Goal: Communication & Community: Answer question/provide support

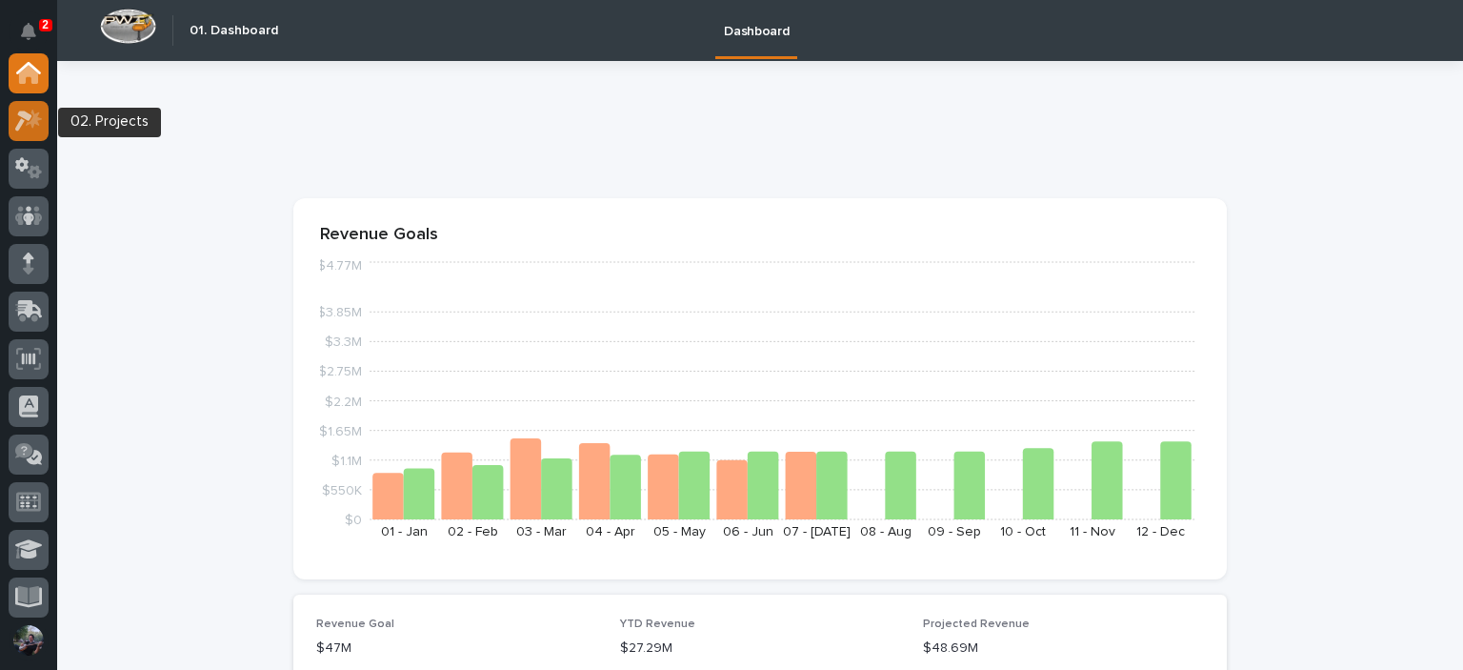
click at [10, 119] on div at bounding box center [29, 121] width 40 height 40
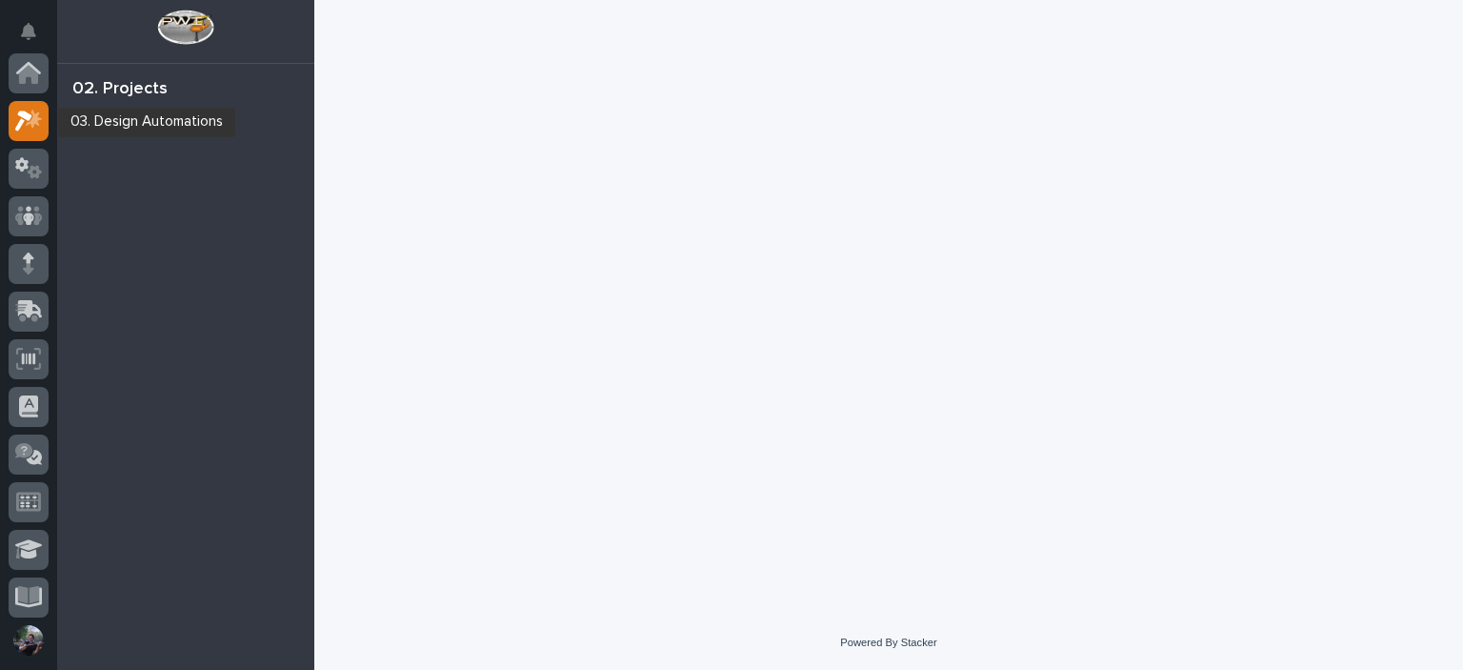
scroll to position [48, 0]
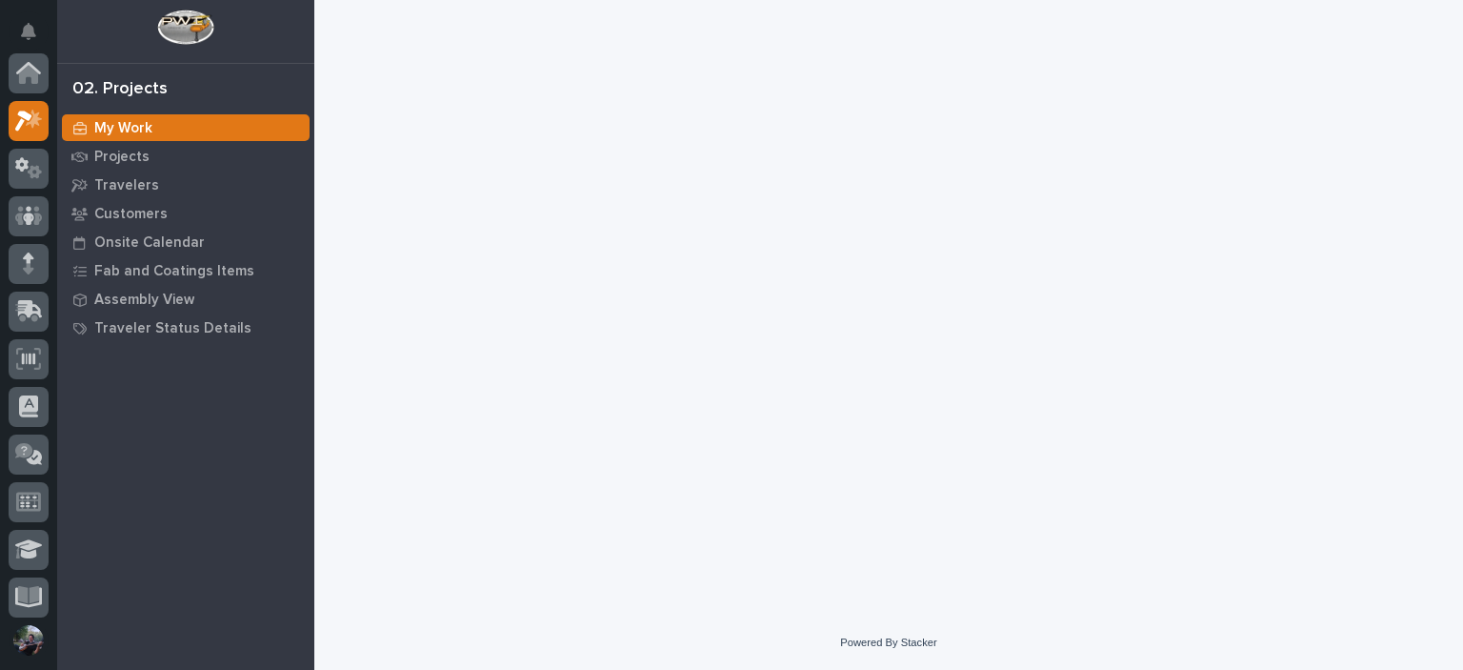
scroll to position [48, 0]
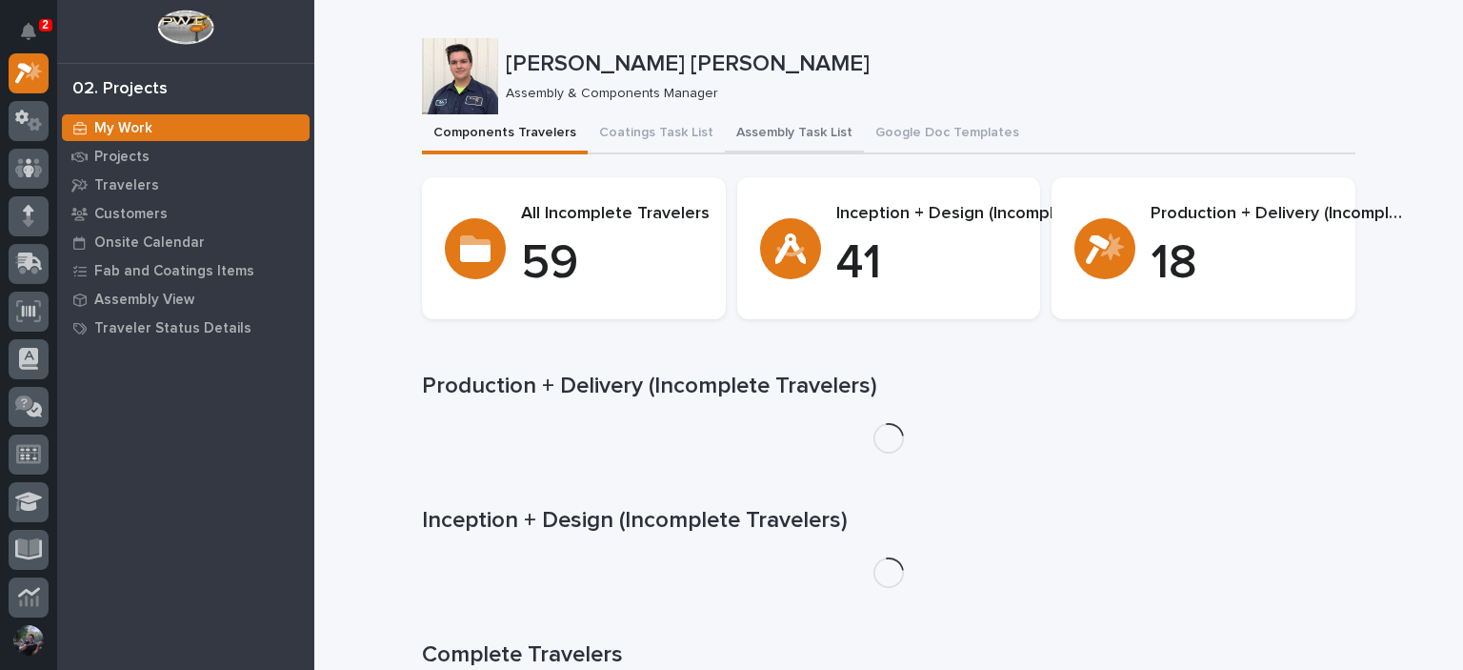
click at [771, 123] on button "Assembly Task List" at bounding box center [794, 134] width 139 height 40
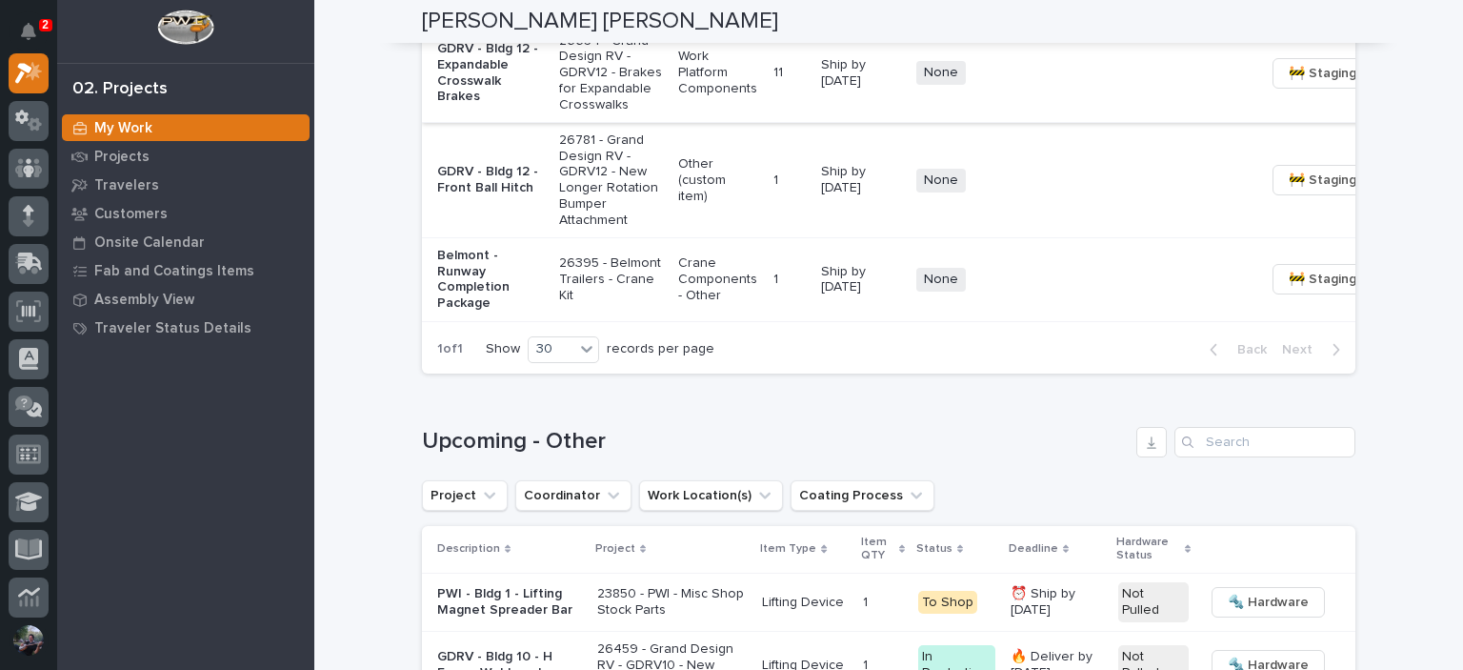
scroll to position [2413, 0]
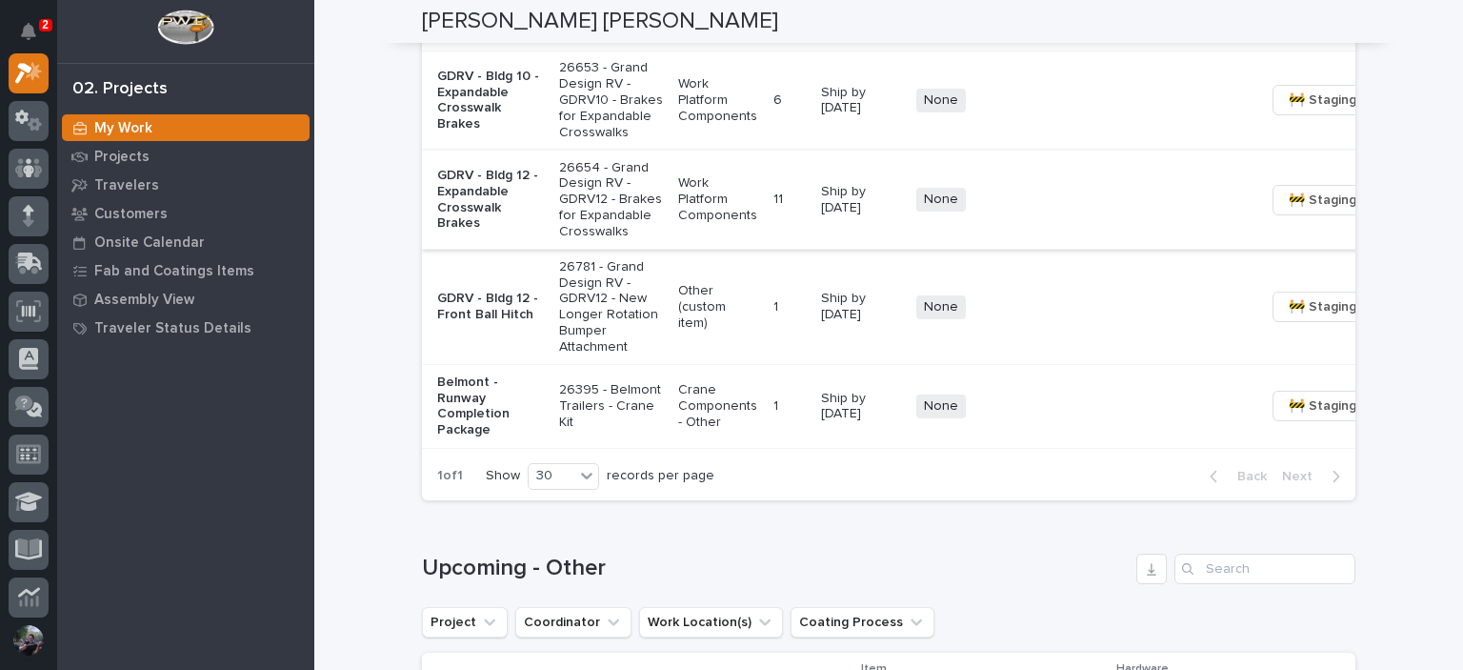
click at [821, 117] on p "Ship by [DATE]" at bounding box center [861, 101] width 80 height 32
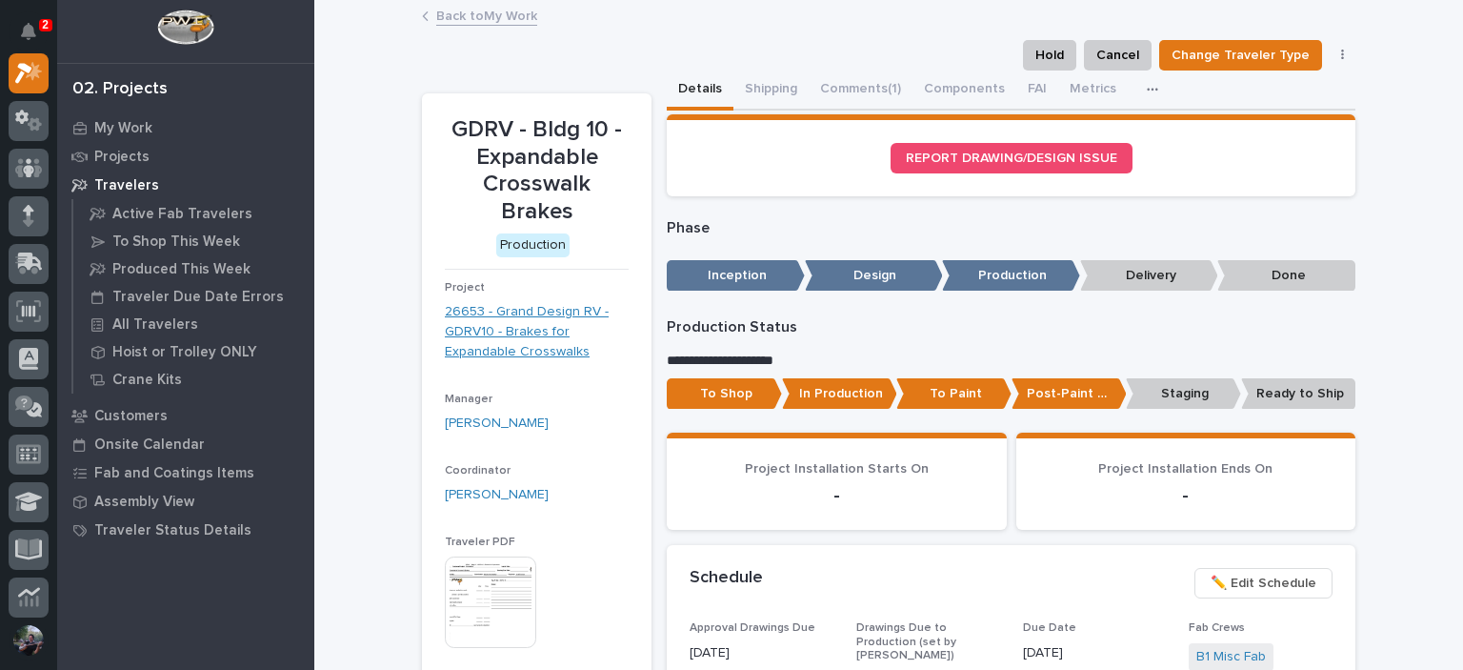
click at [526, 310] on link "26653 - Grand Design RV - GDRV10 - Brakes for Expandable Crosswalks" at bounding box center [537, 331] width 184 height 59
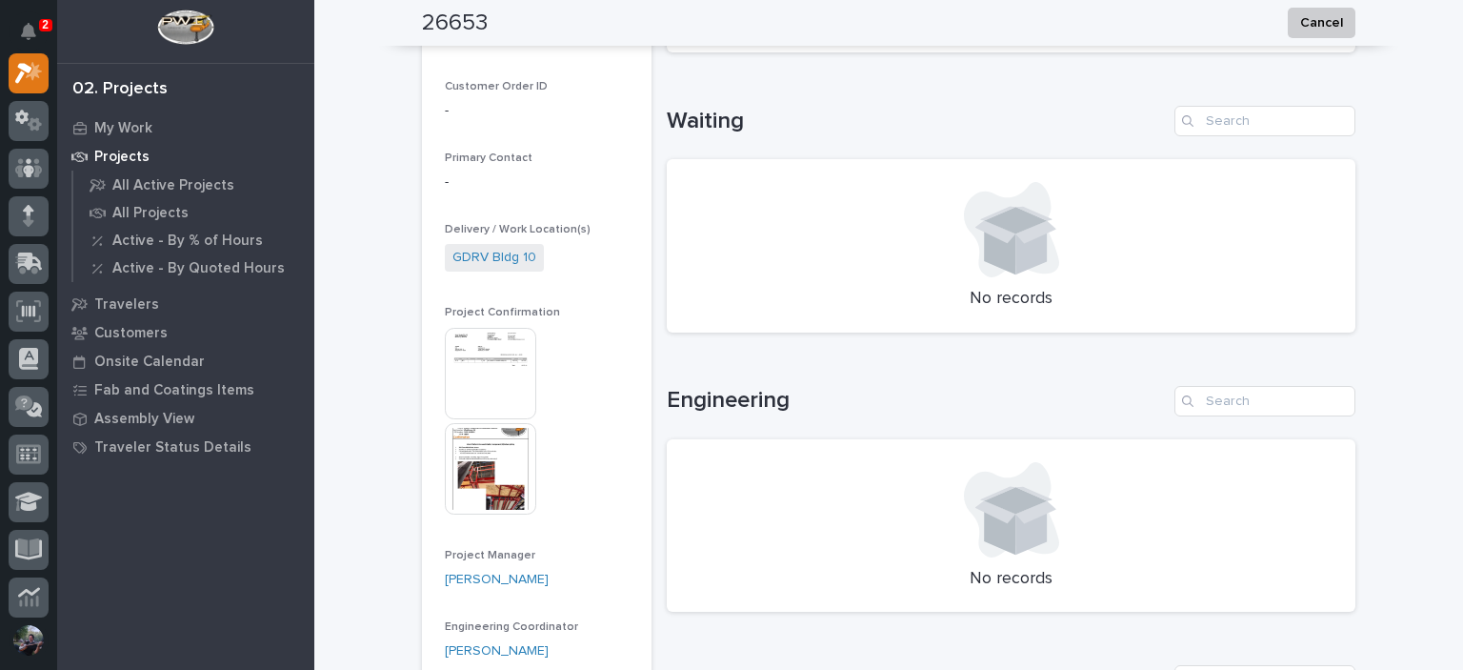
scroll to position [634, 0]
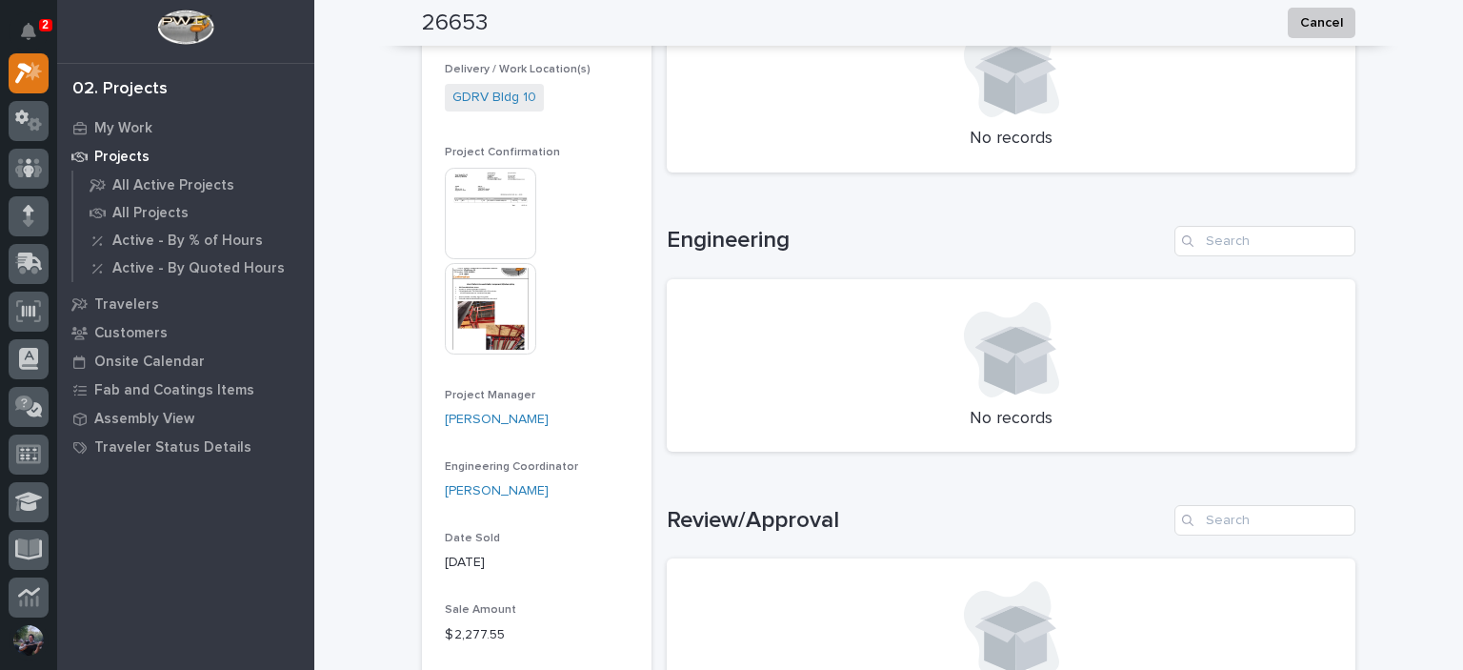
click at [490, 248] on img at bounding box center [490, 213] width 91 height 91
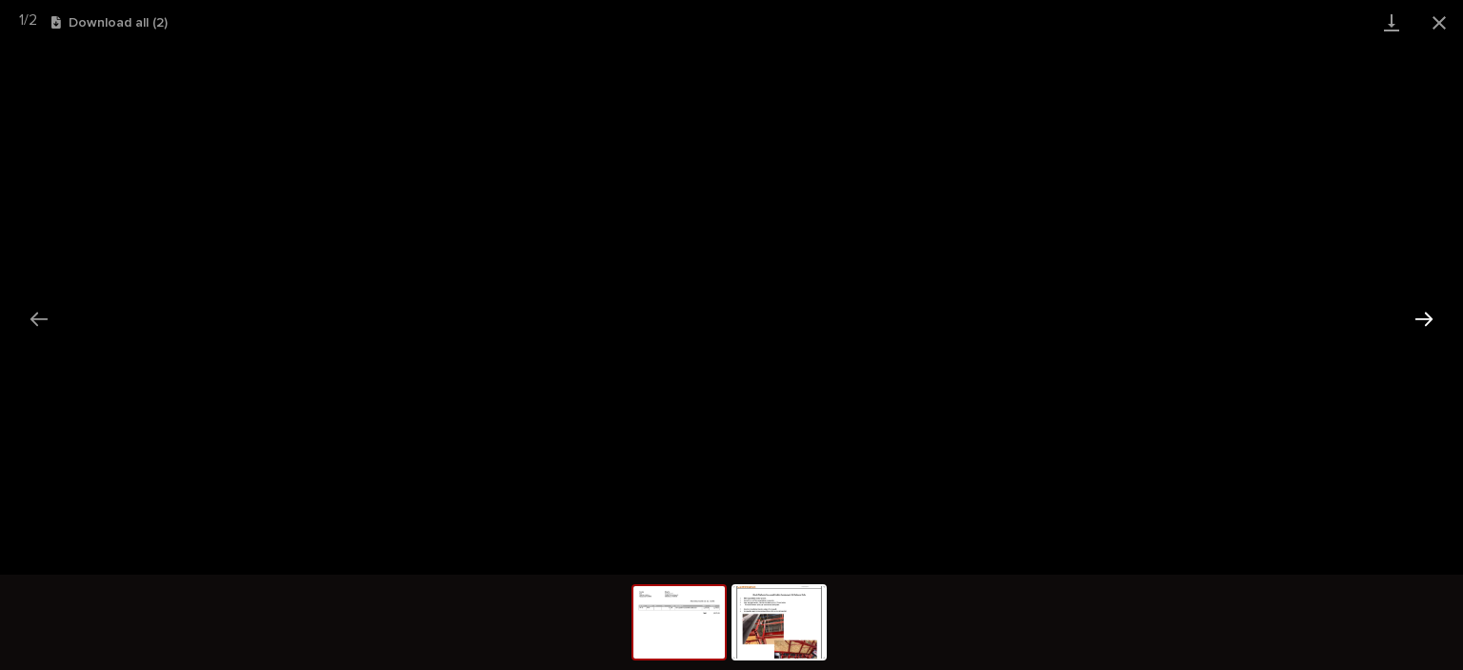
click at [1424, 314] on button "Next slide" at bounding box center [1424, 318] width 40 height 37
click at [1440, 1] on button "Close gallery" at bounding box center [1439, 22] width 48 height 45
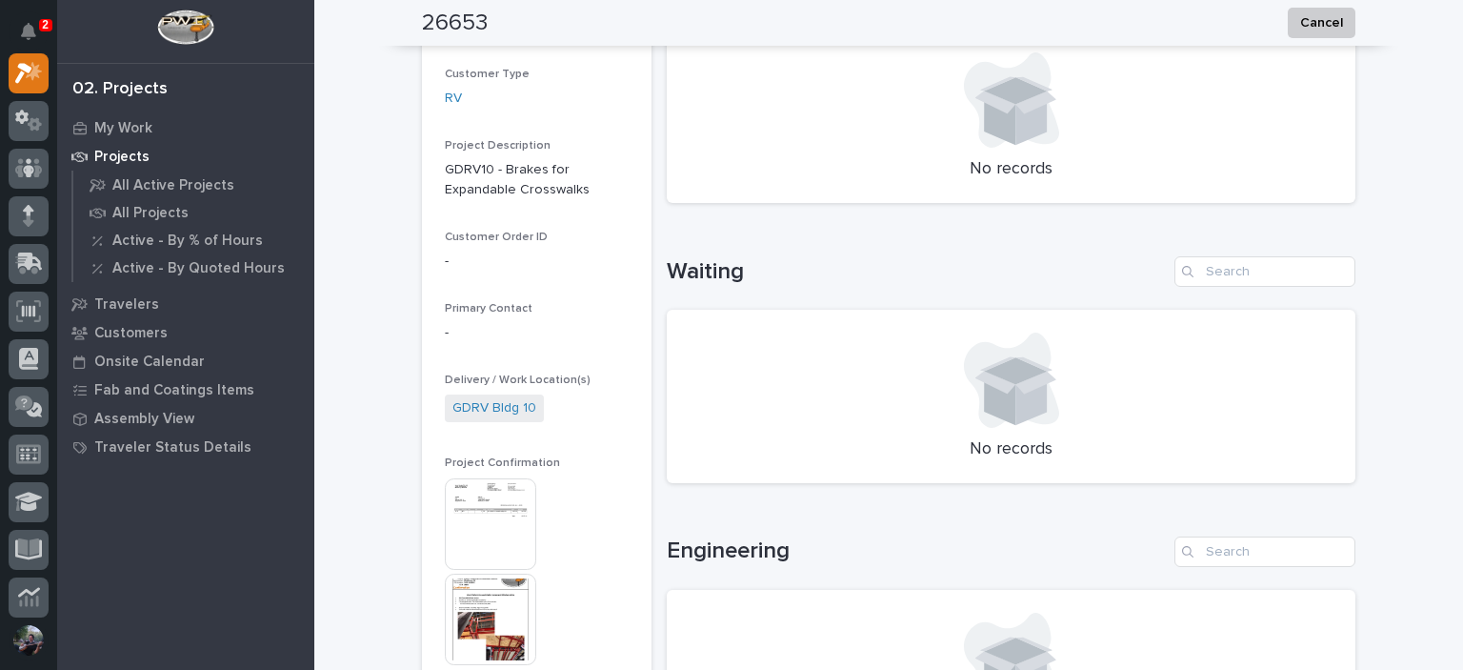
scroll to position [0, 0]
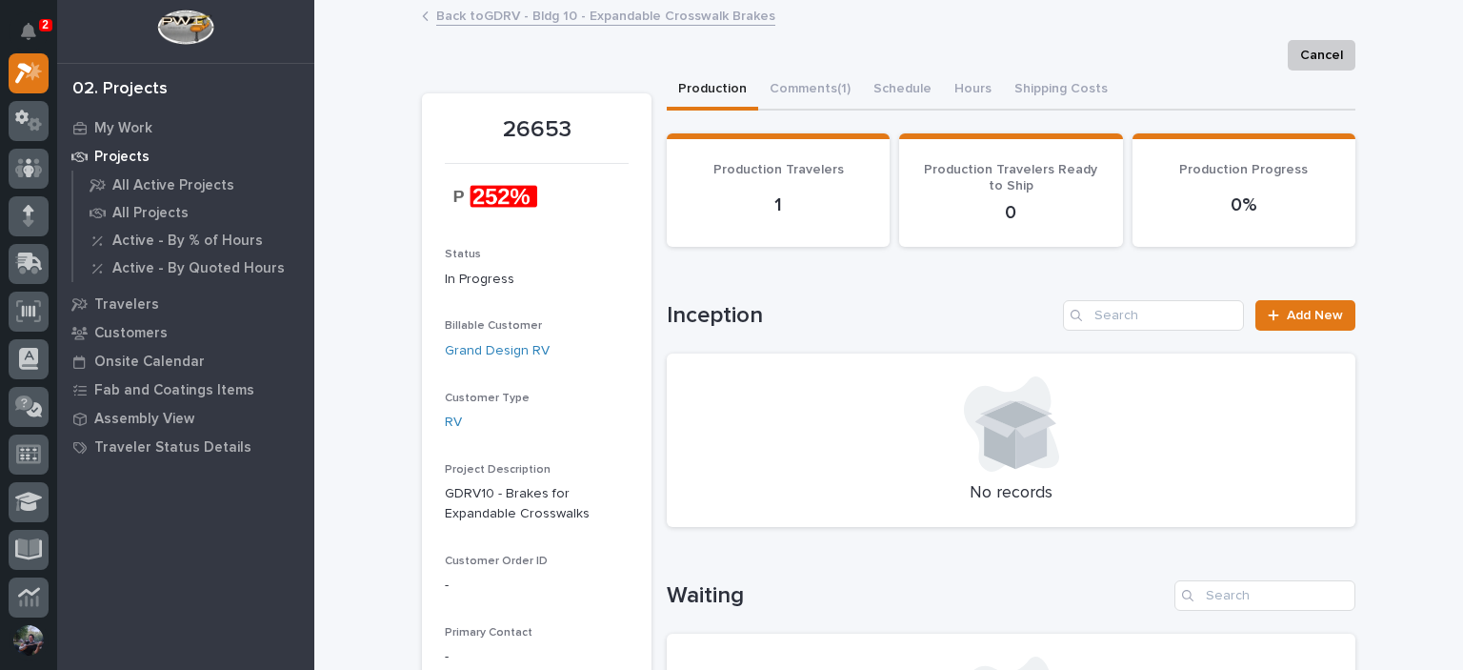
click at [571, 18] on link "Back to GDRV - Bldg 10 - Expandable Crosswalk Brakes" at bounding box center [605, 15] width 339 height 22
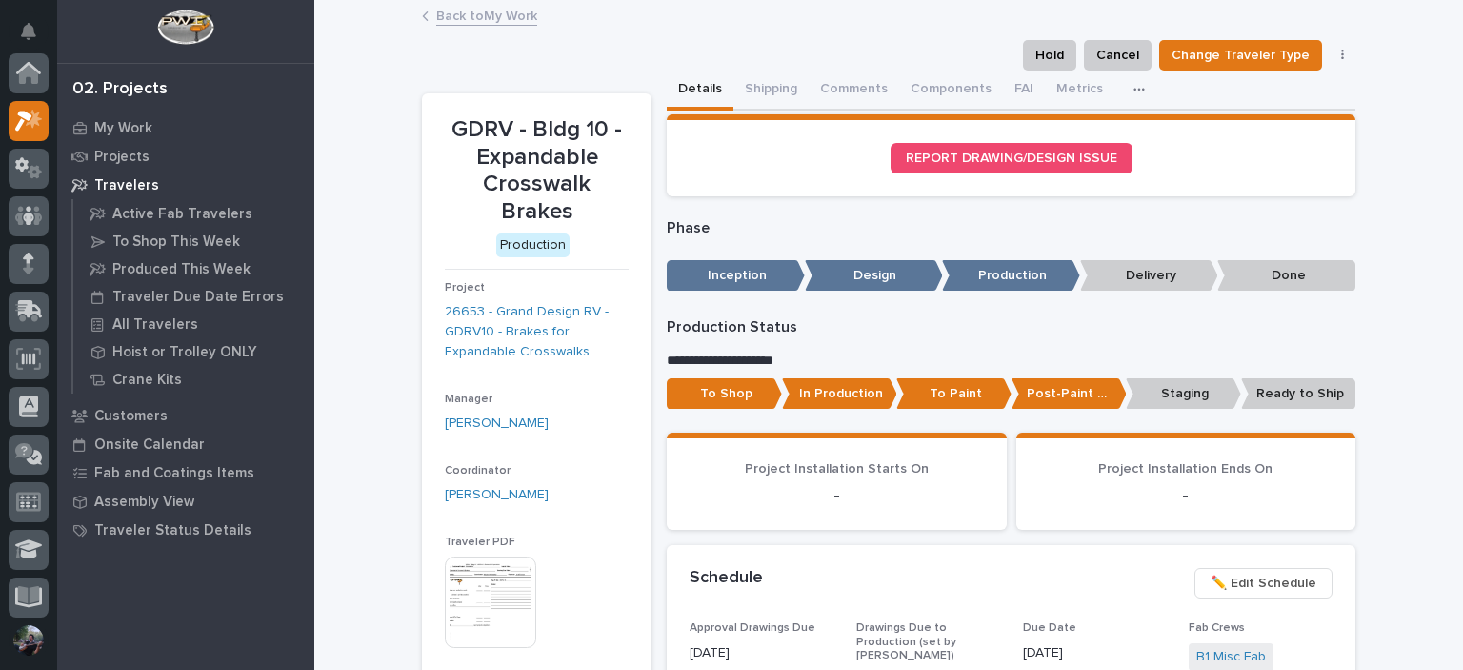
scroll to position [48, 0]
click at [505, 25] on div "Back to My Work" at bounding box center [888, 17] width 952 height 27
click at [478, 16] on link "Back to My Work" at bounding box center [486, 15] width 101 height 22
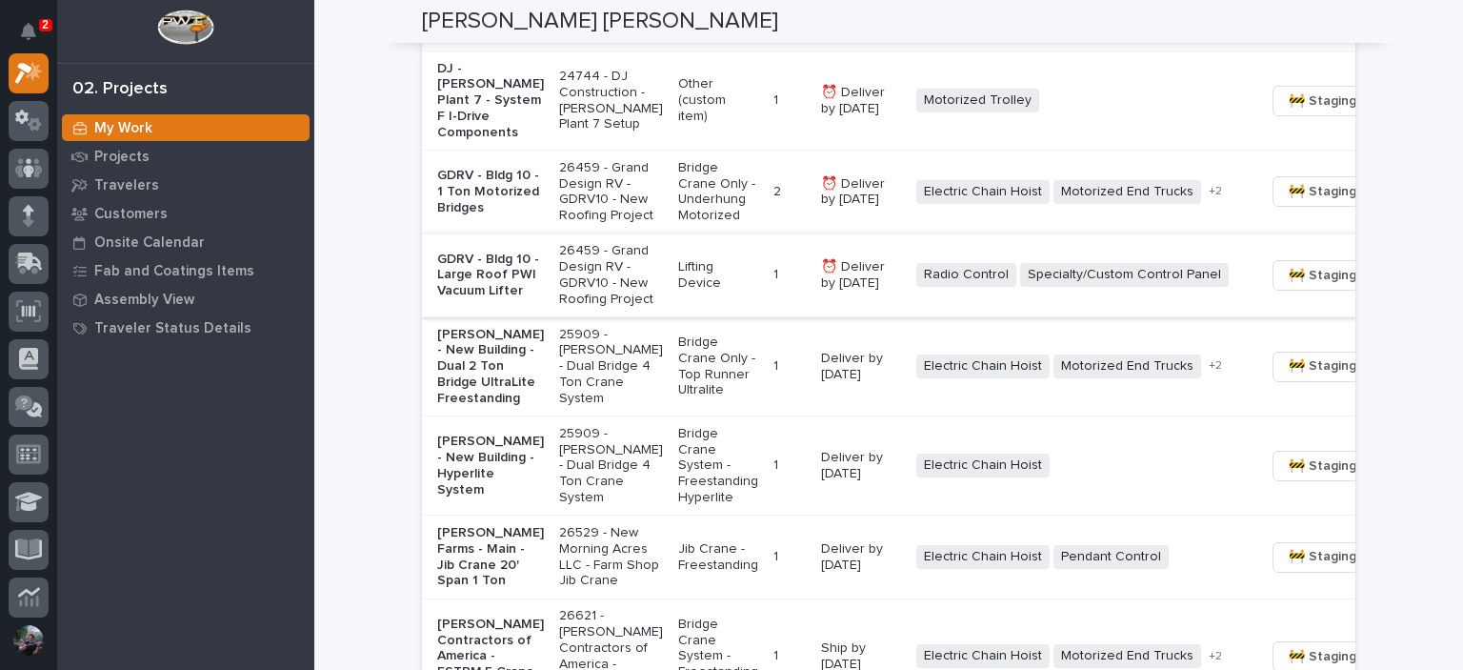
scroll to position [1714, 0]
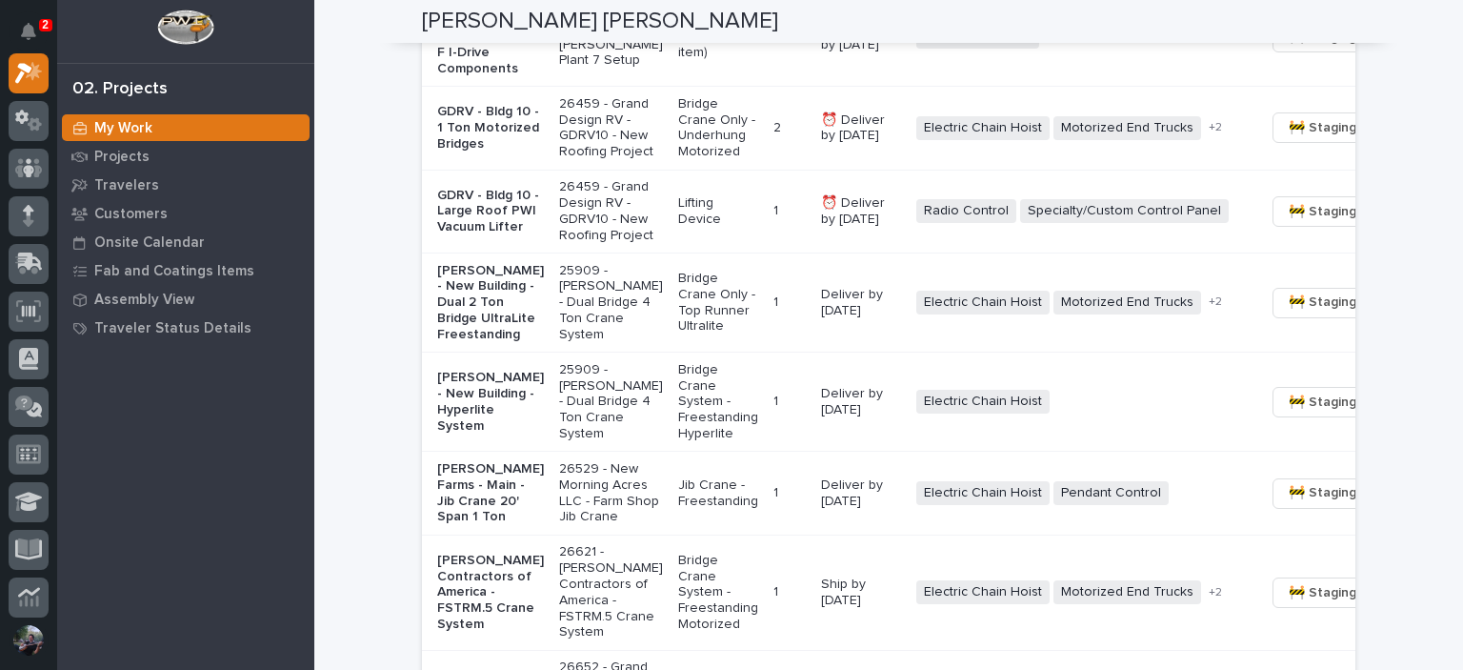
click at [505, 235] on p "GDRV - Bldg 10 - Large Roof PWI Vacuum Lifter" at bounding box center [490, 212] width 107 height 48
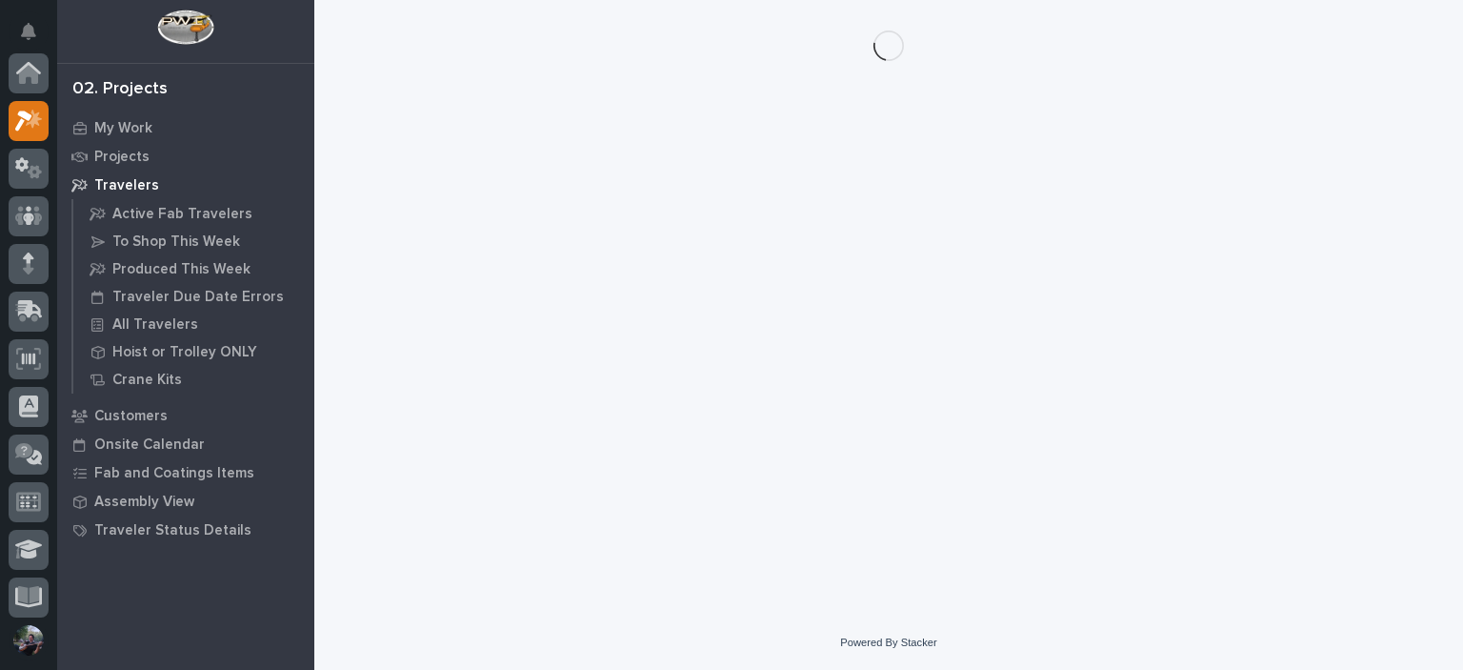
scroll to position [48, 0]
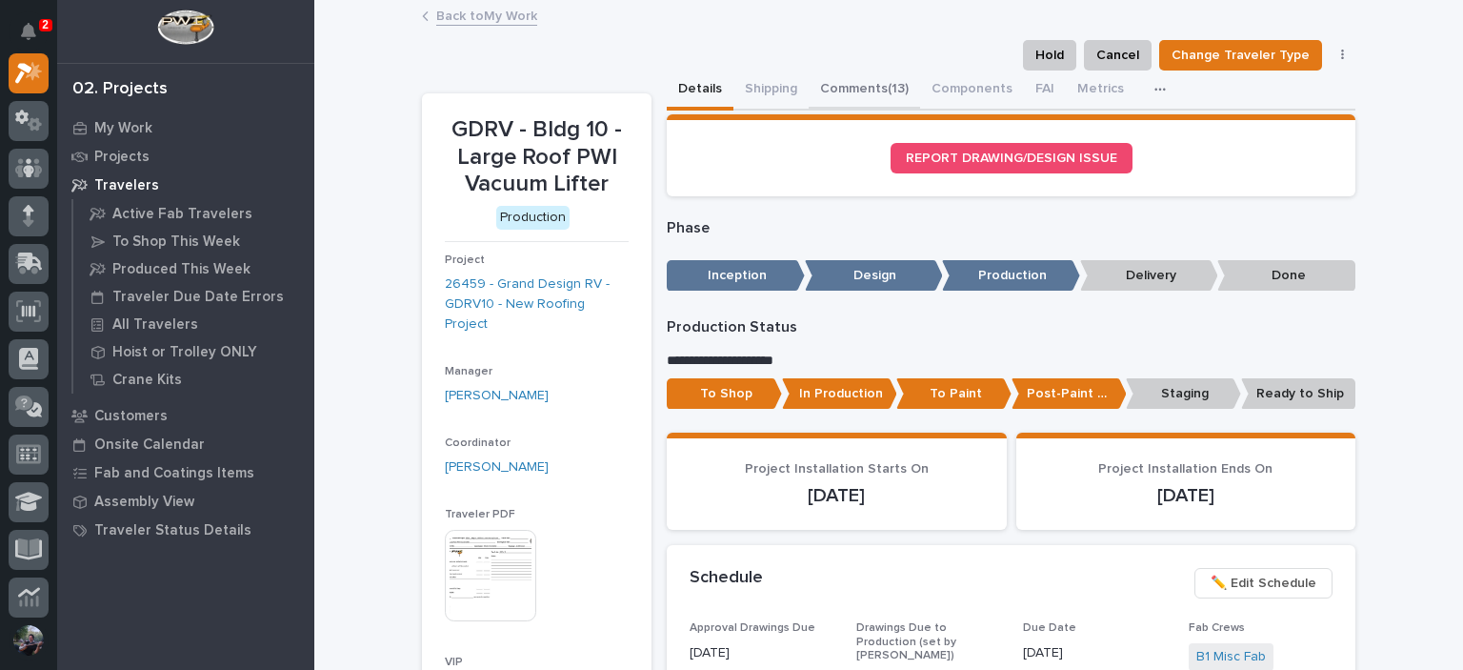
click at [853, 77] on button "Comments (13)" at bounding box center [864, 90] width 111 height 40
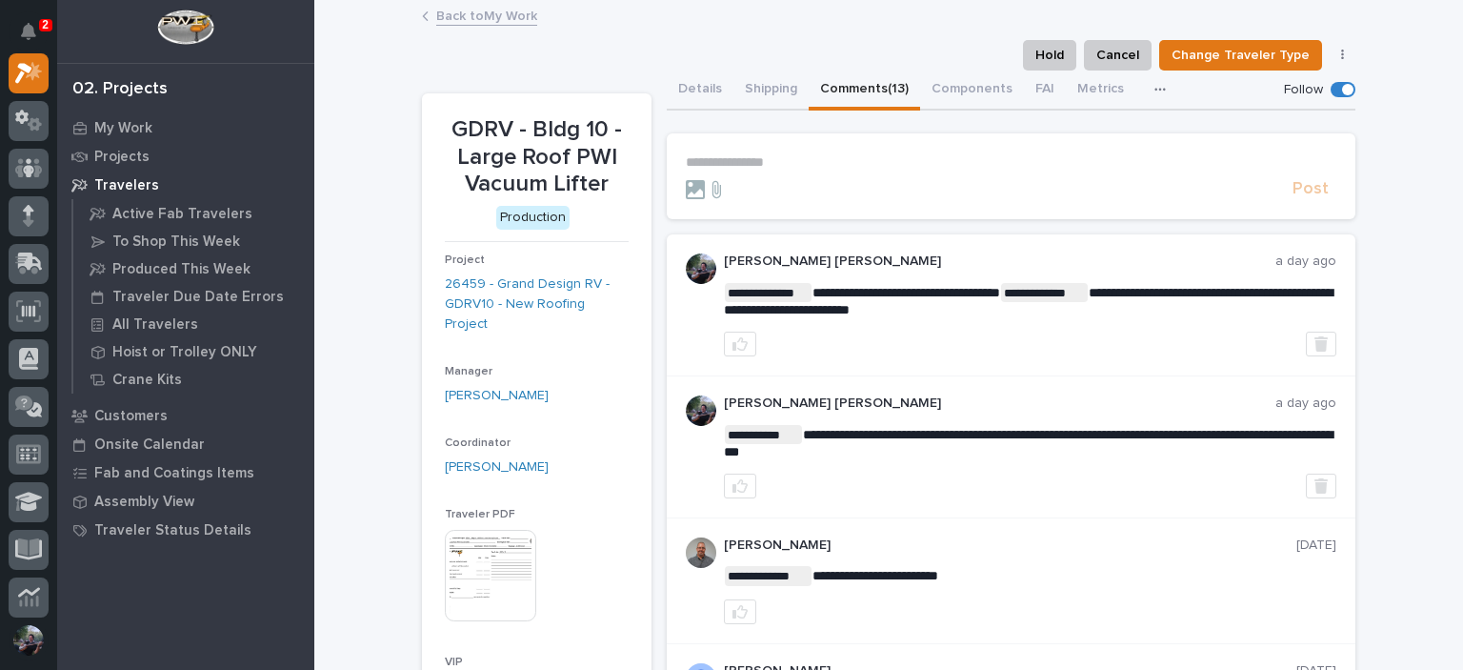
click at [819, 155] on p "**********" at bounding box center [1011, 162] width 651 height 16
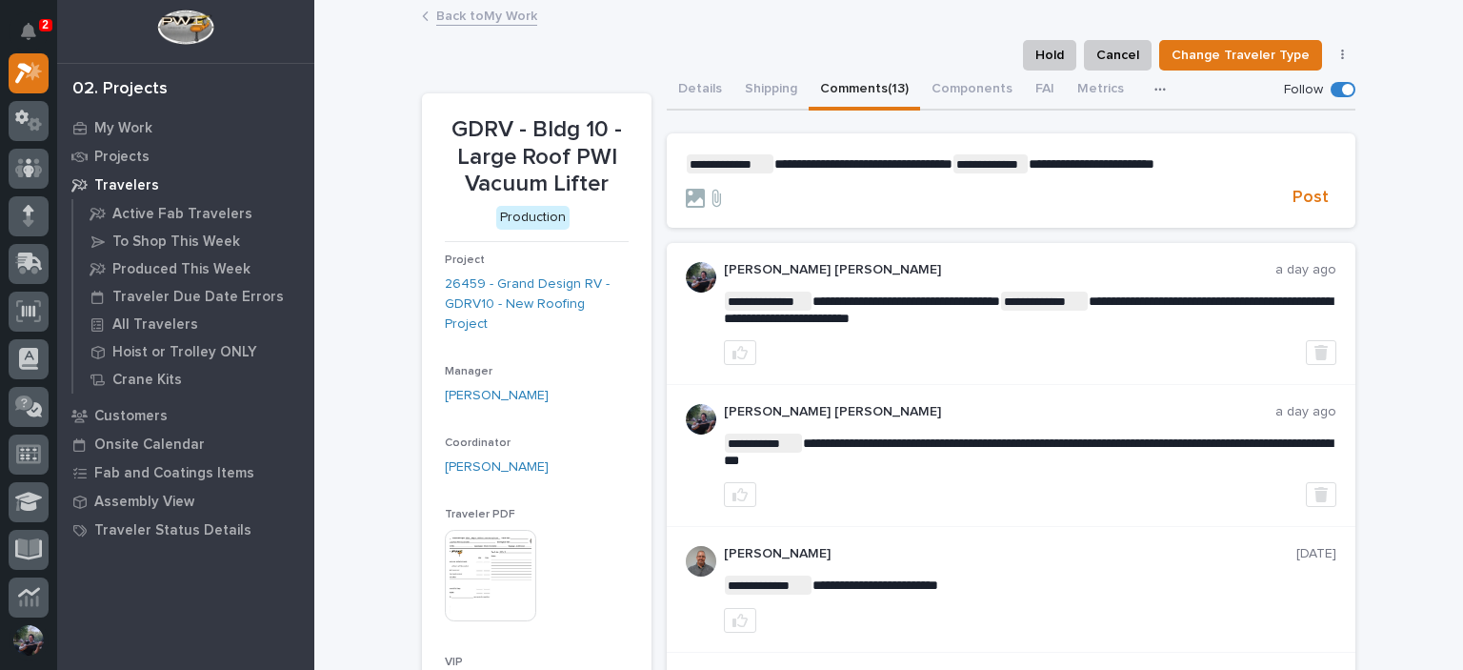
drag, startPoint x: 926, startPoint y: 306, endPoint x: 869, endPoint y: 167, distance: 150.3
click at [867, 167] on span "**********" at bounding box center [863, 163] width 178 height 13
click at [1263, 147] on section "**********" at bounding box center [1011, 180] width 689 height 95
click at [1244, 151] on section "**********" at bounding box center [1011, 180] width 689 height 95
click at [1245, 164] on p "**********" at bounding box center [1011, 163] width 651 height 19
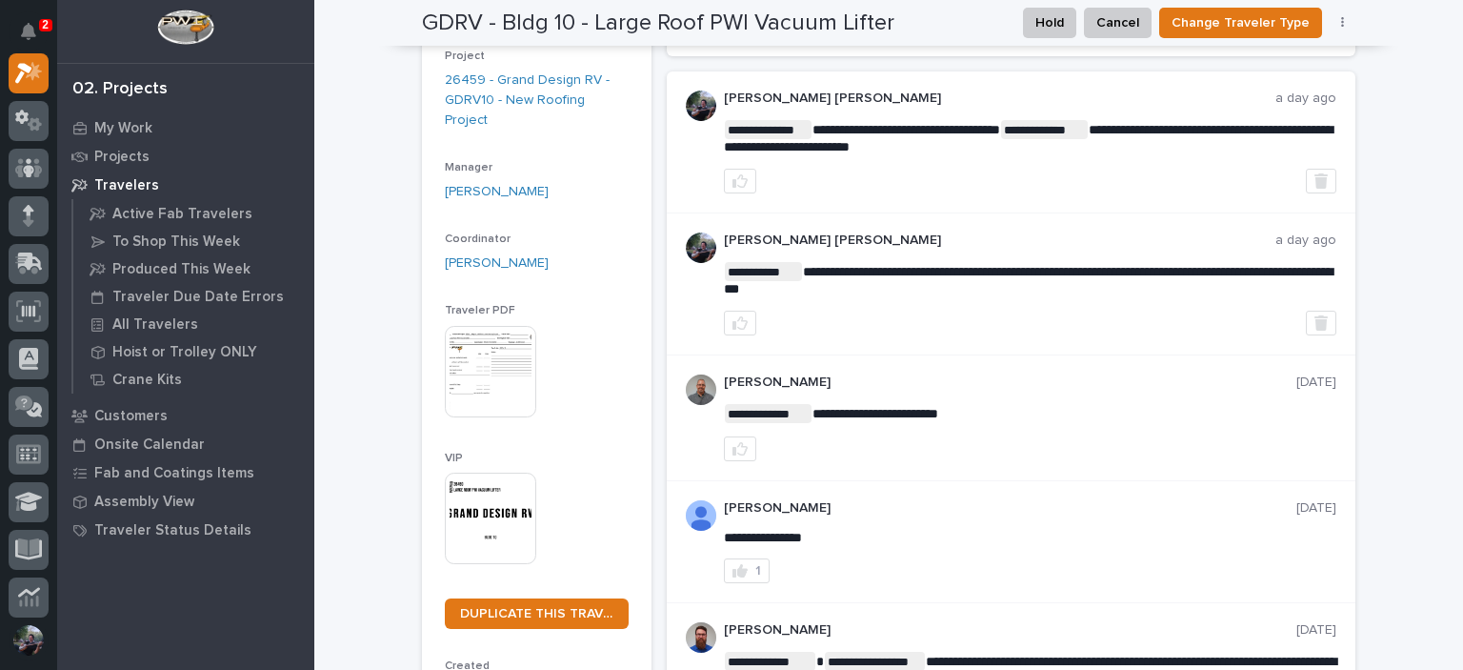
scroll to position [63, 0]
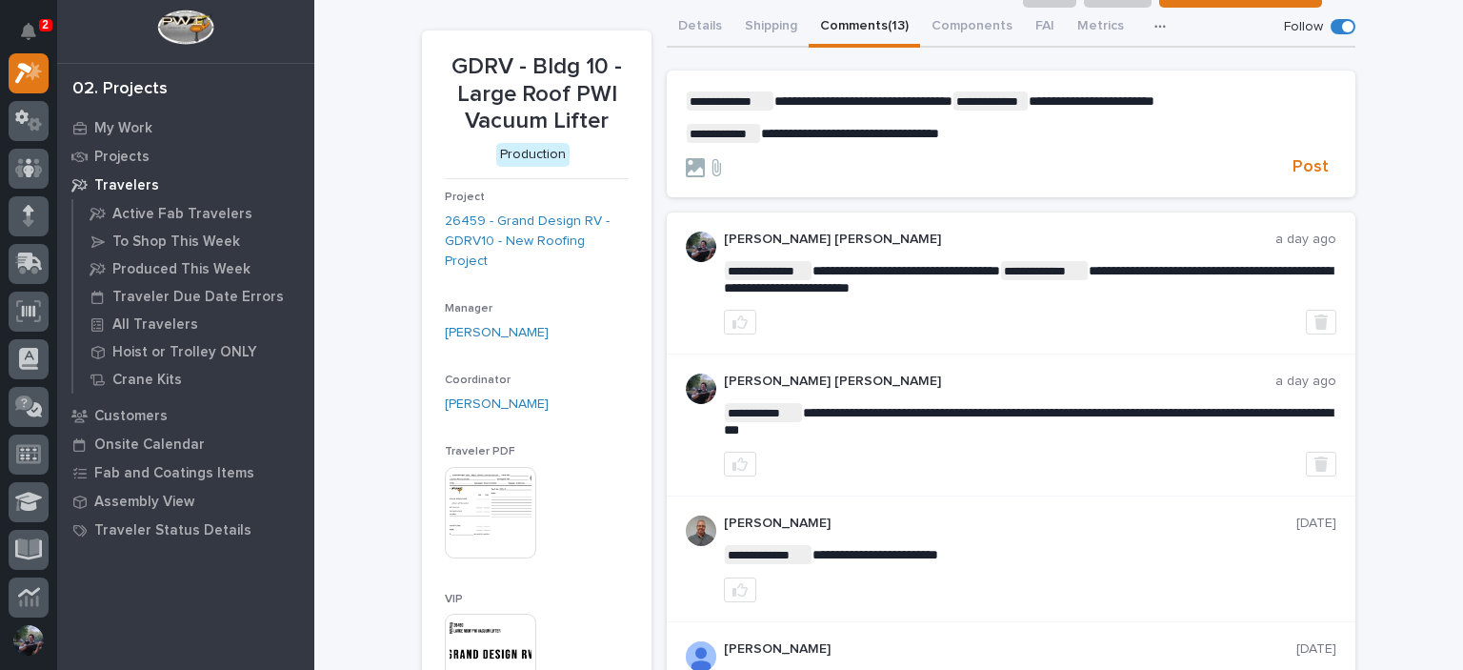
click at [952, 95] on span "**********" at bounding box center [863, 100] width 178 height 13
click at [988, 143] on p "**********" at bounding box center [1011, 133] width 651 height 19
click at [970, 143] on p "**********" at bounding box center [1011, 133] width 651 height 19
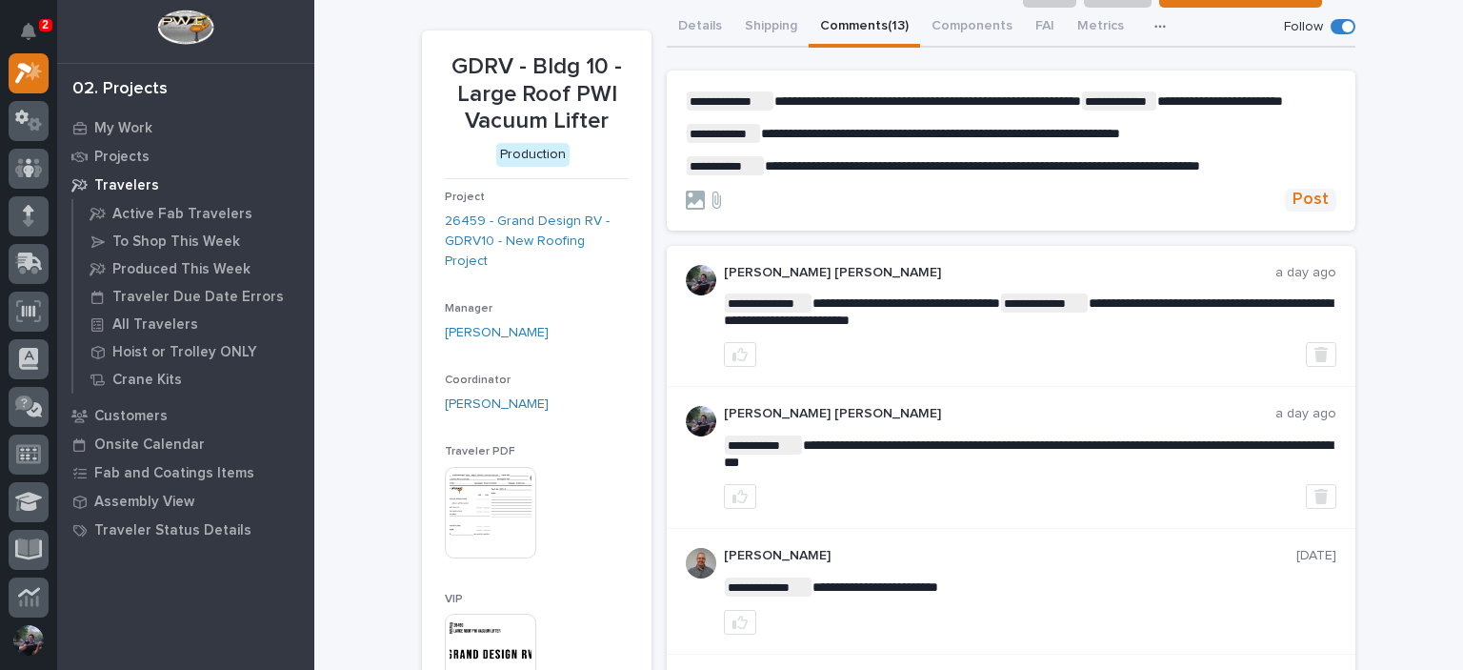
click at [1293, 210] on span "Post" at bounding box center [1310, 200] width 36 height 22
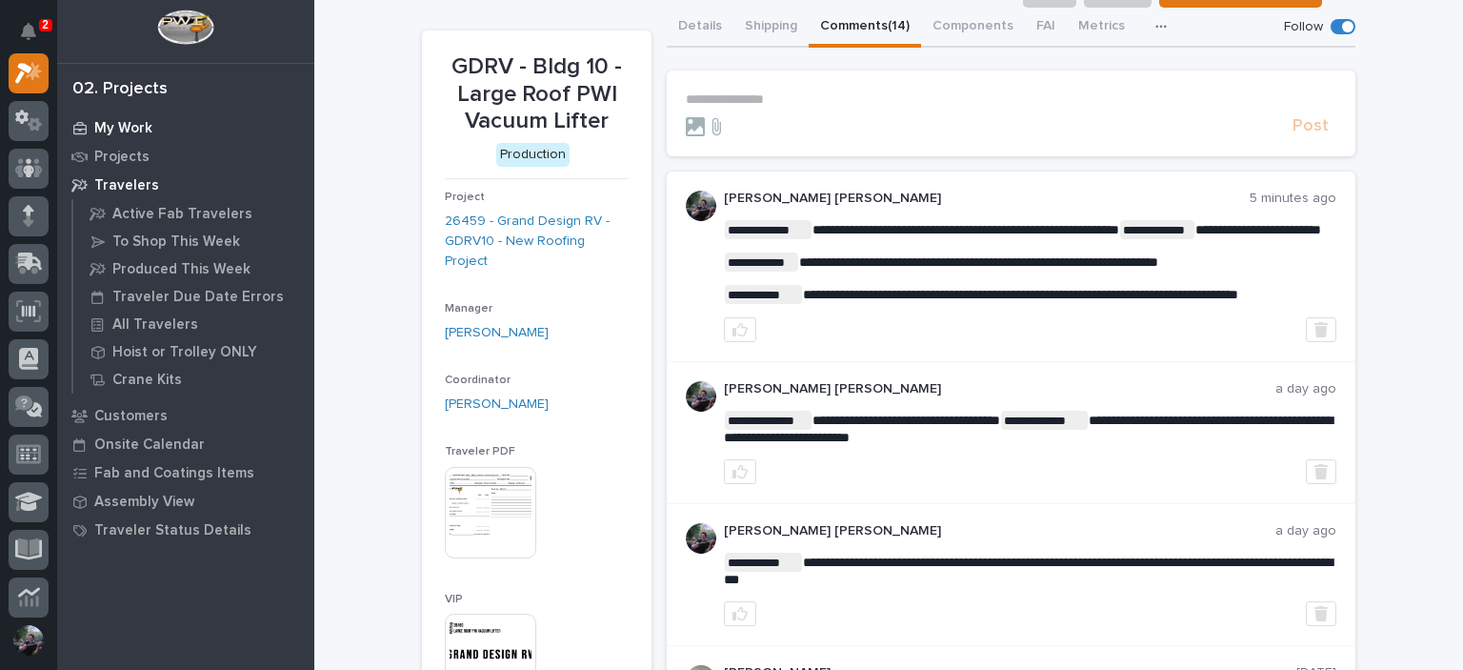
click at [124, 126] on p "My Work" at bounding box center [123, 128] width 58 height 17
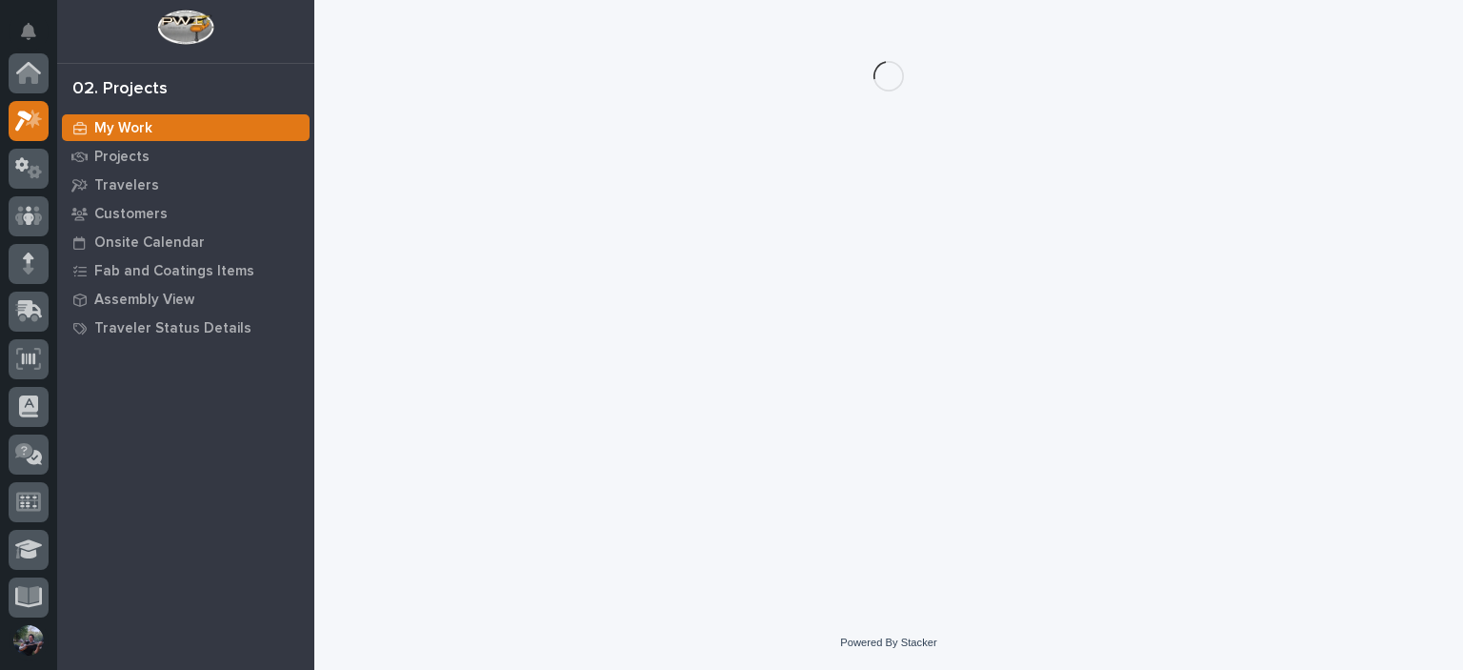
scroll to position [48, 0]
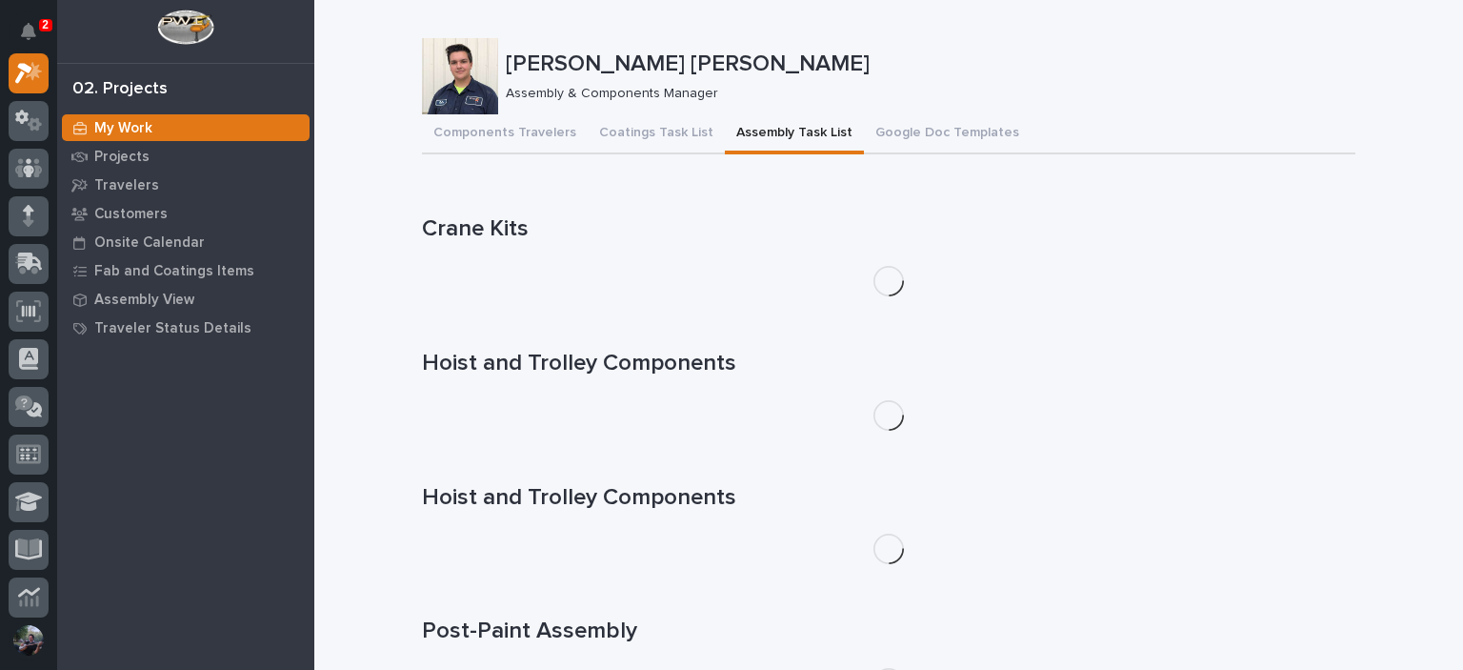
click at [746, 144] on button "Assembly Task List" at bounding box center [794, 134] width 139 height 40
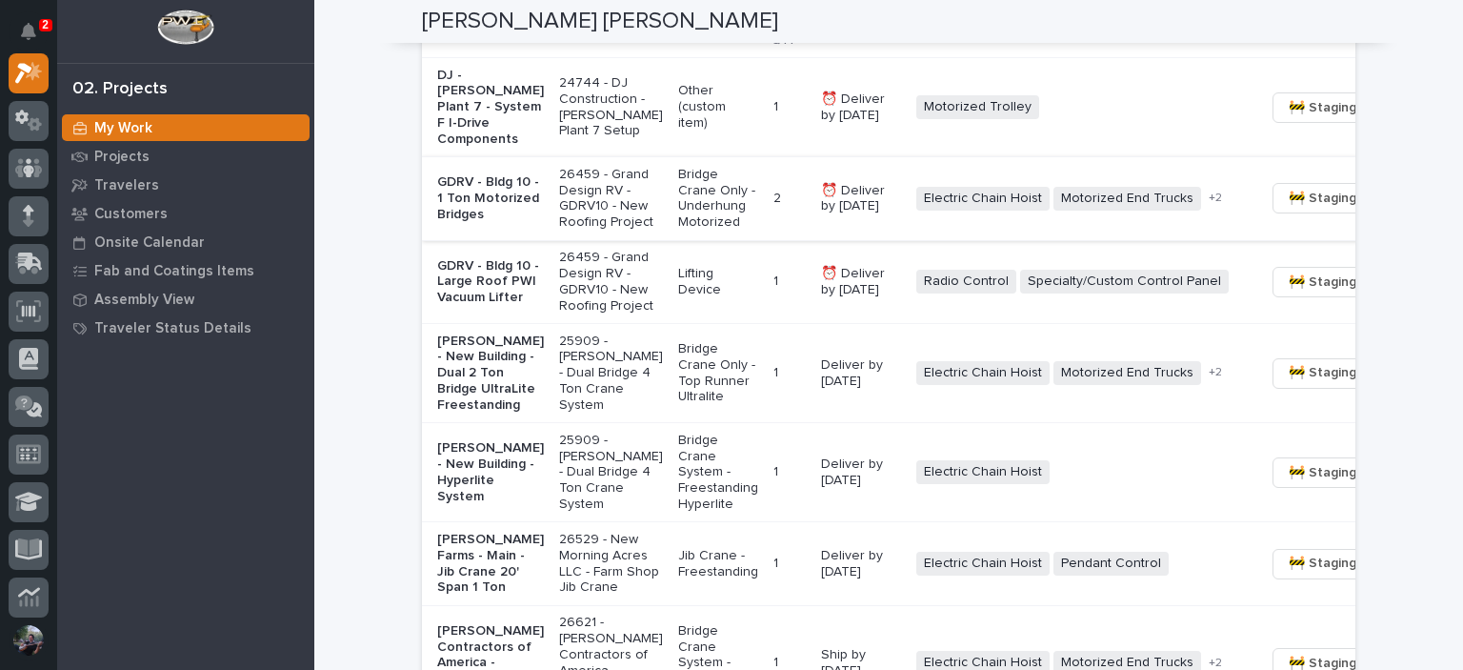
scroll to position [1578, 0]
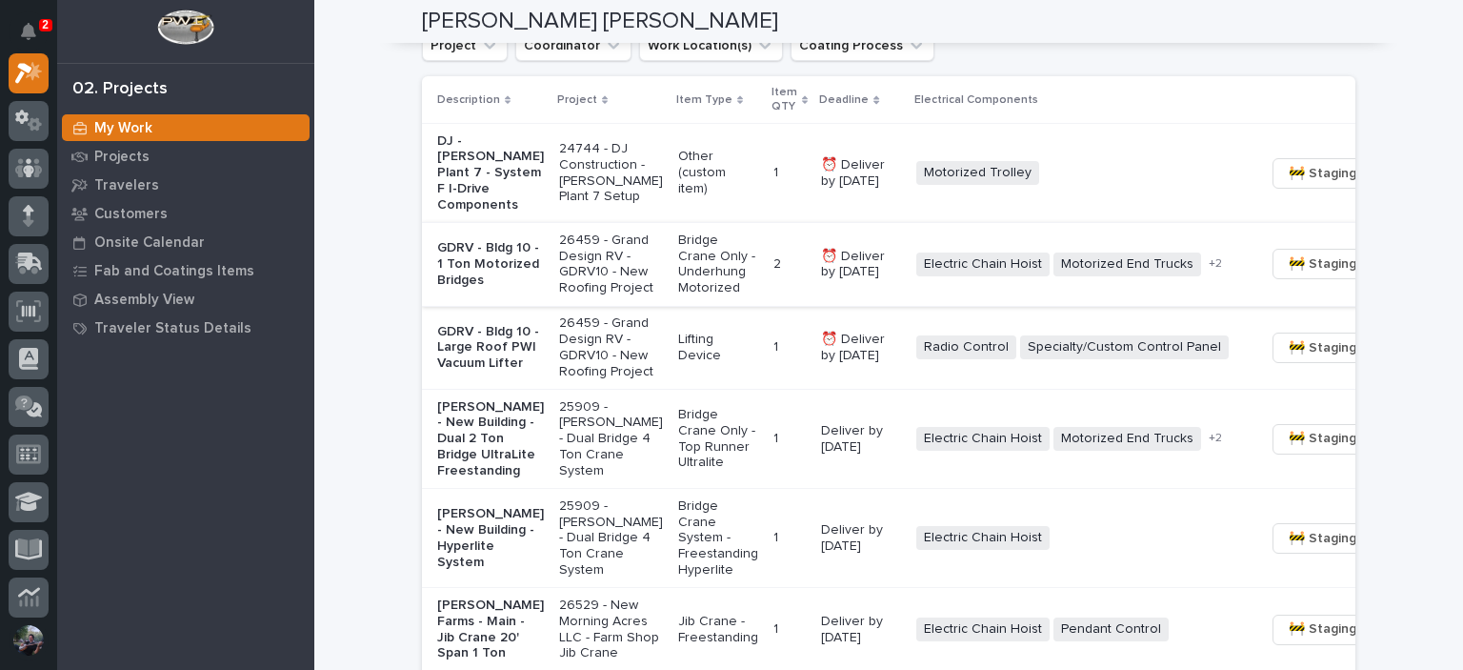
click at [1289, 275] on span "🚧 Staging →" at bounding box center [1328, 263] width 79 height 23
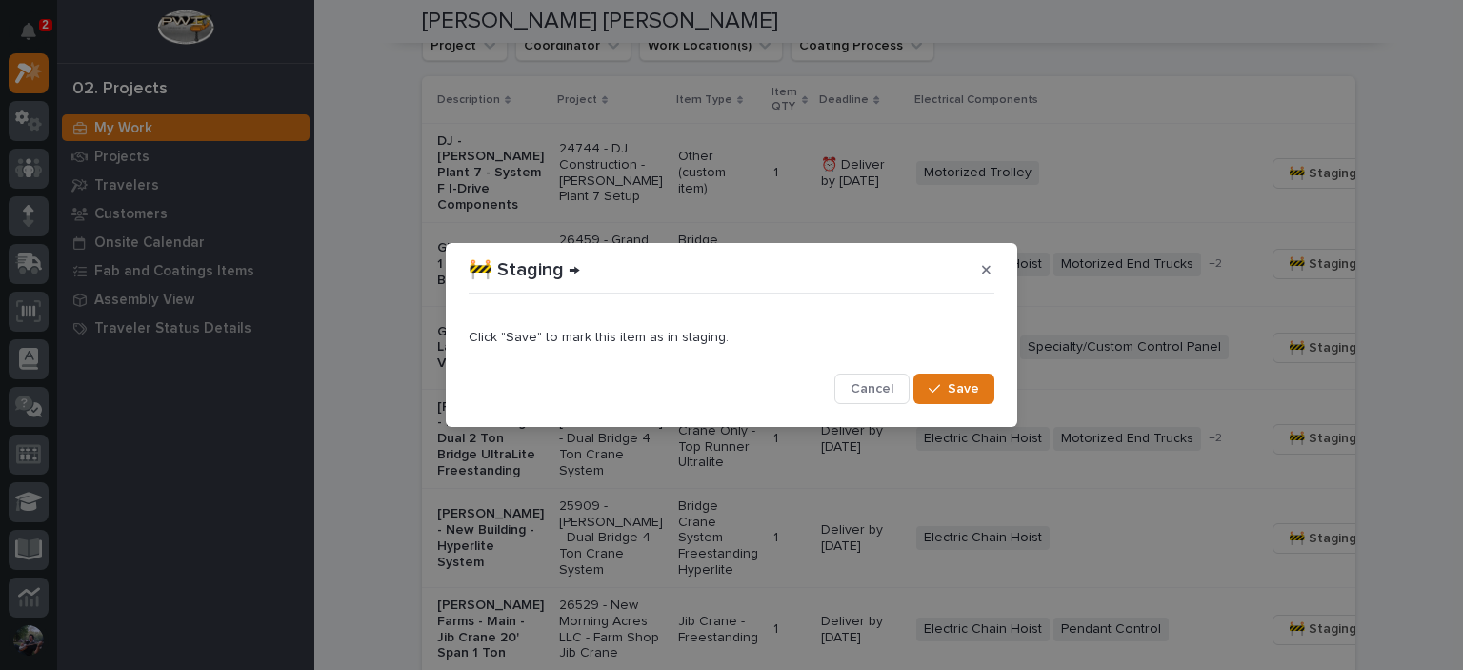
click at [962, 382] on span "Save" at bounding box center [963, 388] width 31 height 17
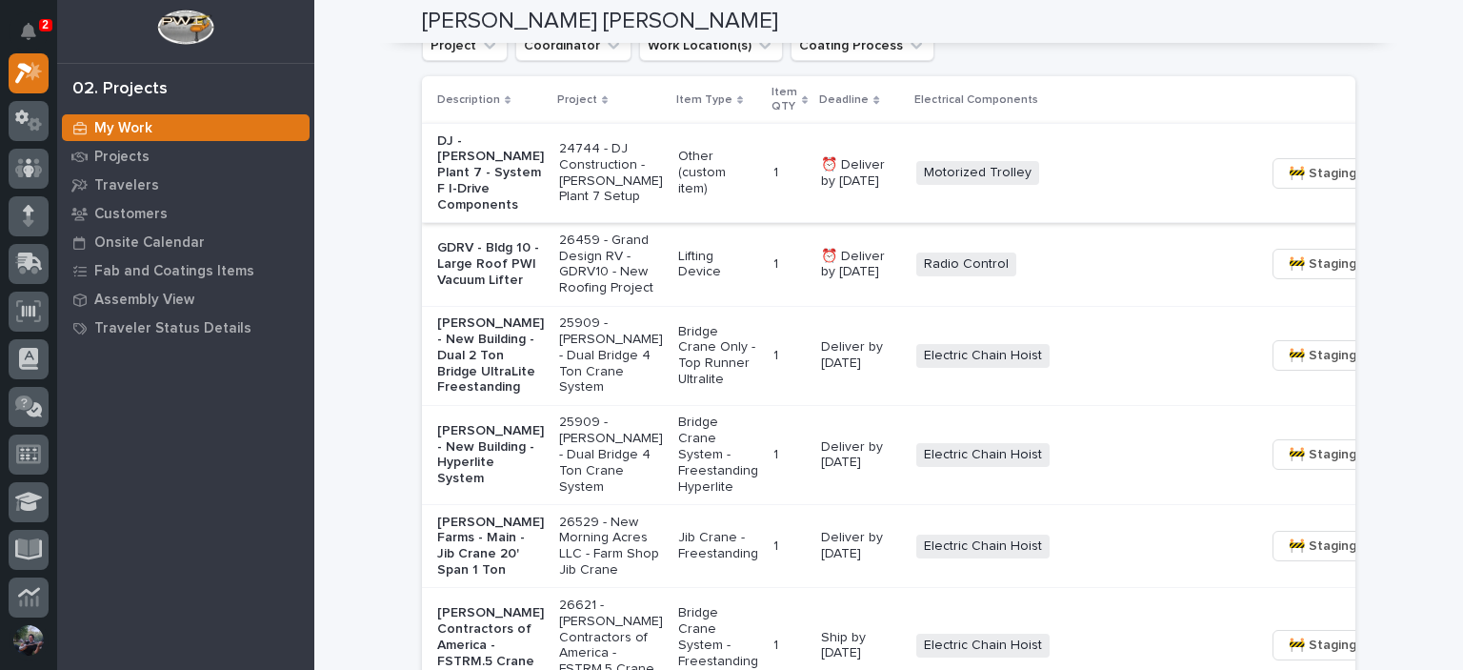
click at [1289, 185] on span "🚧 Staging →" at bounding box center [1328, 173] width 79 height 23
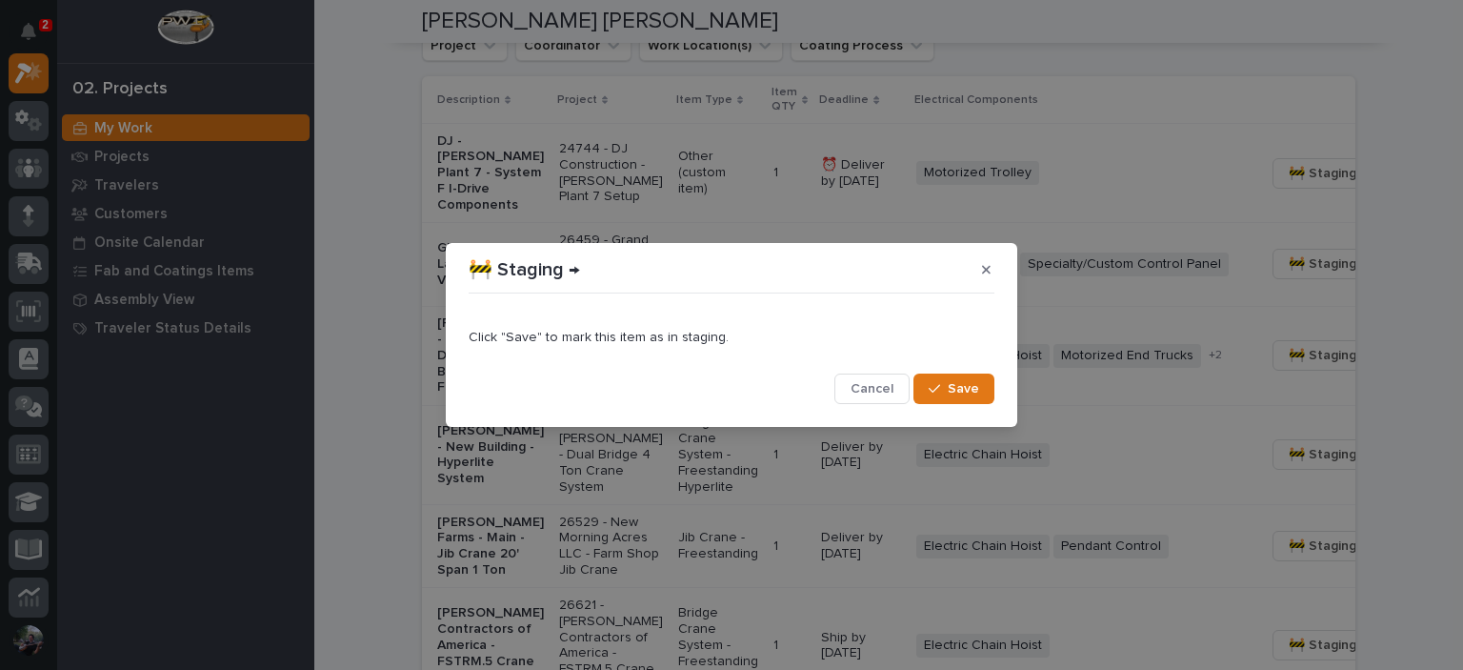
click at [921, 390] on button "Save" at bounding box center [953, 388] width 81 height 30
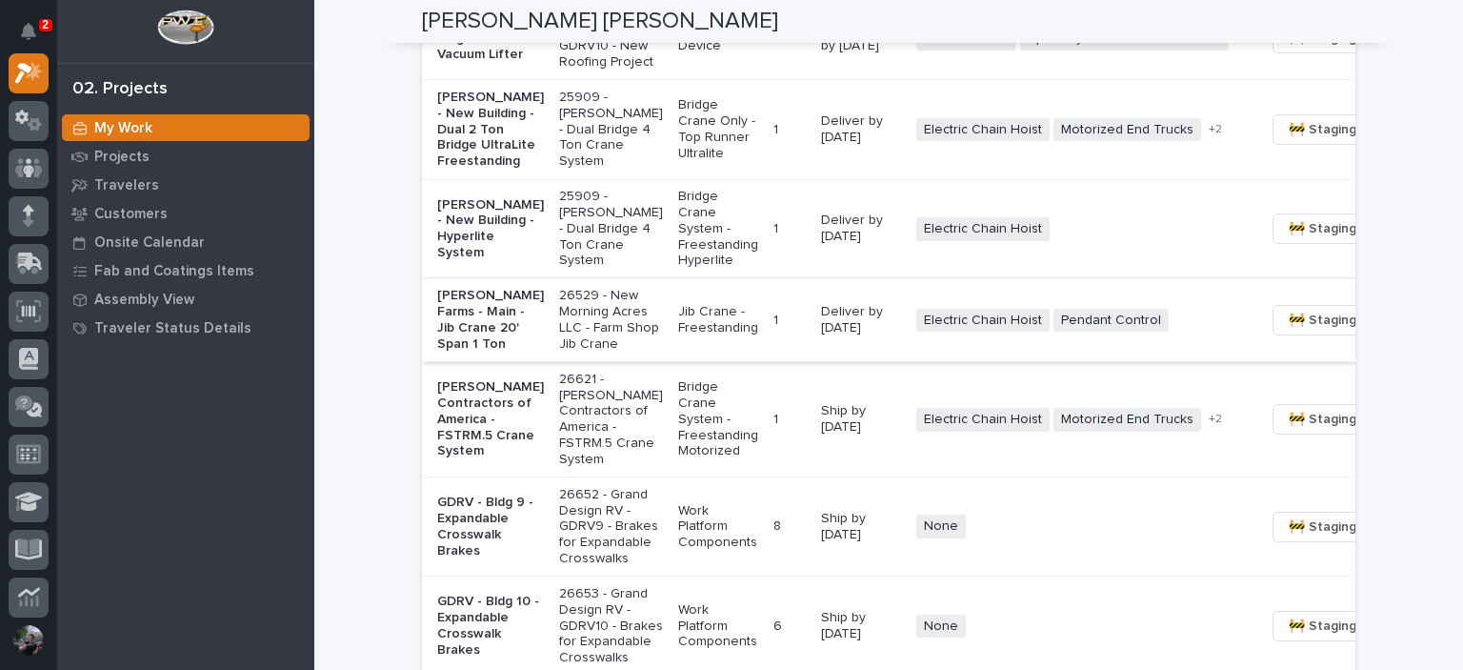
scroll to position [1769, 0]
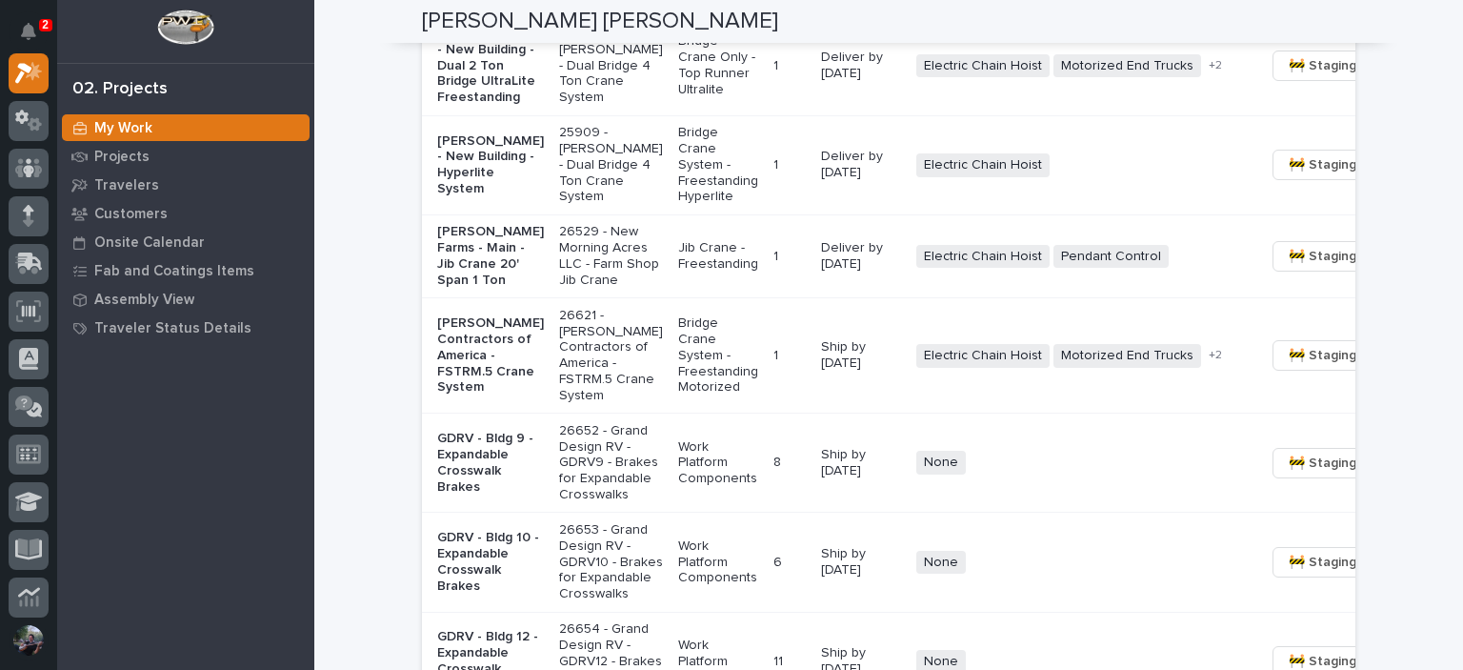
click at [465, 288] on p "[PERSON_NAME] Farms - Main - Jib Crane 20' Span 1 Ton" at bounding box center [490, 256] width 107 height 64
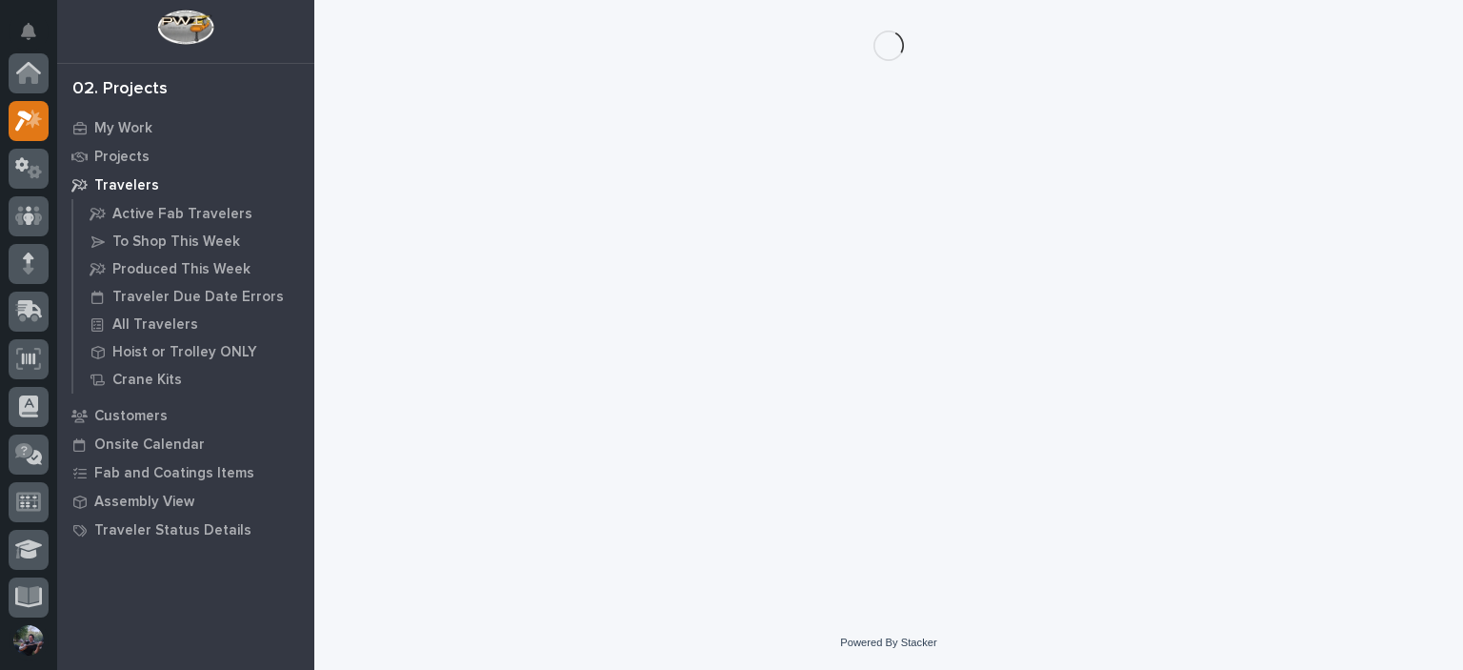
scroll to position [48, 0]
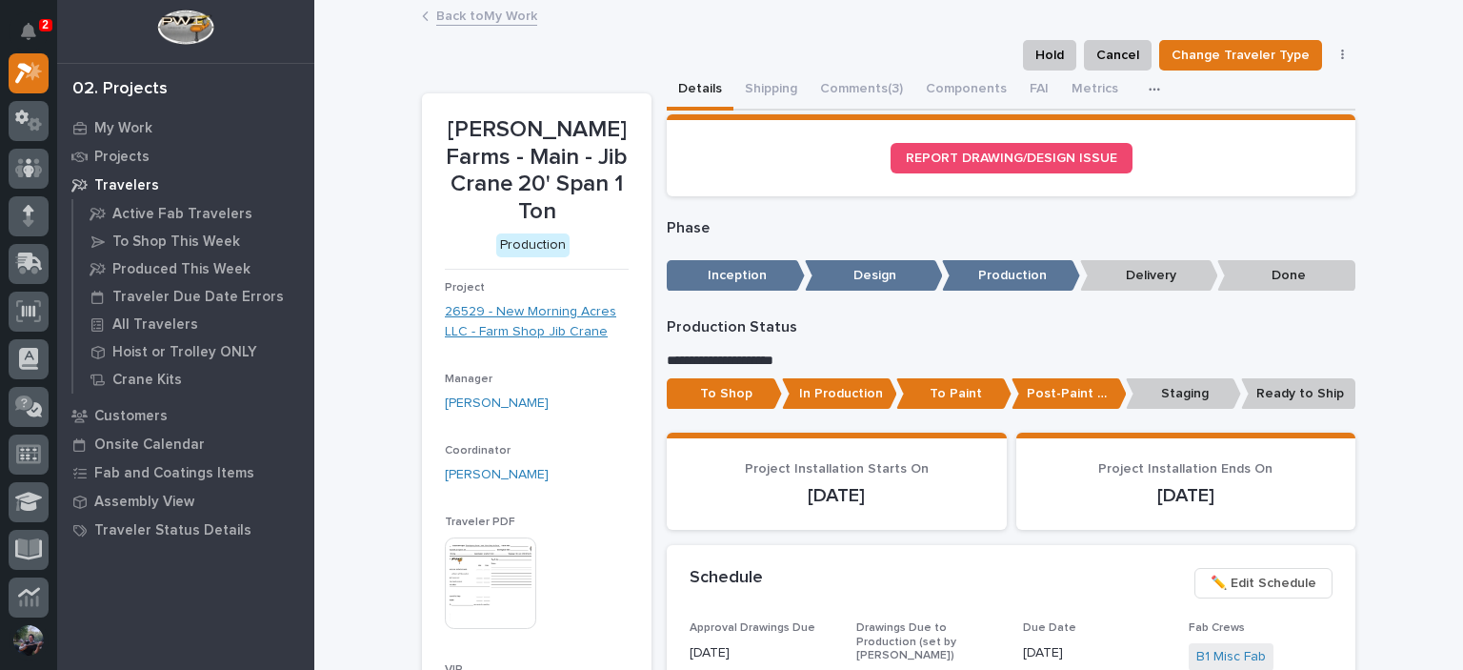
click at [486, 328] on link "26529 - New Morning Acres LLC - Farm Shop Jib Crane" at bounding box center [537, 322] width 184 height 40
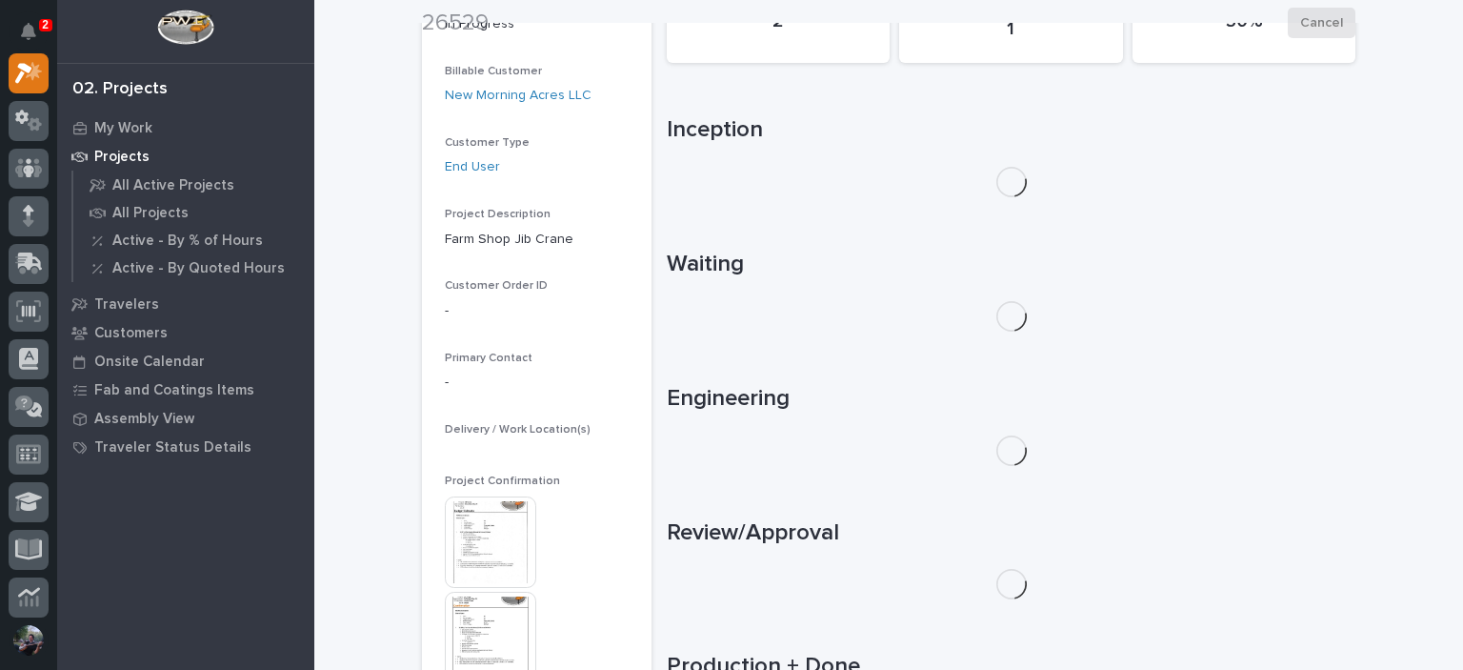
scroll to position [317, 0]
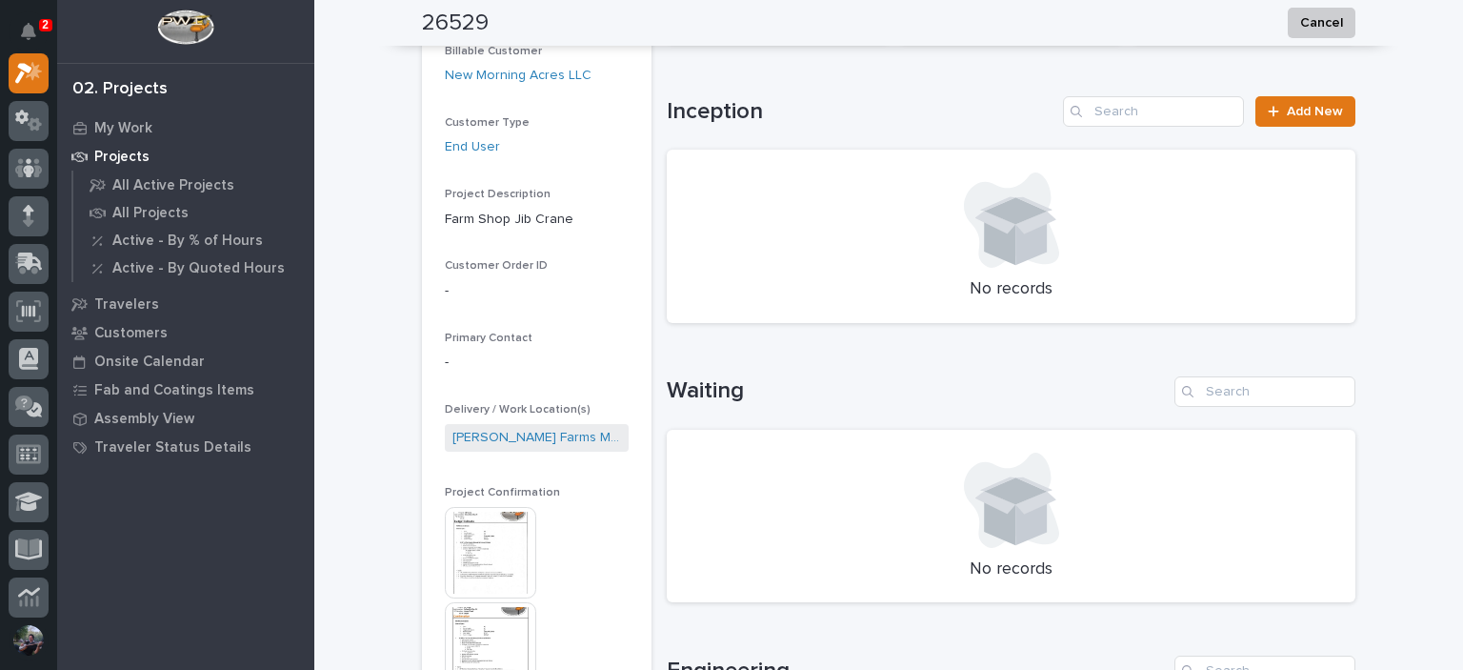
click at [499, 544] on img at bounding box center [490, 552] width 91 height 91
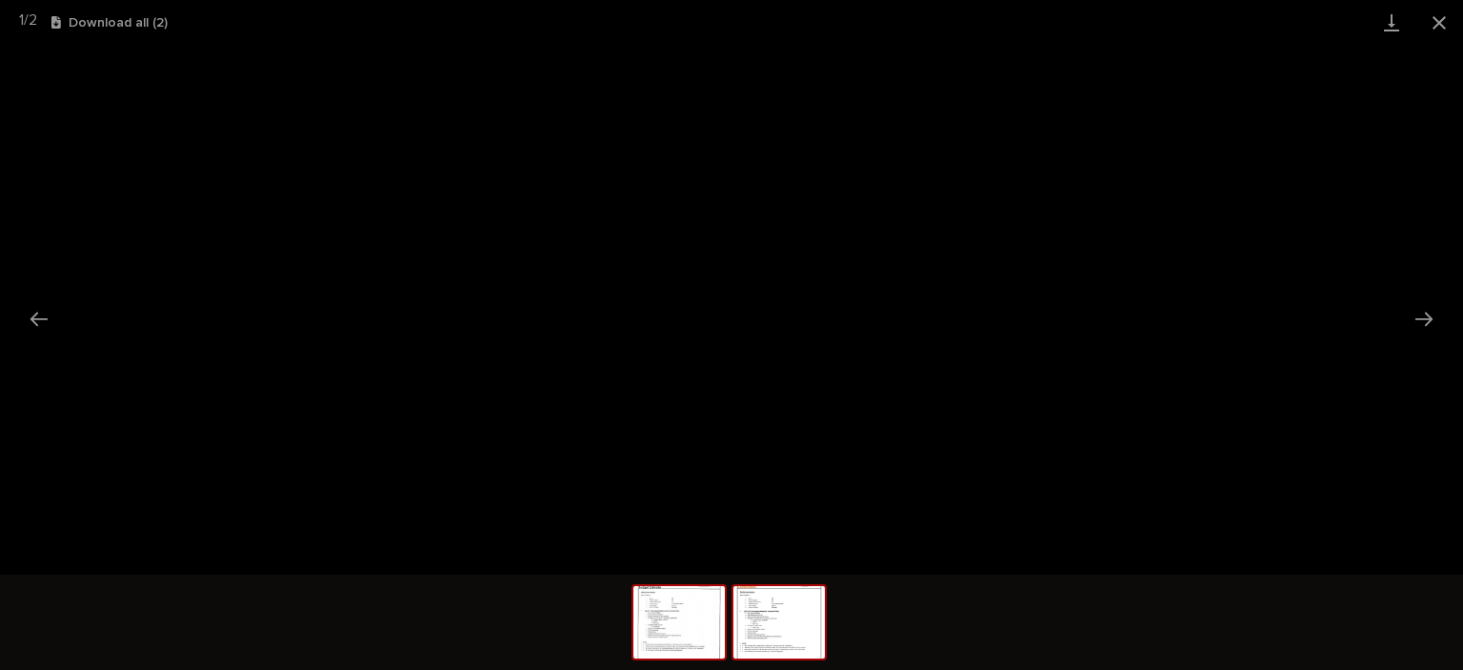
click at [759, 620] on img at bounding box center [778, 622] width 91 height 72
click at [1432, 12] on button "Close gallery" at bounding box center [1439, 22] width 48 height 45
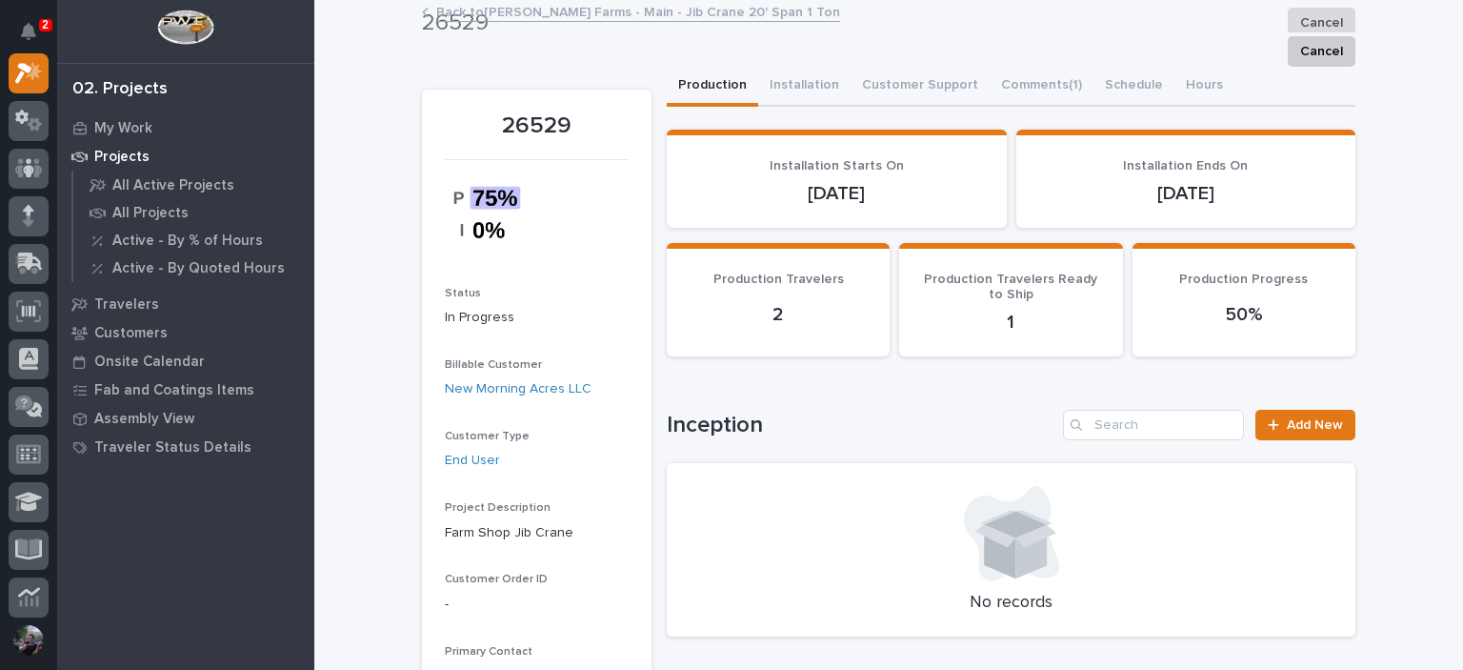
scroll to position [0, 0]
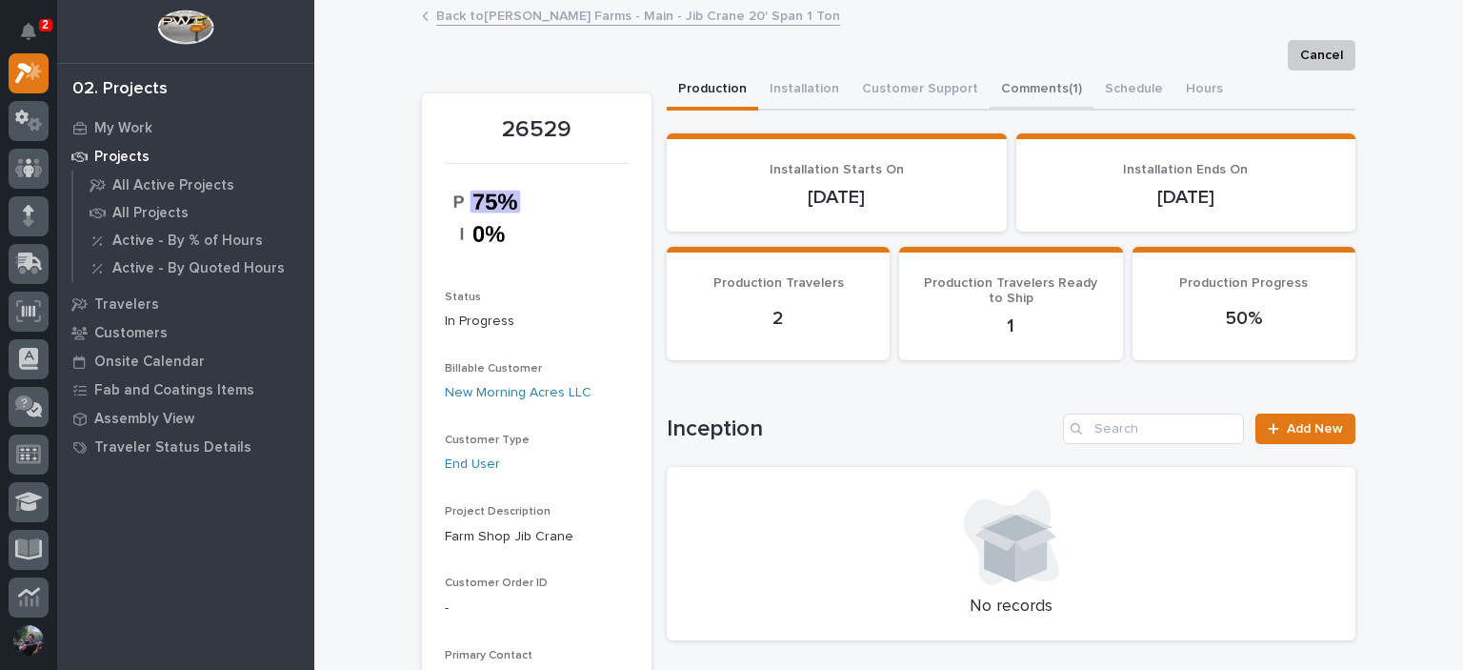
click at [1027, 89] on button "Comments (1)" at bounding box center [1042, 90] width 104 height 40
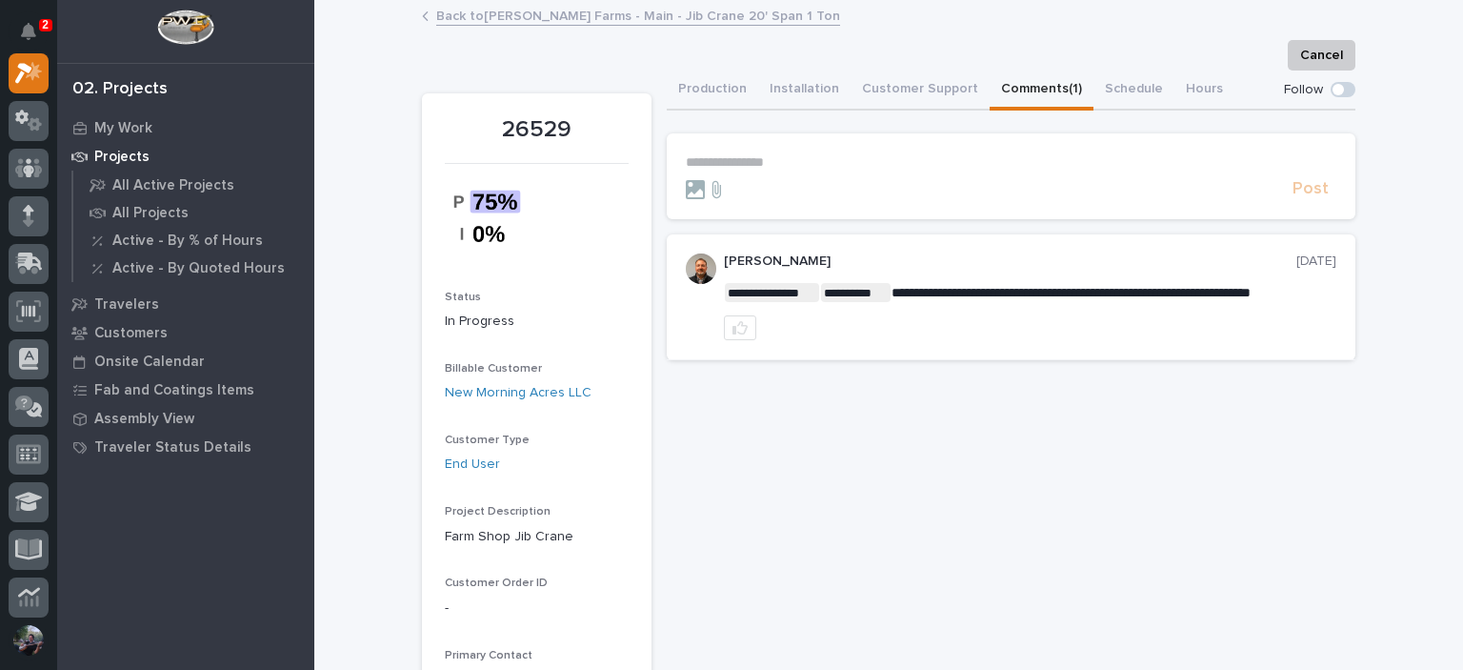
click at [867, 167] on p "**********" at bounding box center [1011, 162] width 651 height 16
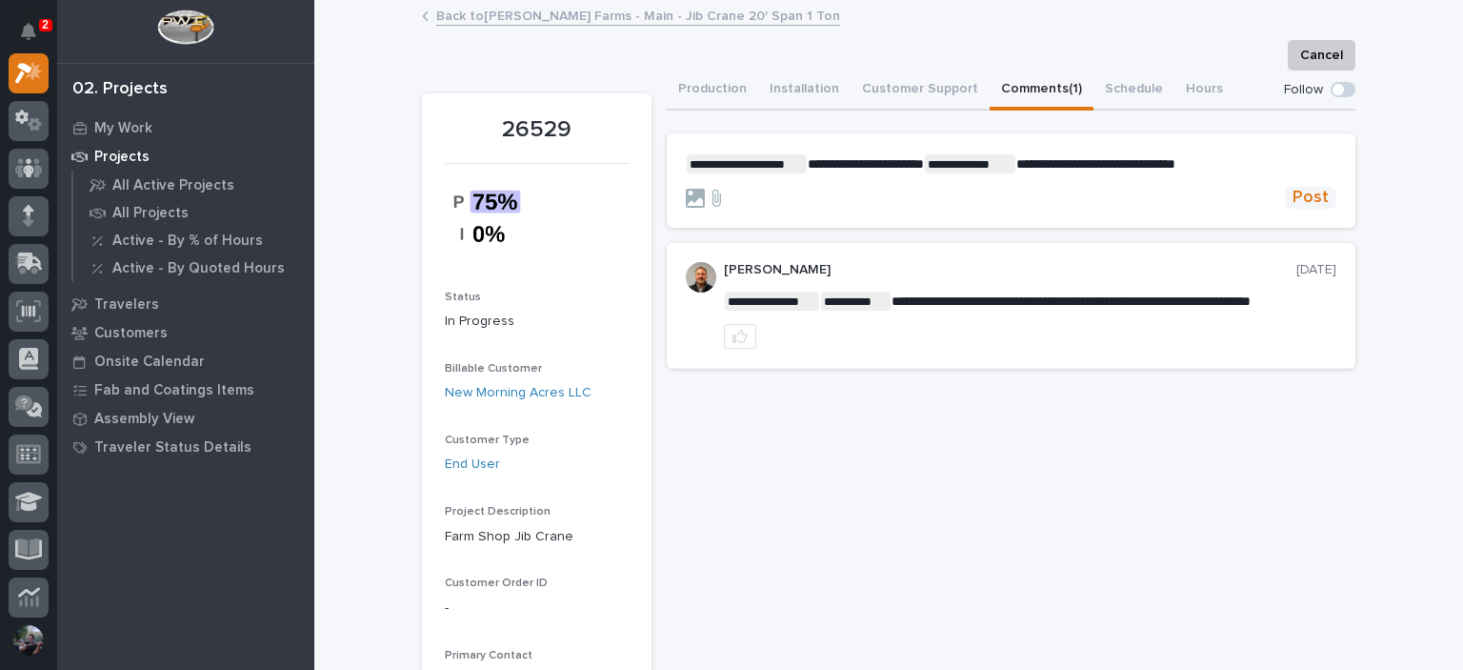
click at [1312, 198] on span "Post" at bounding box center [1310, 198] width 36 height 22
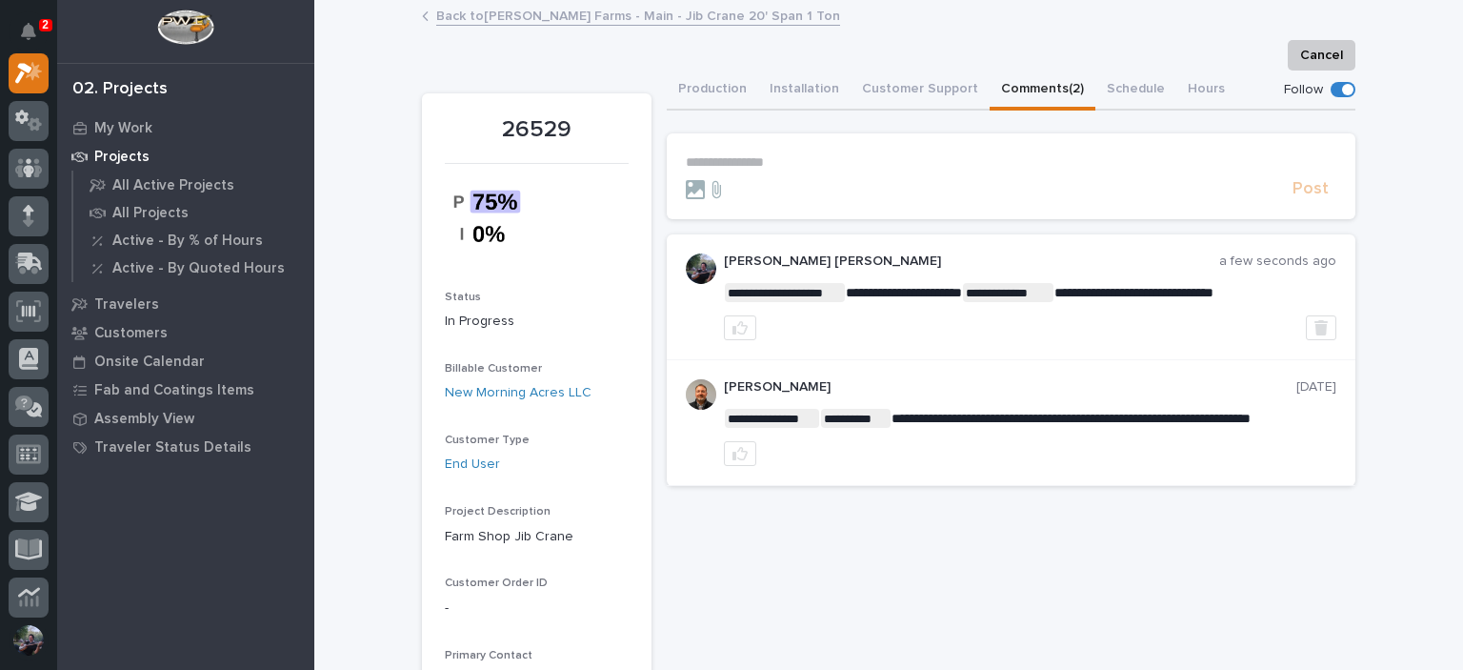
click at [591, 14] on link "Back to [PERSON_NAME] Farms - Main - Jib Crane 20' Span 1 Ton" at bounding box center [638, 15] width 404 height 22
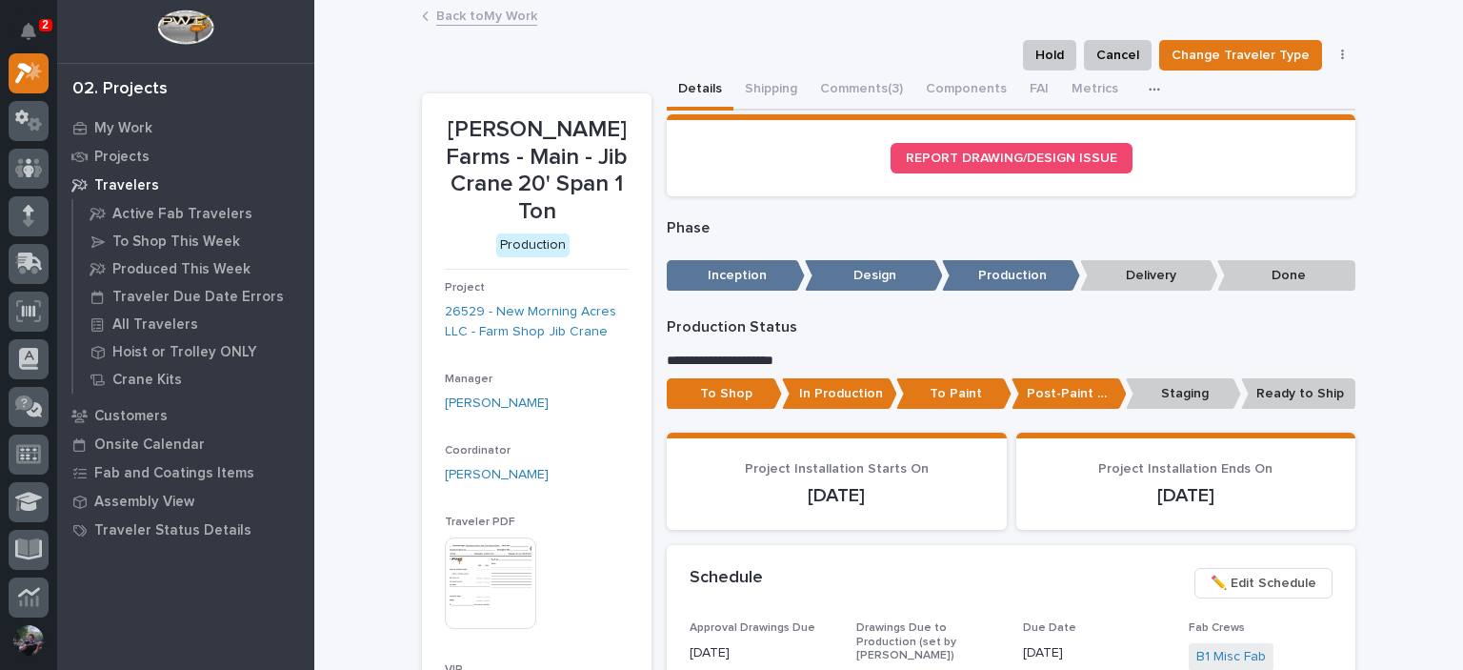
click at [438, 16] on link "Back to My Work" at bounding box center [486, 15] width 101 height 22
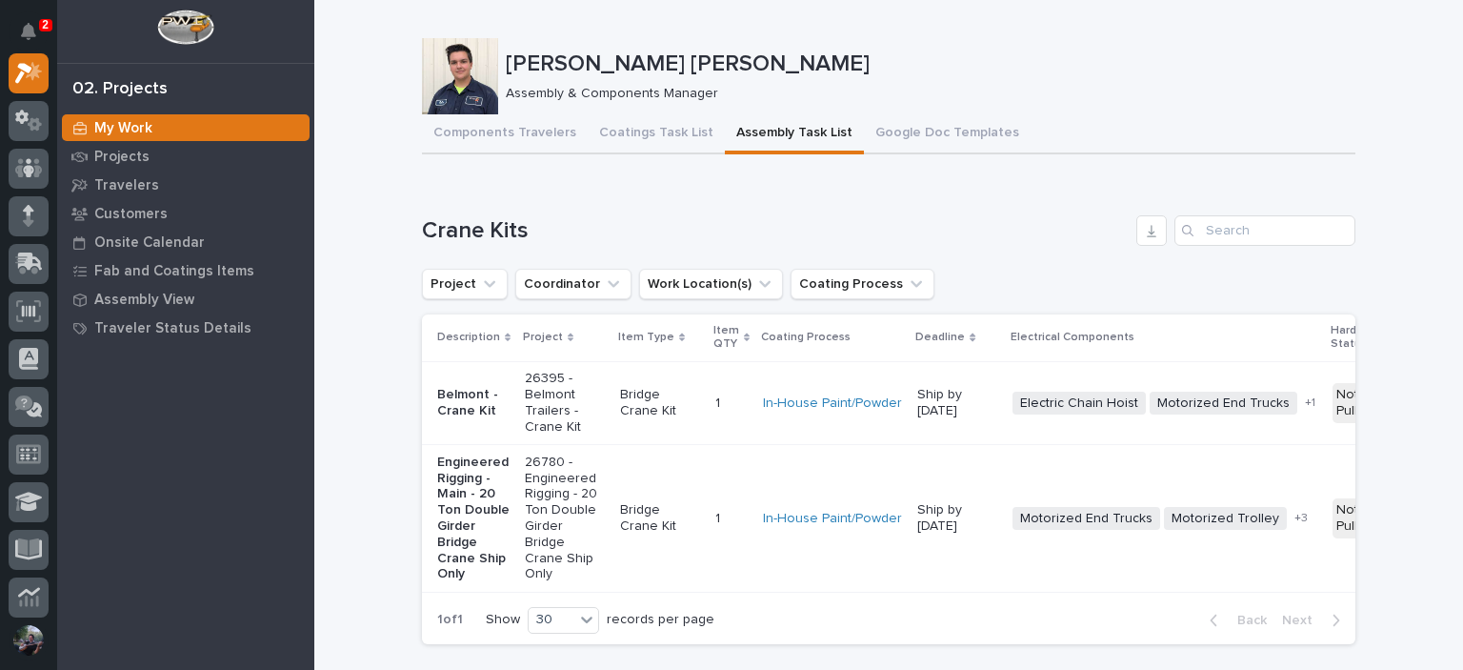
click at [517, 384] on td "26395 - Belmont Trailers - Crane Kit" at bounding box center [564, 402] width 95 height 83
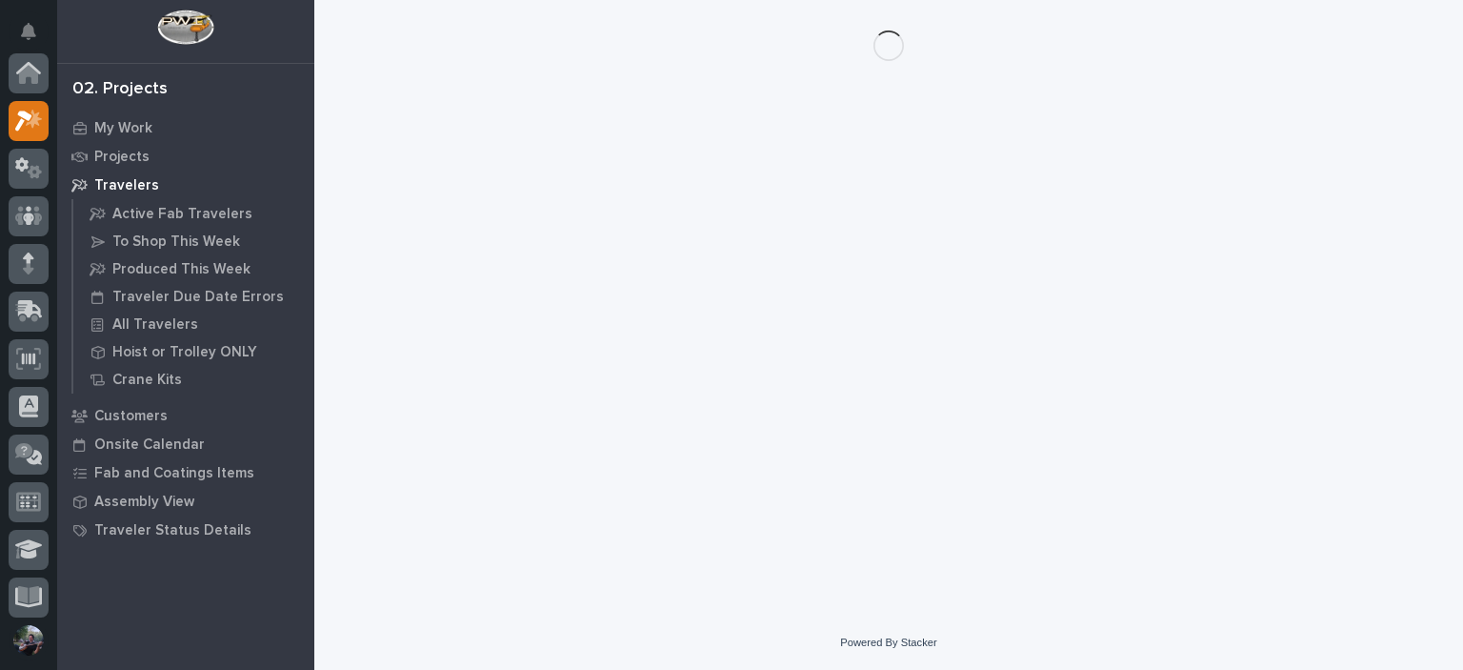
scroll to position [48, 0]
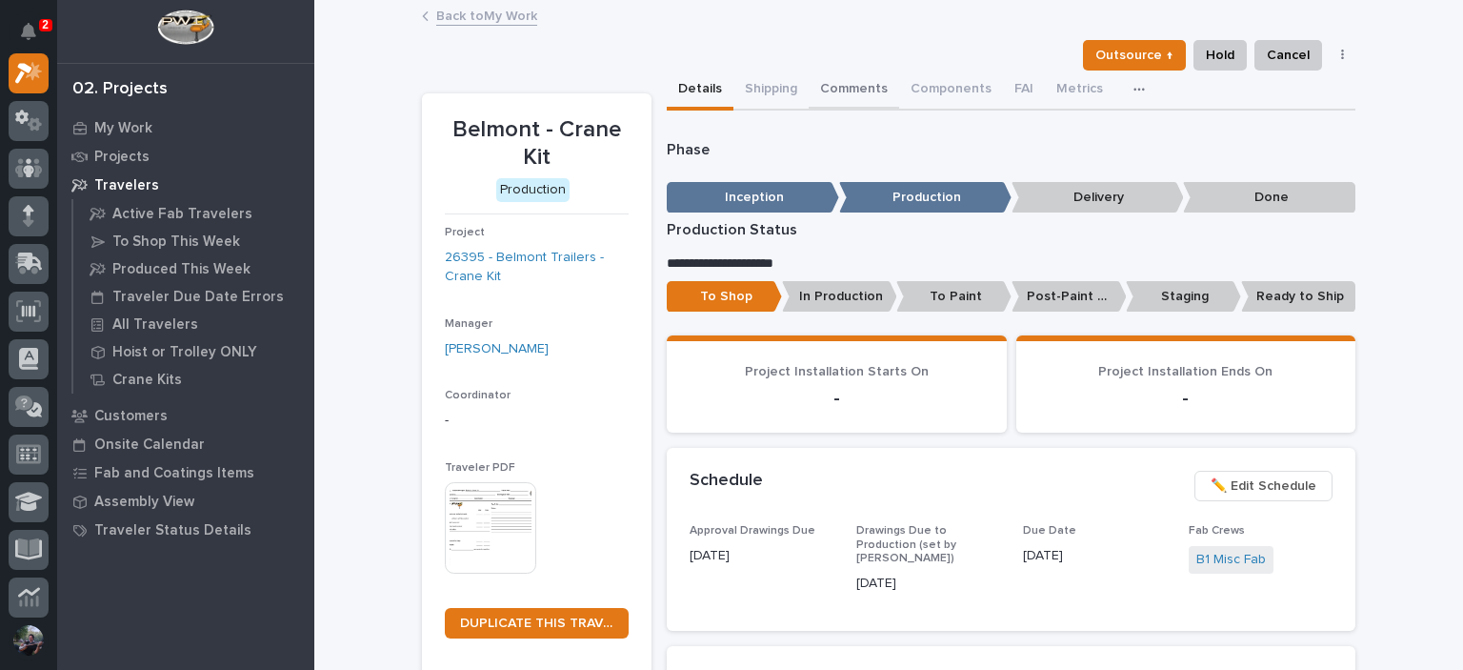
click at [835, 101] on button "Comments" at bounding box center [854, 90] width 90 height 40
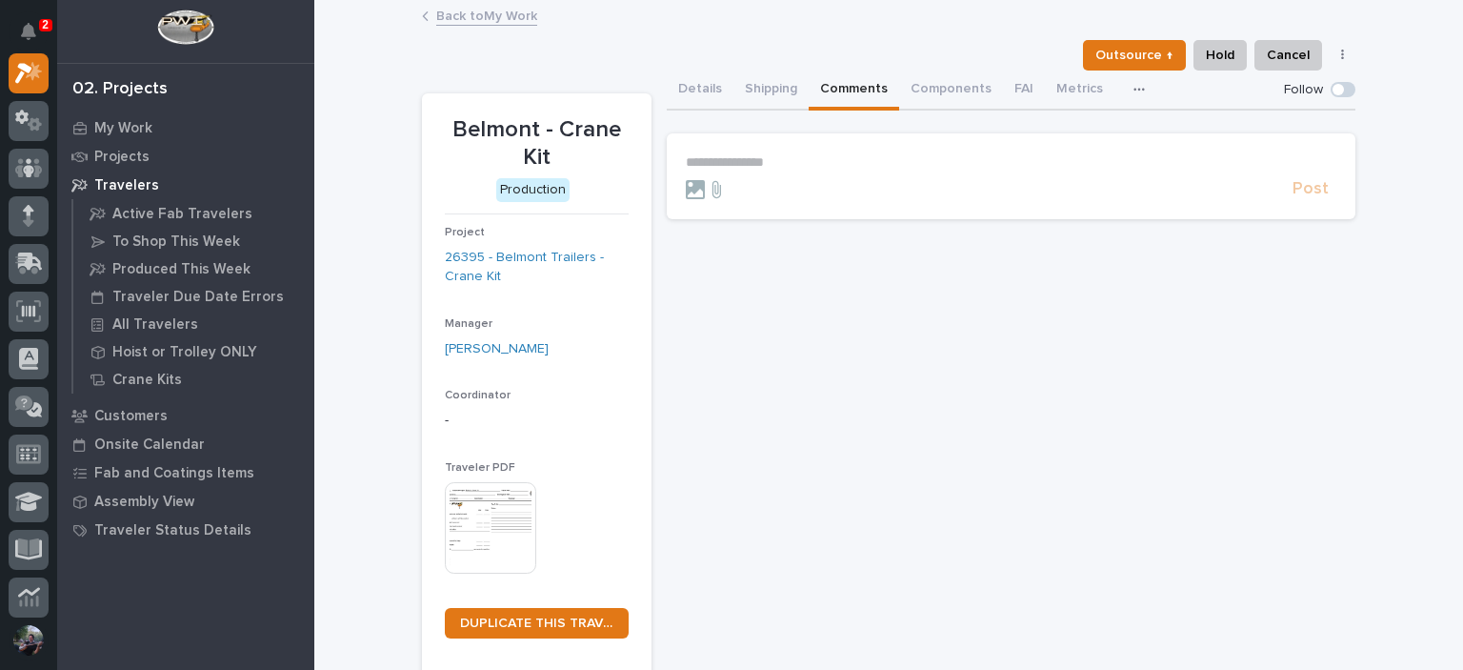
click at [824, 158] on p "**********" at bounding box center [1011, 162] width 651 height 16
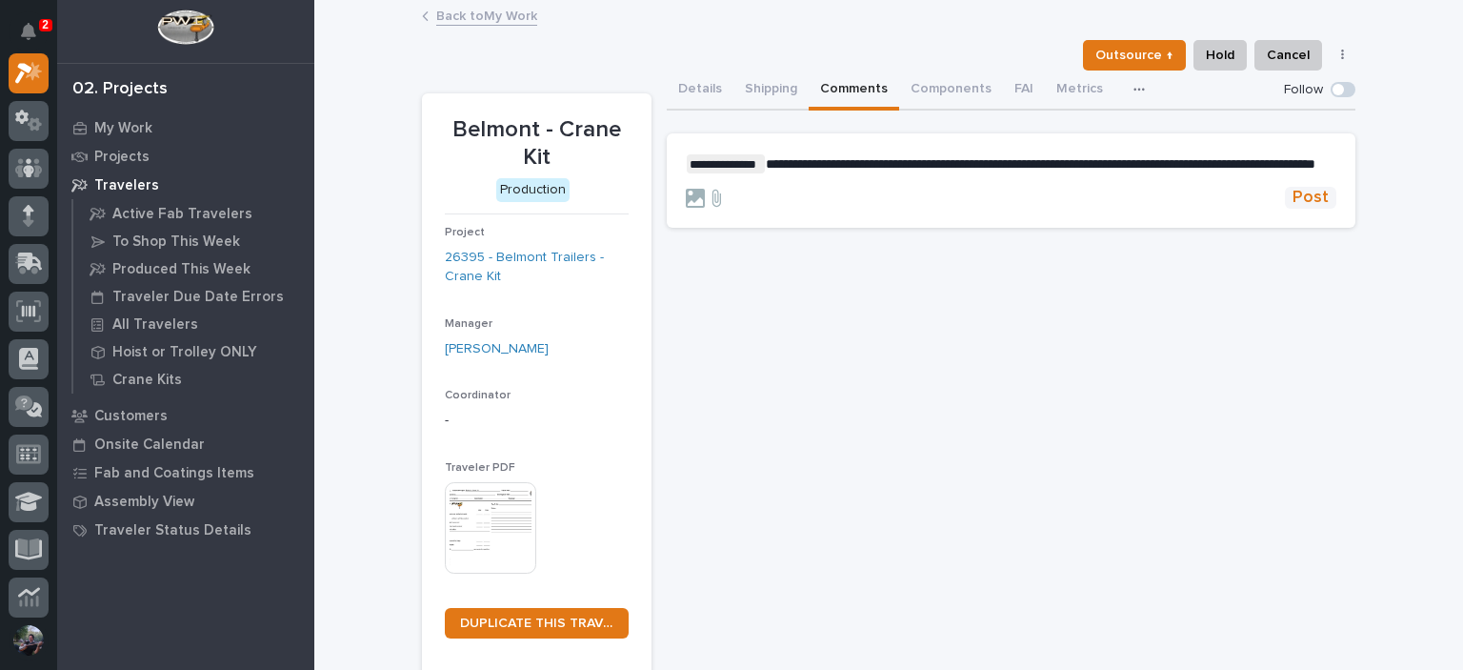
click at [1311, 209] on span "Post" at bounding box center [1310, 198] width 36 height 22
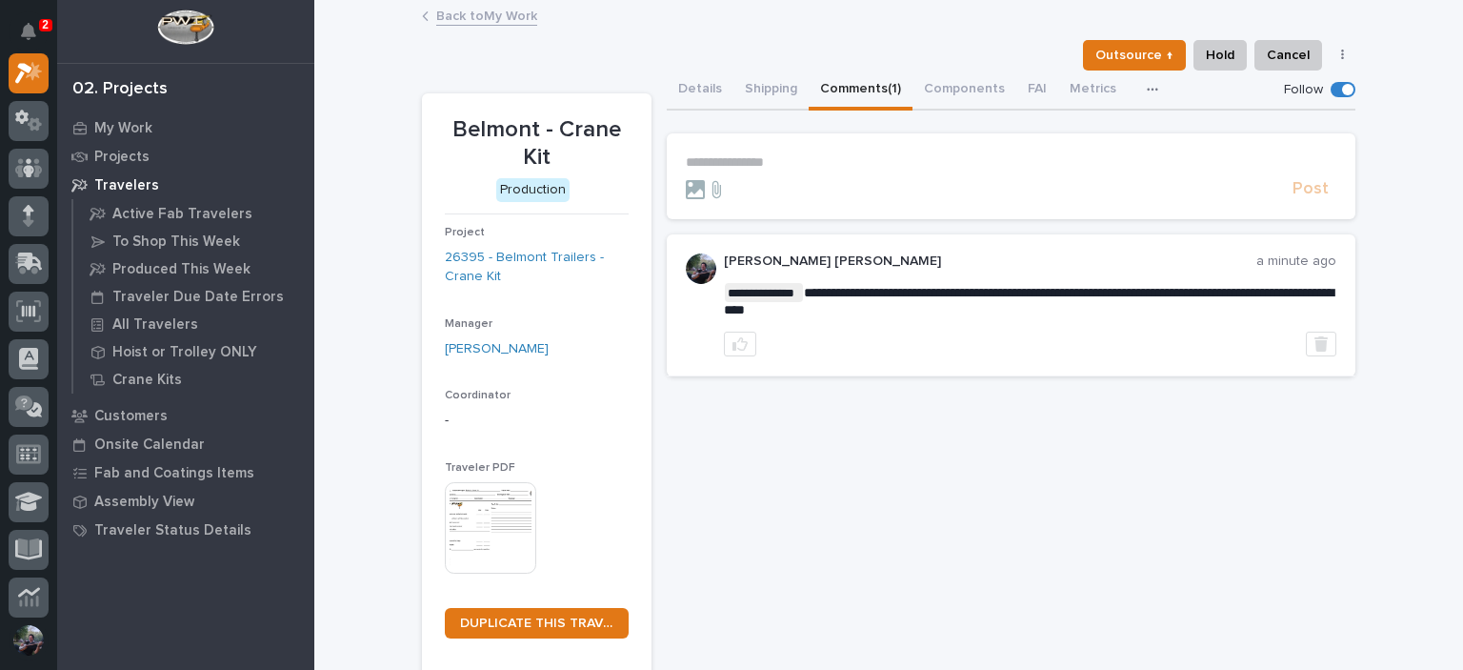
click at [471, 22] on link "Back to My Work" at bounding box center [486, 15] width 101 height 22
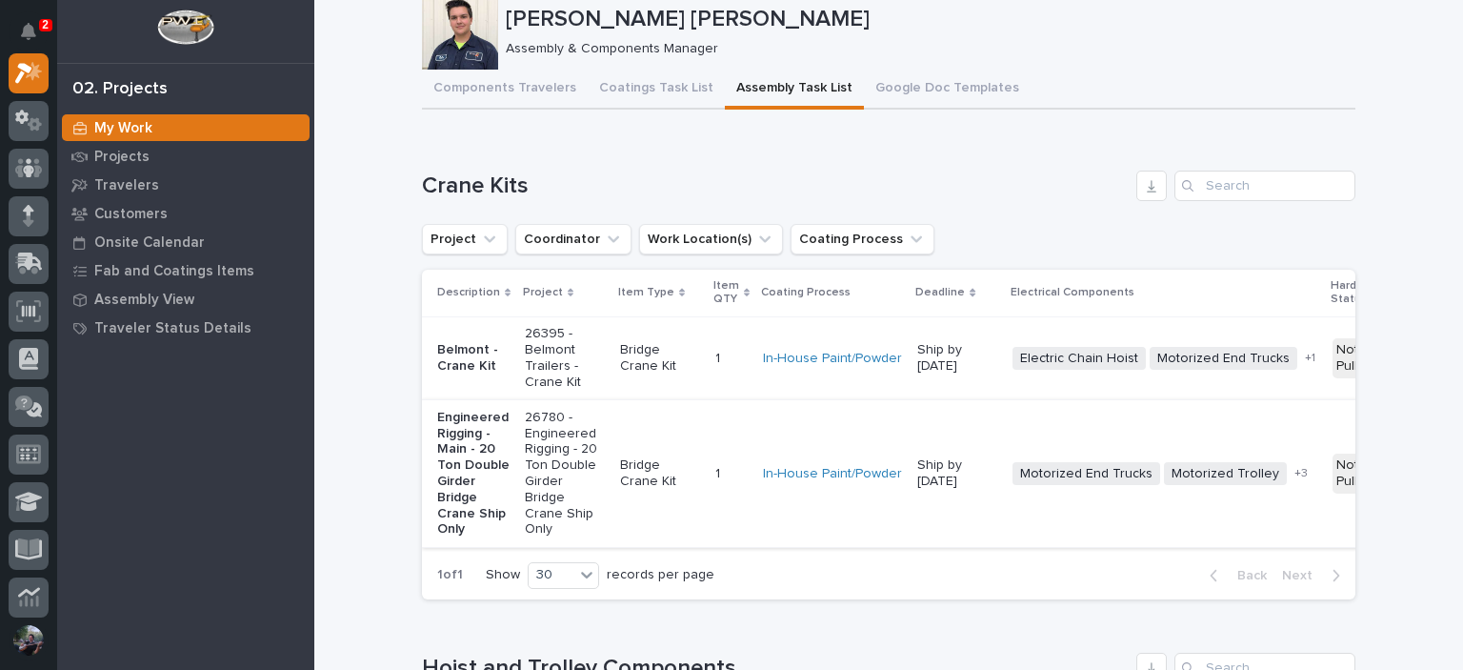
scroll to position [63, 0]
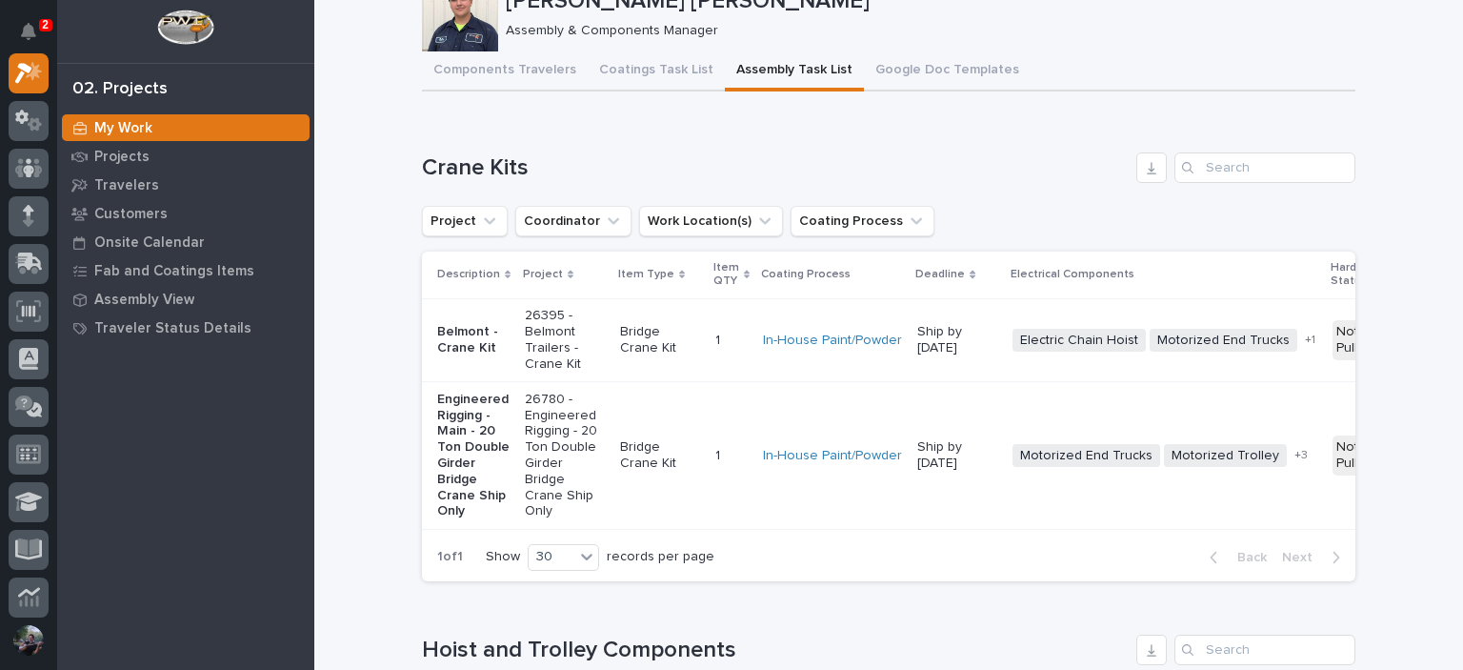
click at [476, 336] on p "Belmont - Crane Kit" at bounding box center [473, 340] width 72 height 32
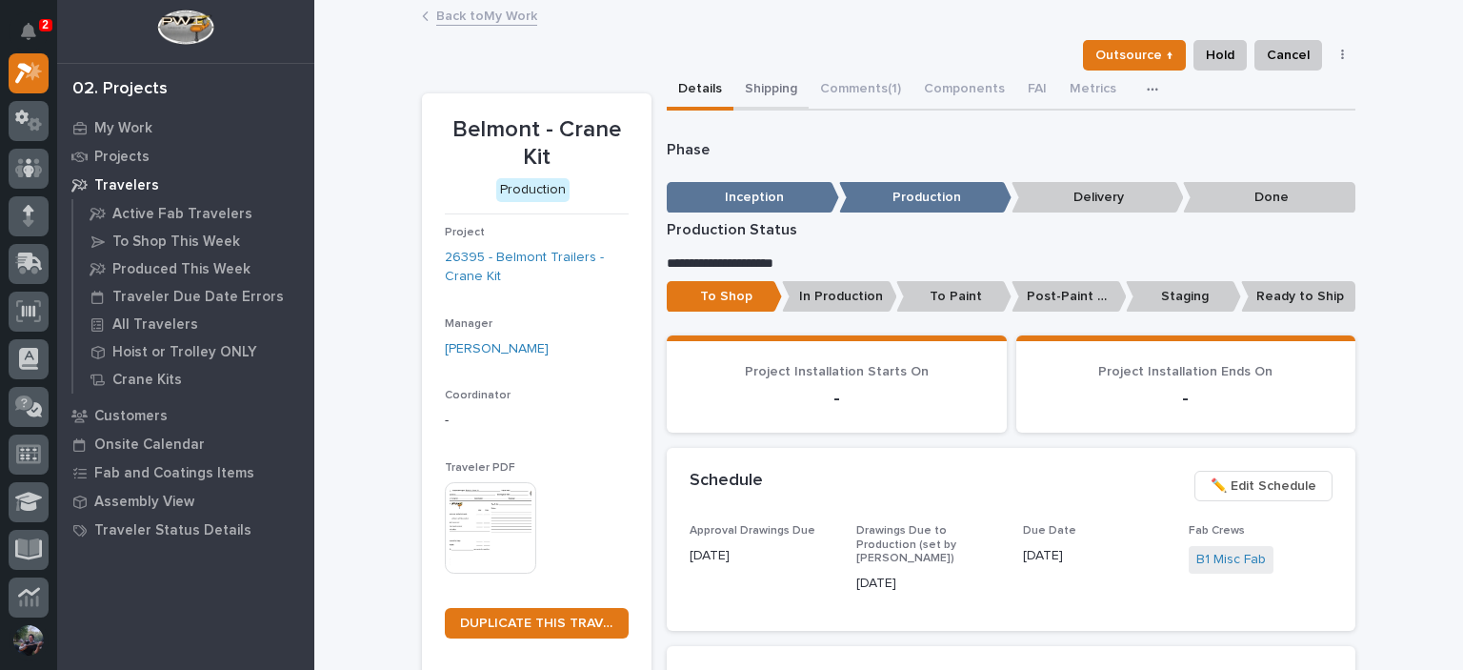
click at [761, 91] on button "Shipping" at bounding box center [770, 90] width 75 height 40
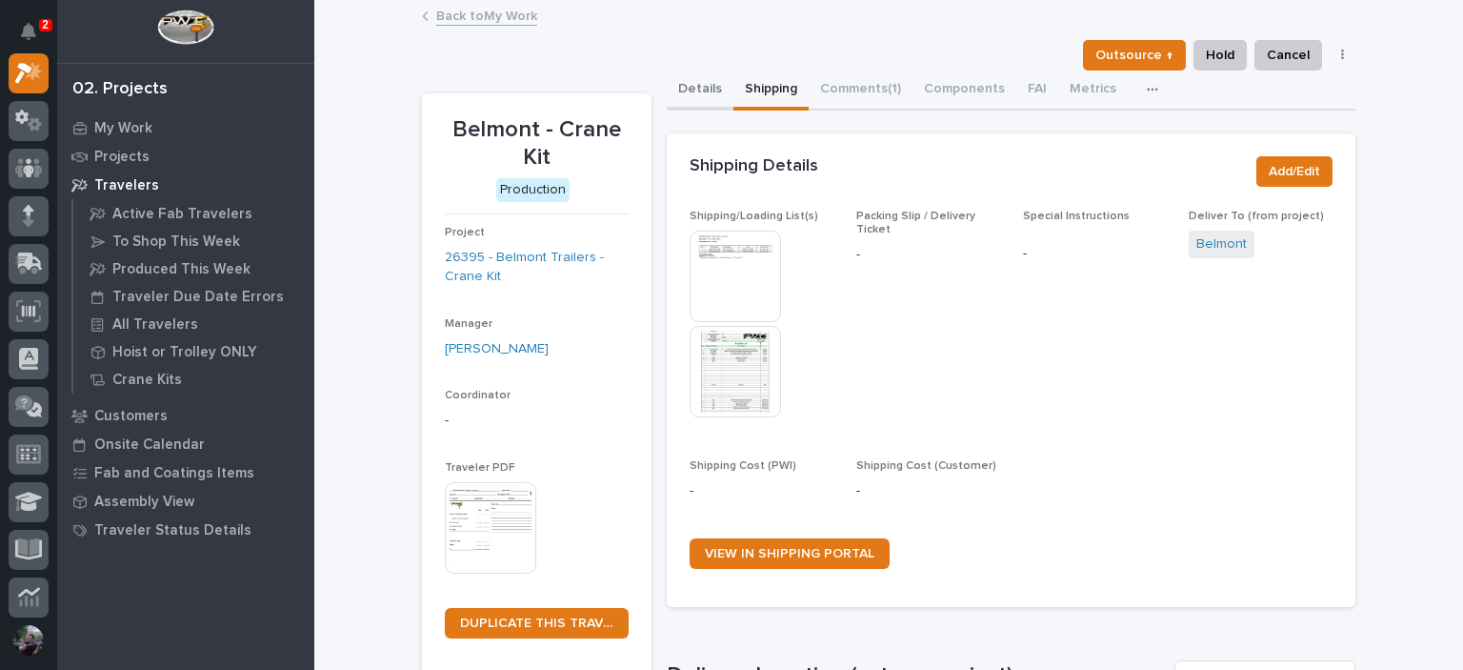
click at [688, 86] on button "Details" at bounding box center [700, 90] width 67 height 40
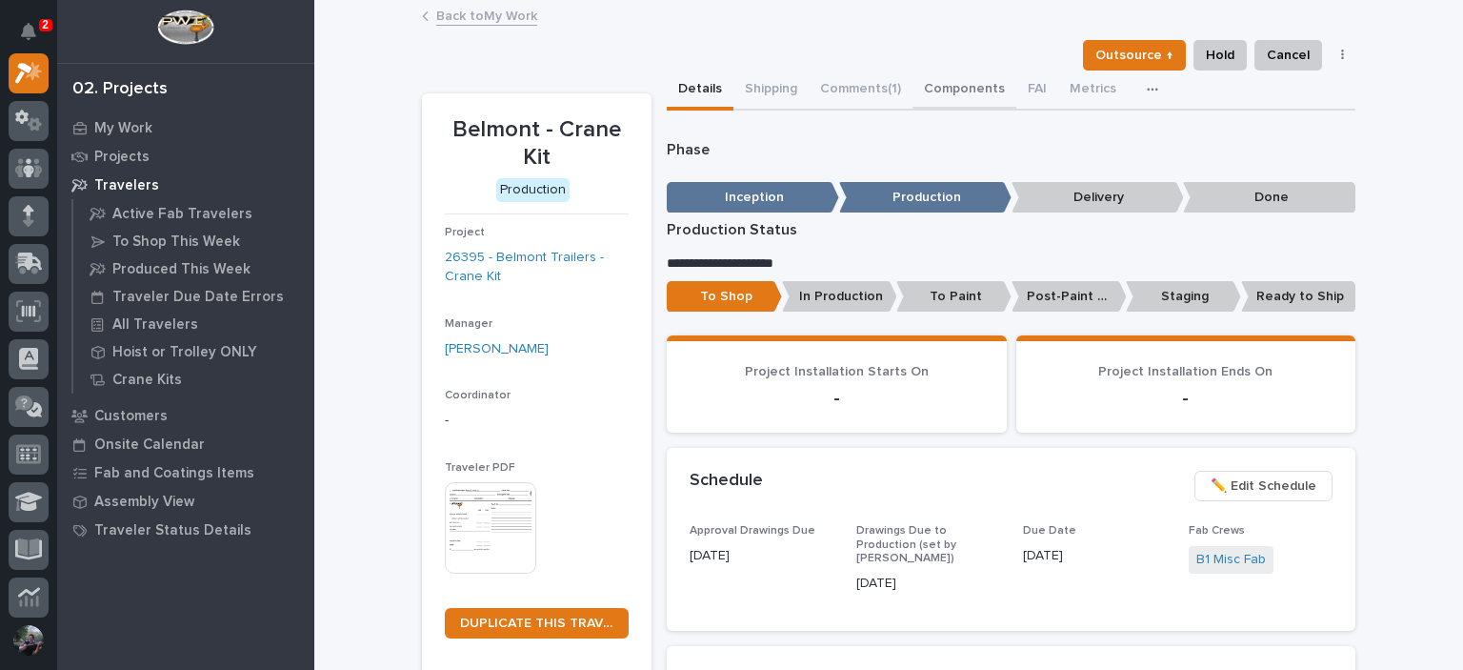
click at [983, 92] on button "Components" at bounding box center [964, 90] width 104 height 40
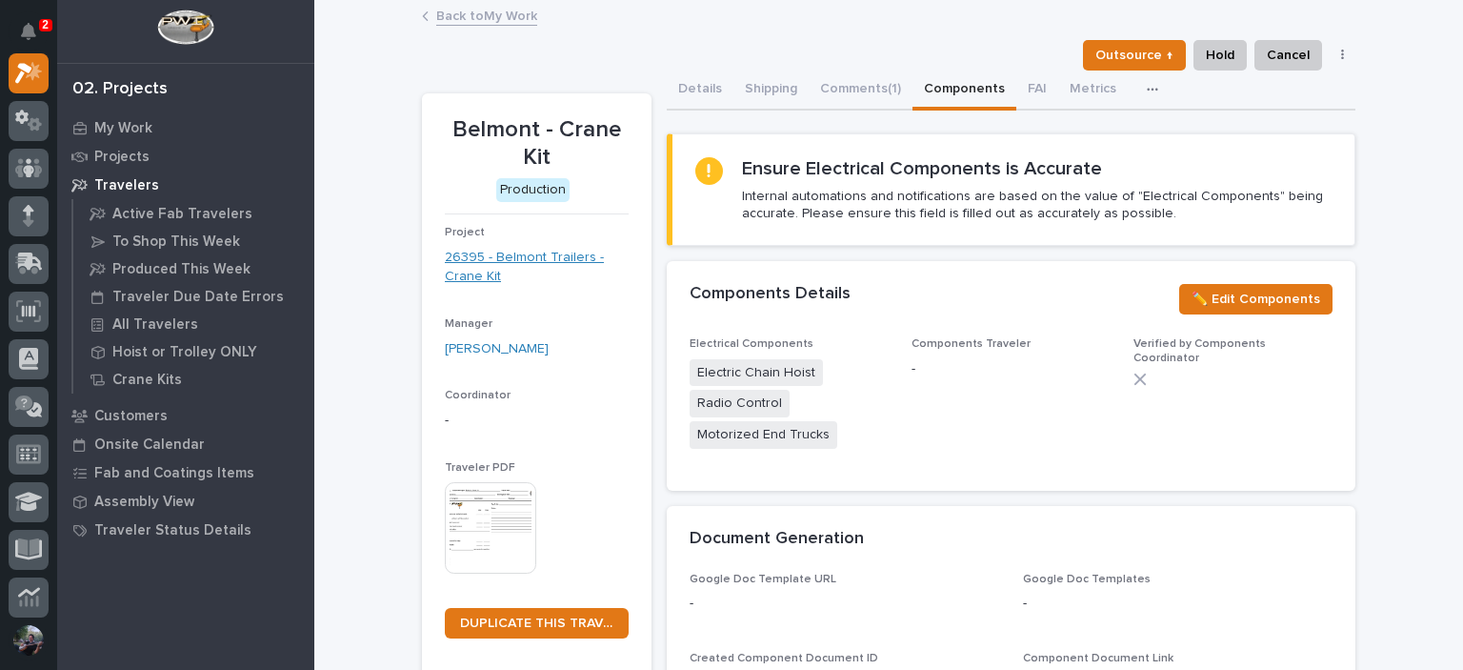
click at [526, 261] on link "26395 - Belmont Trailers - Crane Kit" at bounding box center [537, 268] width 184 height 40
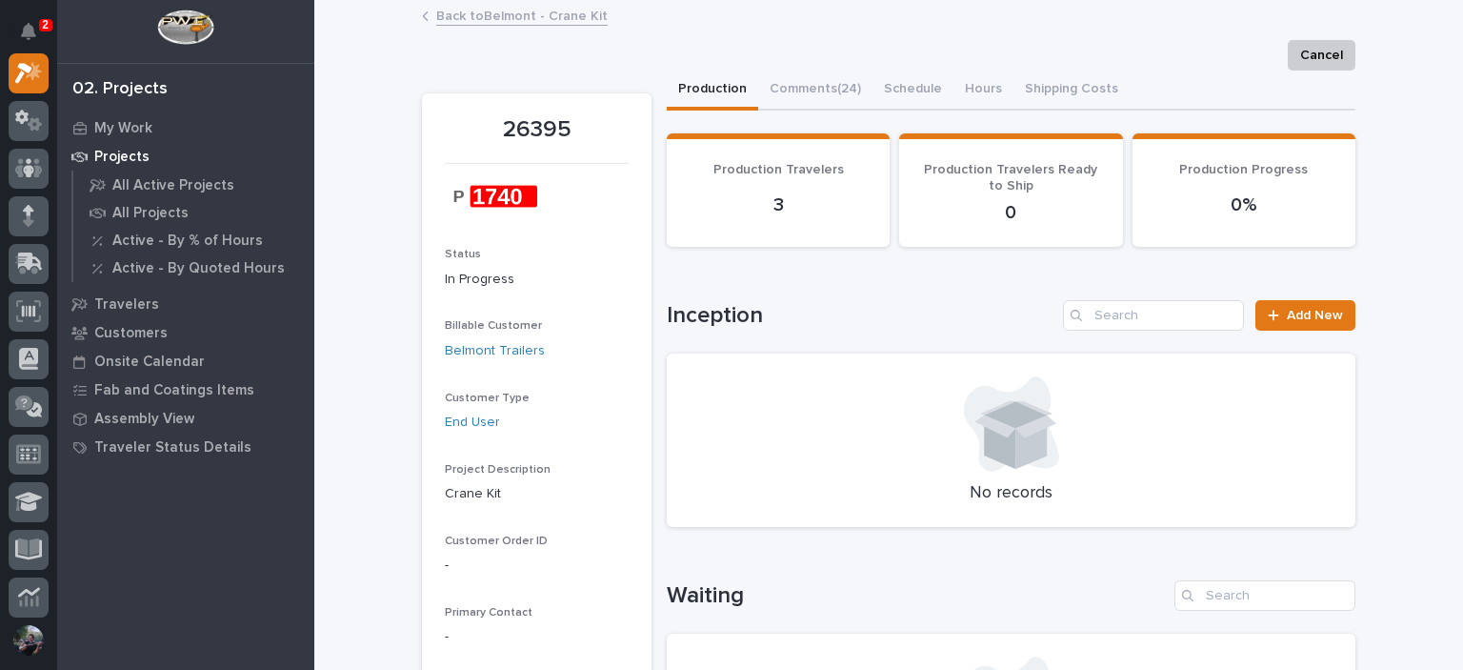
click at [474, 198] on img at bounding box center [491, 196] width 92 height 43
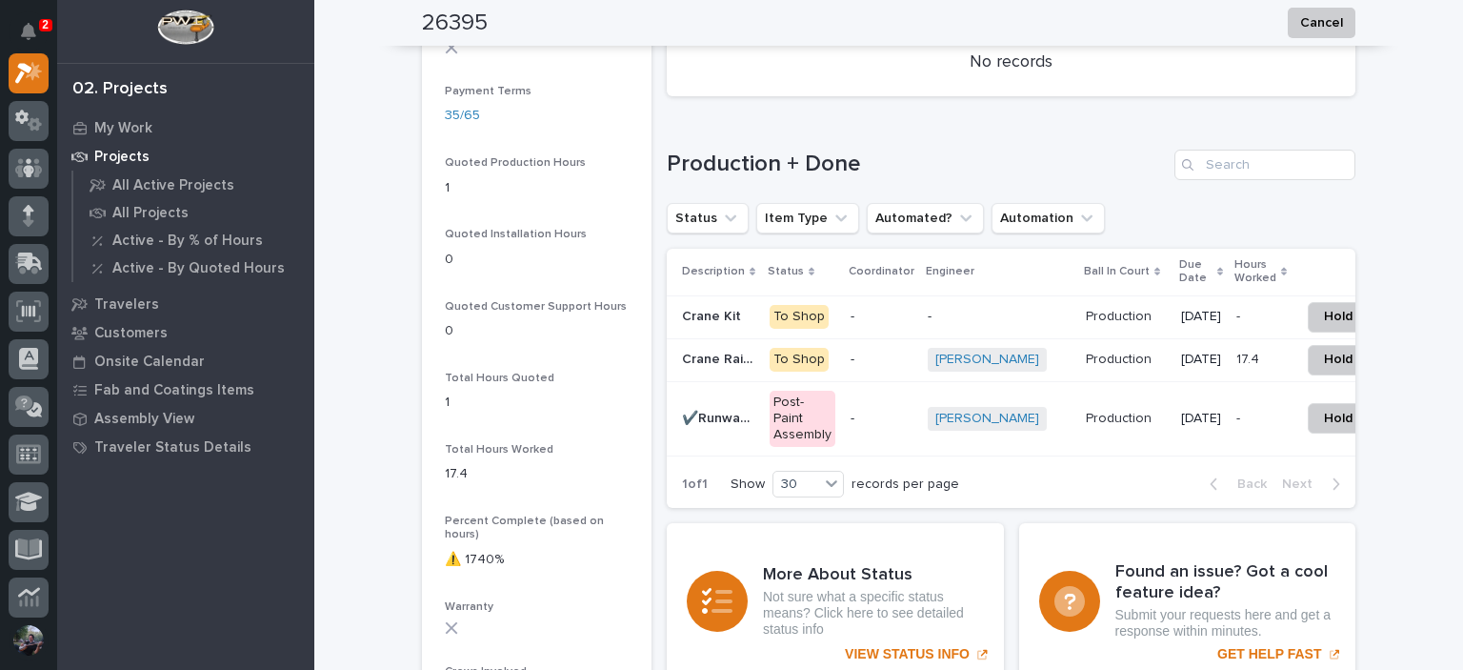
scroll to position [1524, 0]
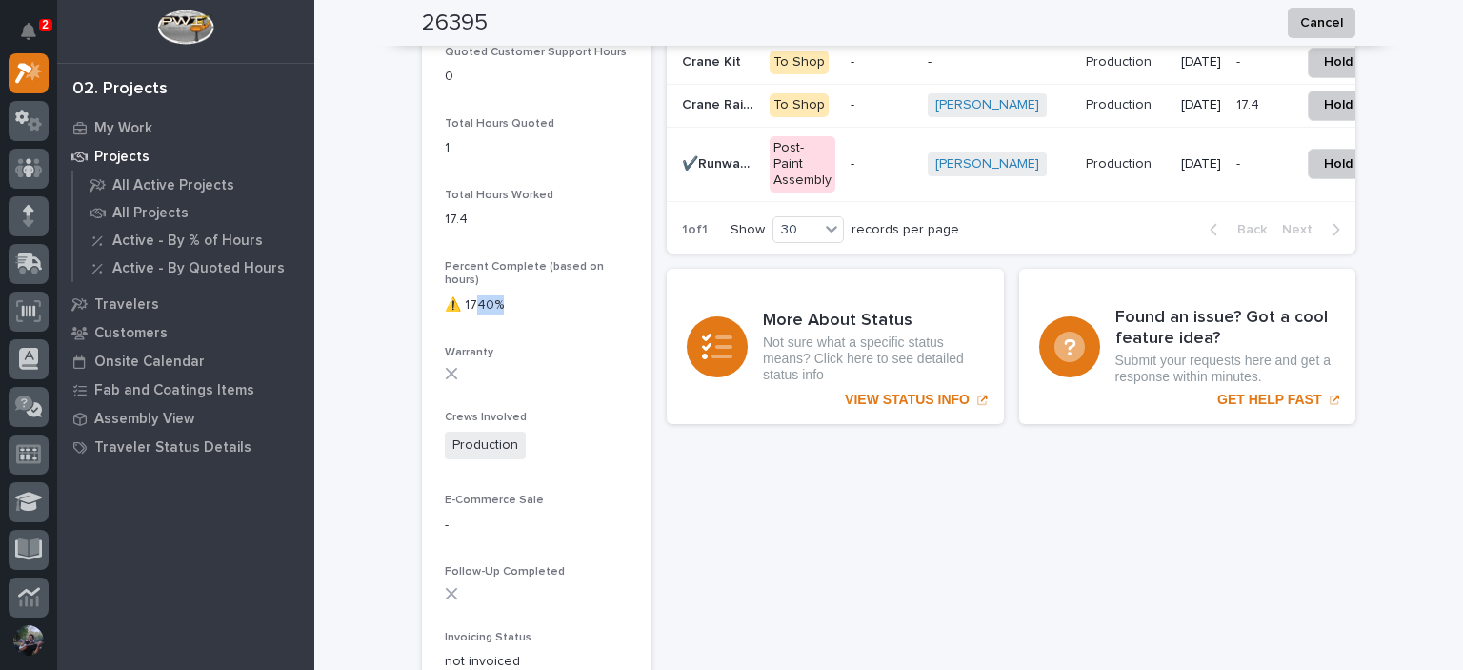
drag, startPoint x: 495, startPoint y: 285, endPoint x: 468, endPoint y: 287, distance: 27.7
click at [468, 295] on p "⚠️ 1740%" at bounding box center [537, 305] width 184 height 20
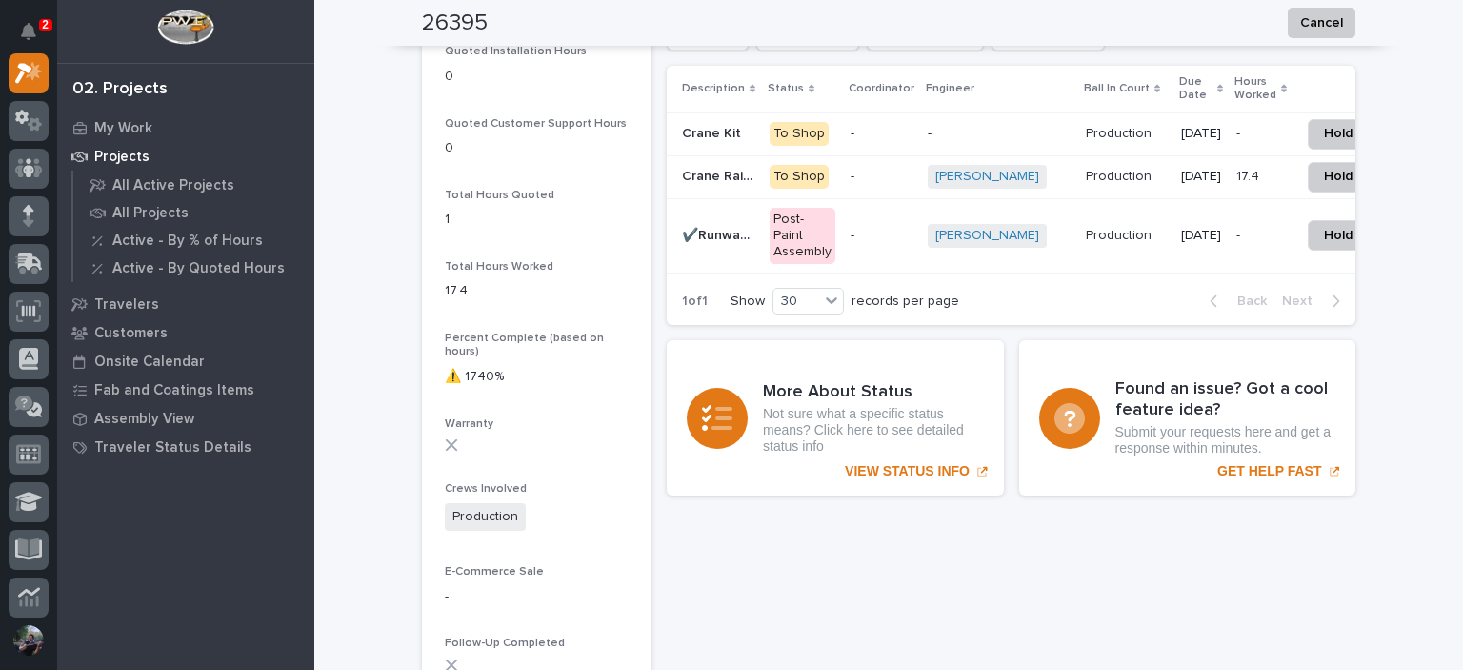
scroll to position [1396, 0]
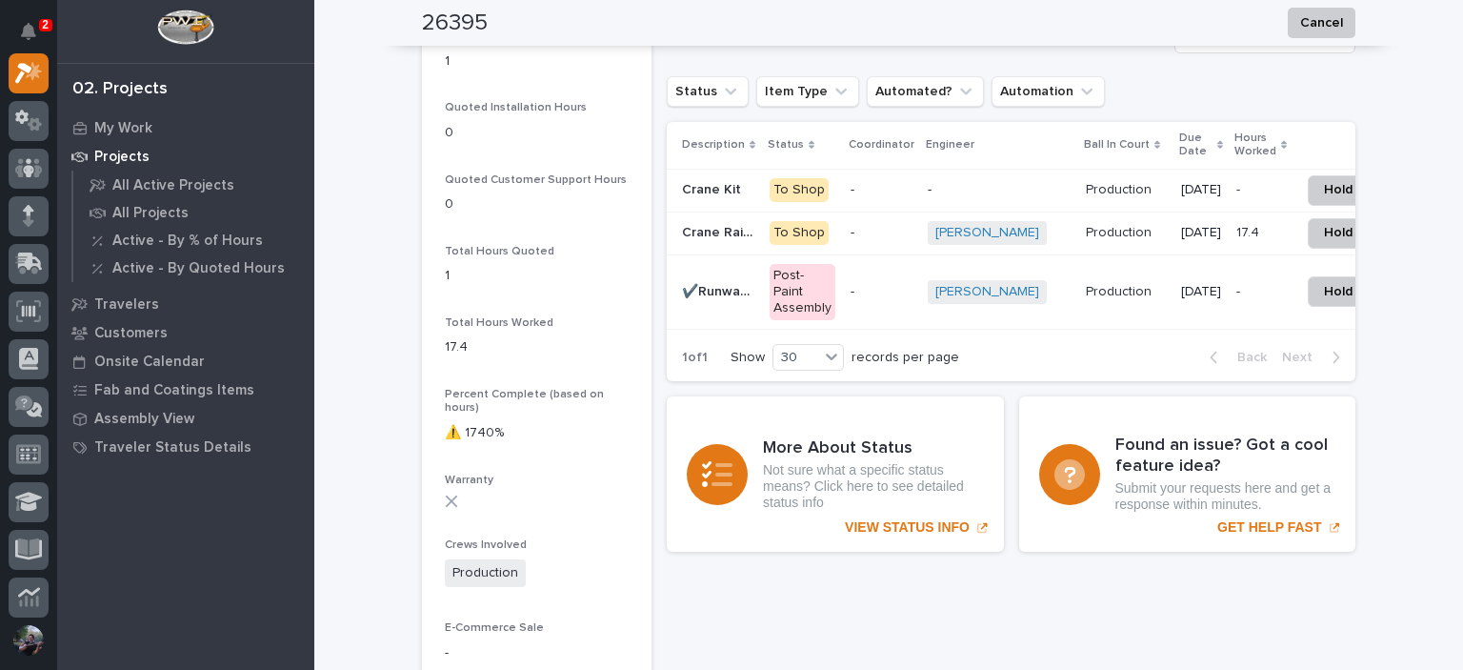
click at [705, 194] on p "Crane Kit" at bounding box center [713, 188] width 63 height 20
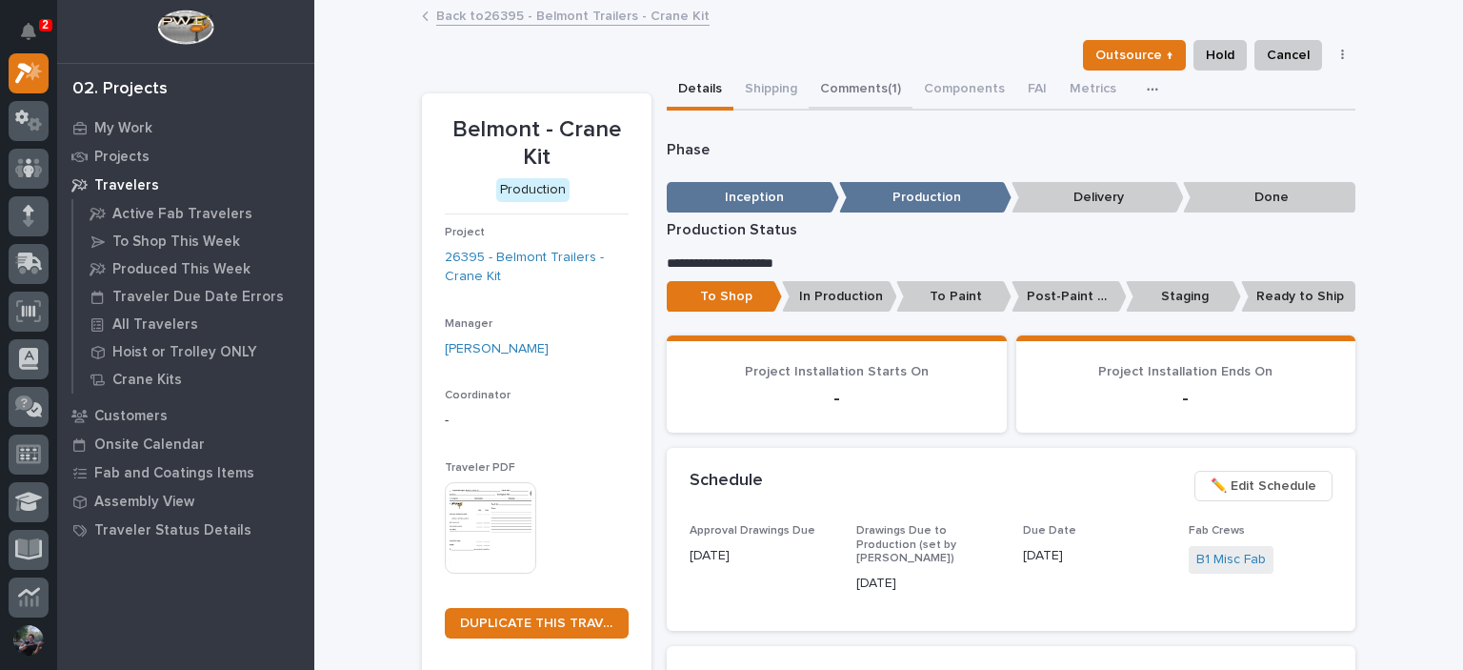
click at [863, 97] on button "Comments (1)" at bounding box center [861, 90] width 104 height 40
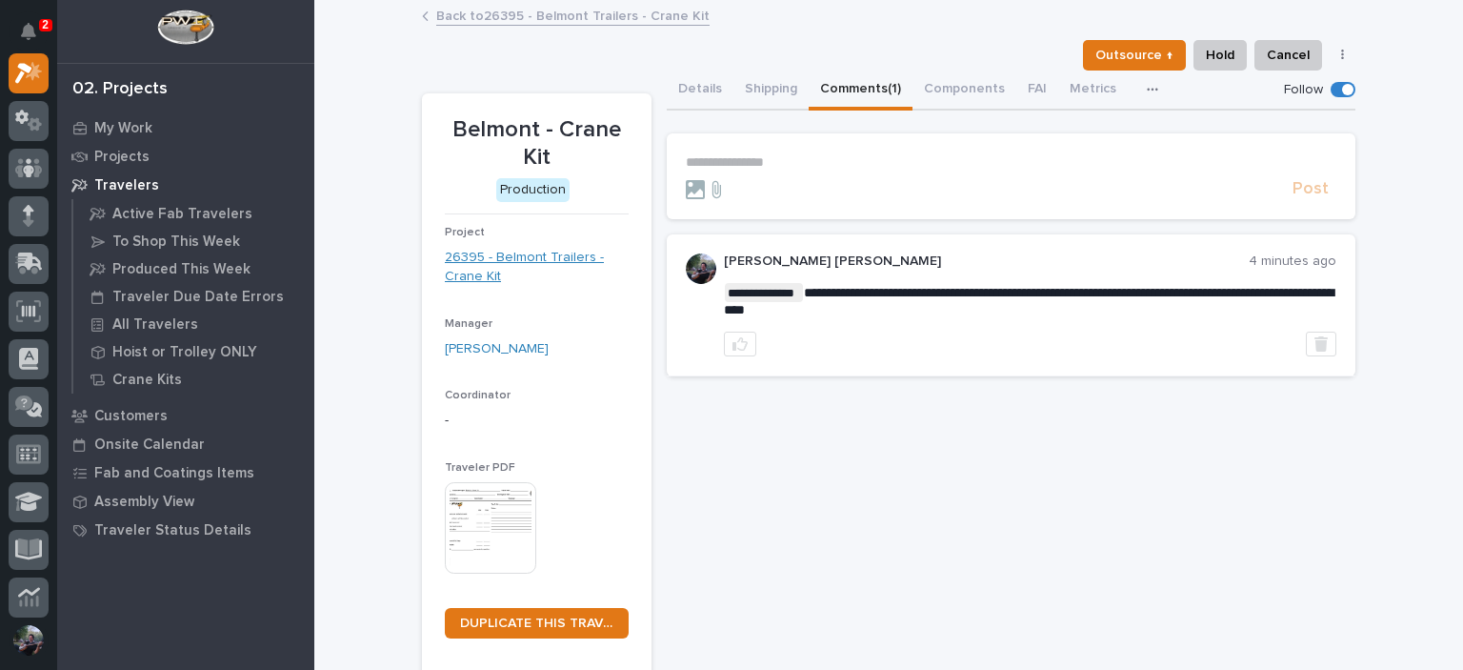
click at [459, 249] on link "26395 - Belmont Trailers - Crane Kit" at bounding box center [537, 268] width 184 height 40
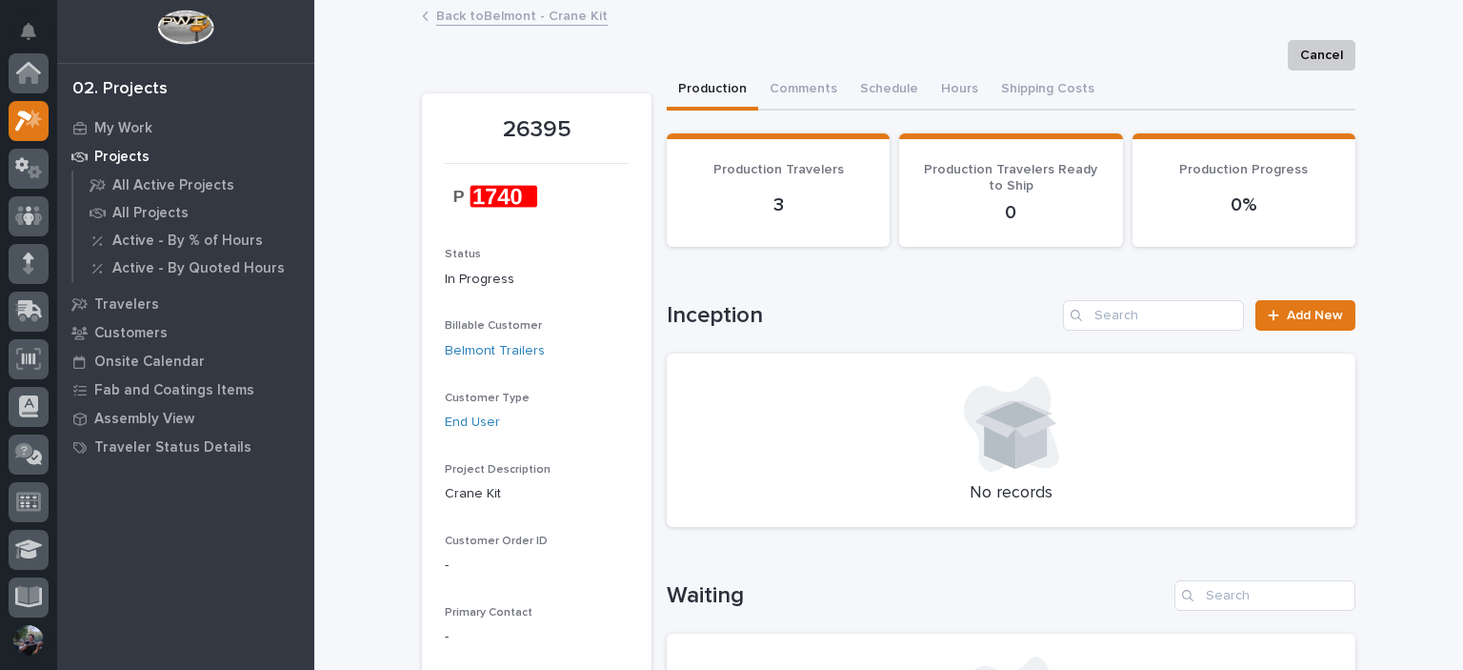
scroll to position [48, 0]
click at [827, 79] on button "Comments (24)" at bounding box center [815, 90] width 114 height 40
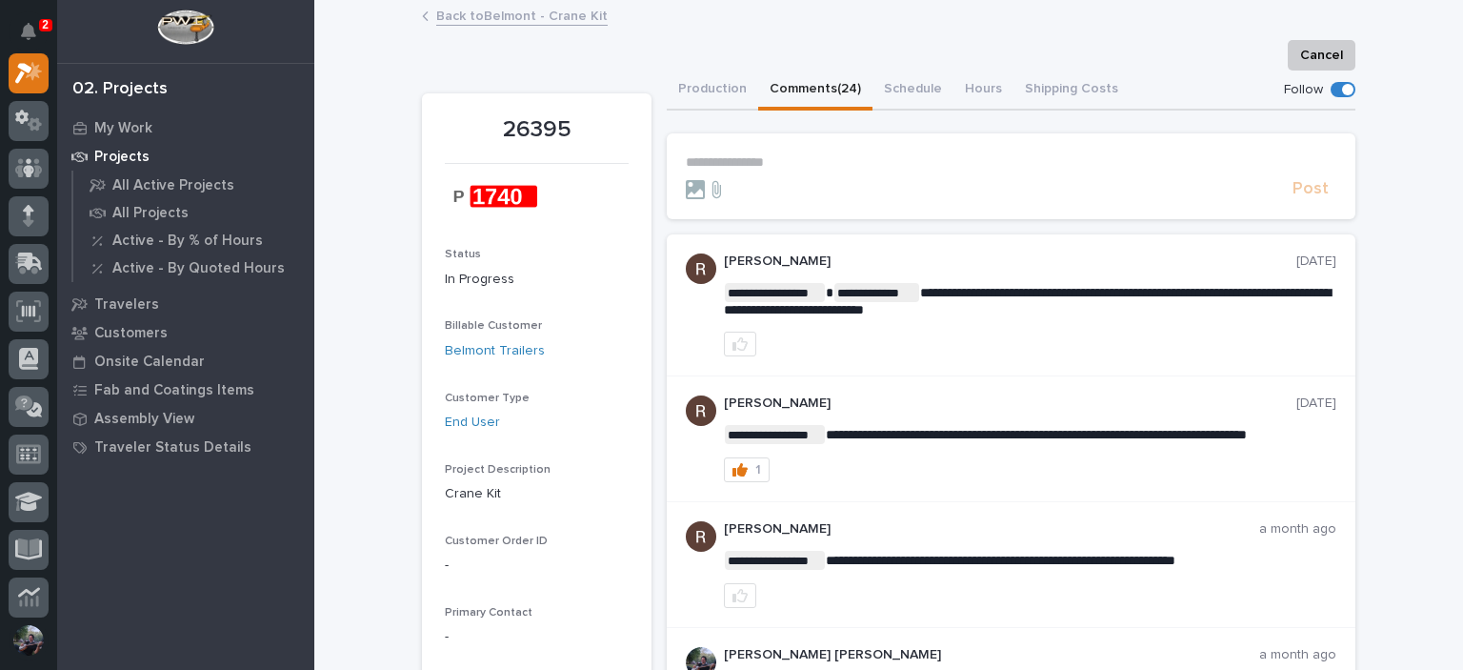
click at [861, 167] on p "**********" at bounding box center [1011, 162] width 651 height 16
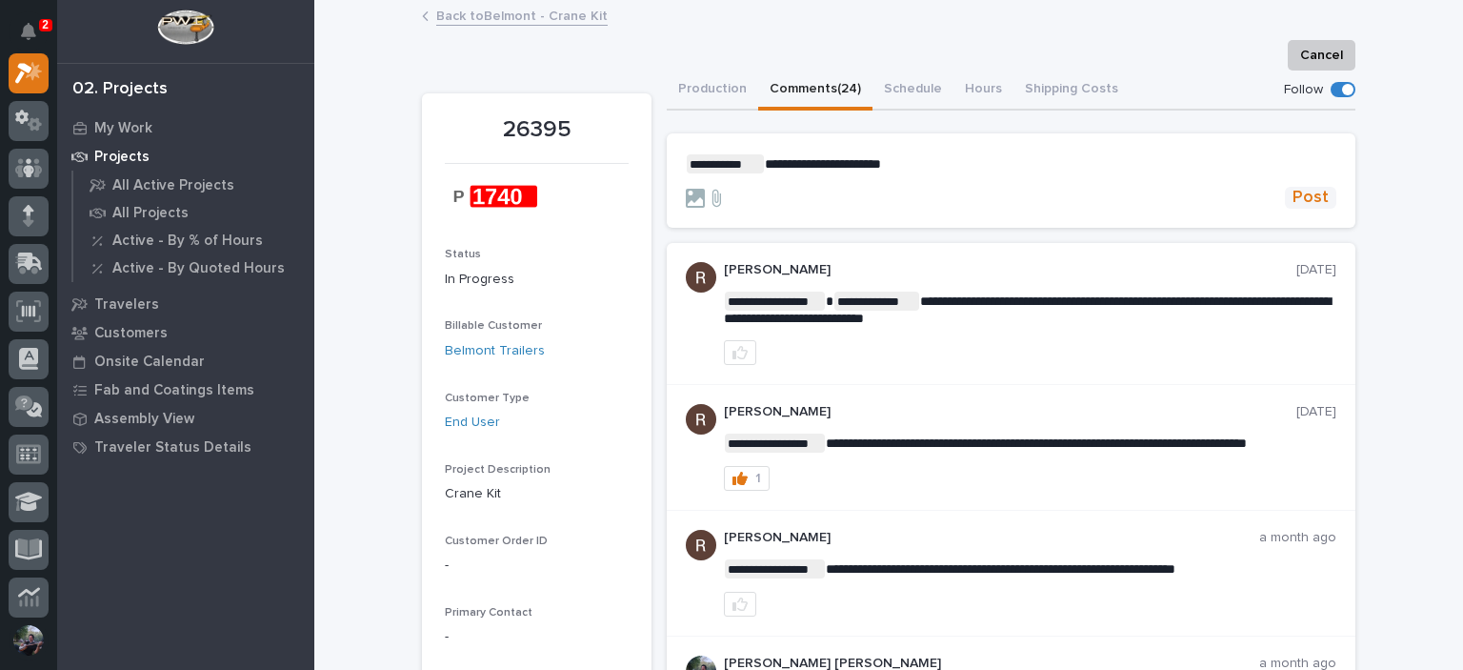
click at [1312, 202] on span "Post" at bounding box center [1310, 198] width 36 height 22
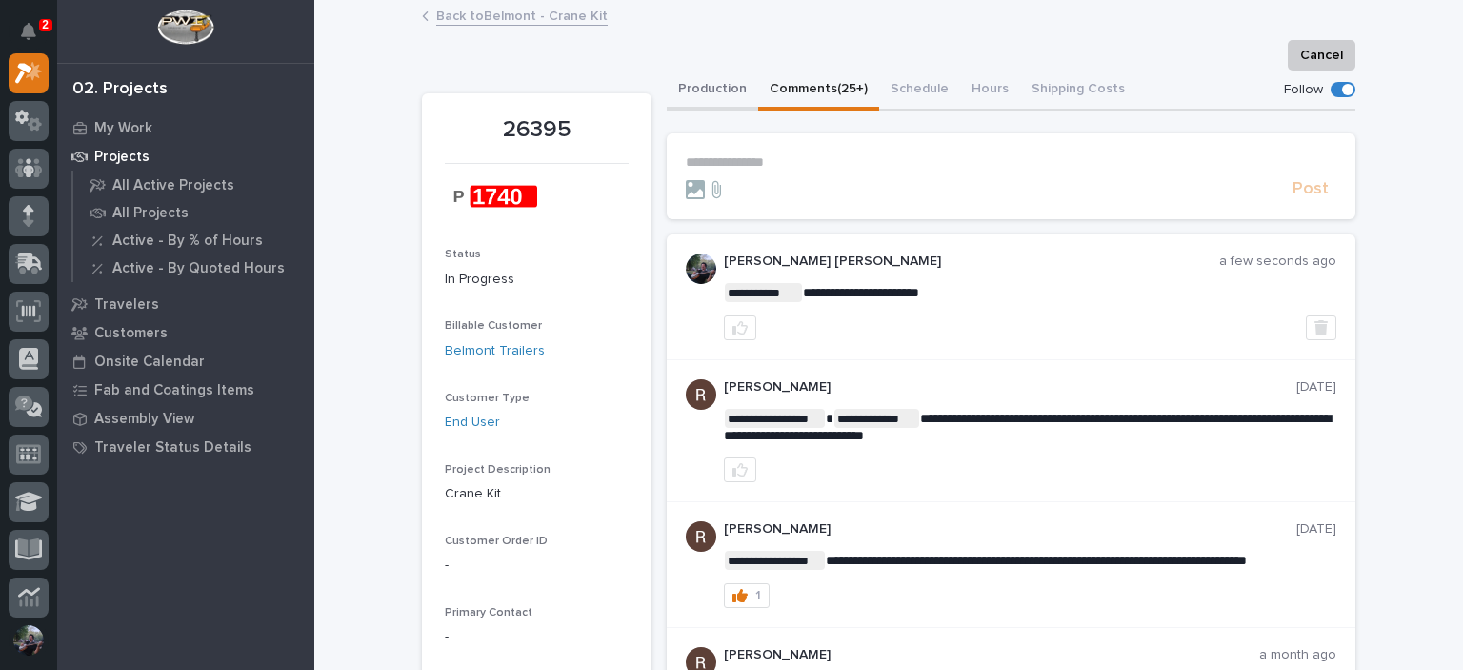
click at [685, 91] on button "Production" at bounding box center [712, 90] width 91 height 40
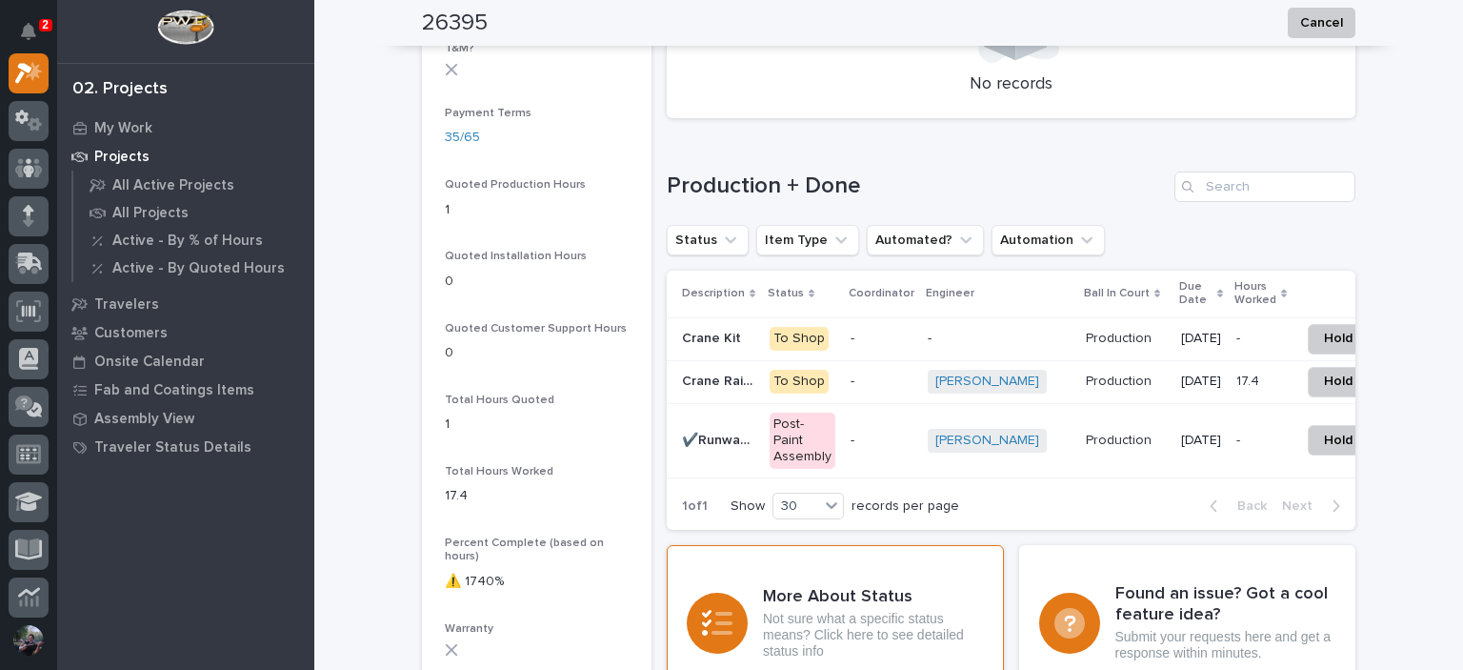
scroll to position [1333, 0]
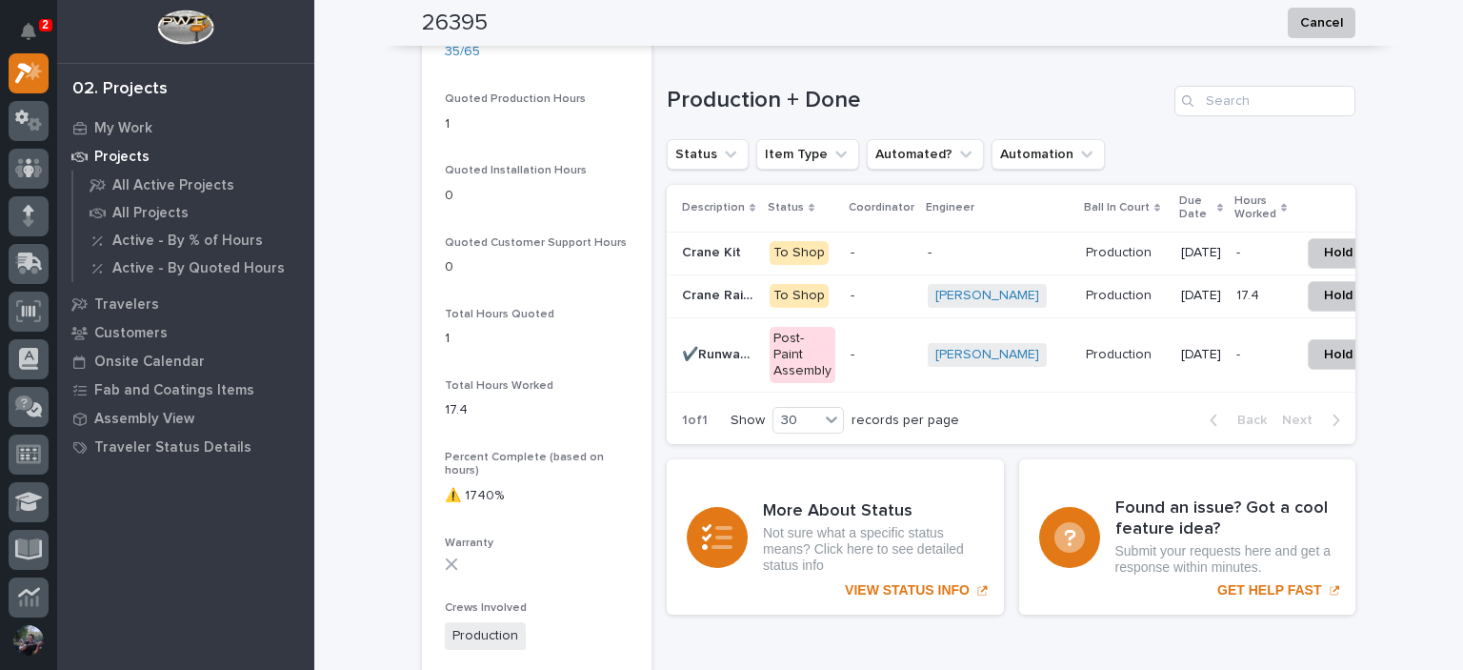
click at [816, 300] on div "To Shop" at bounding box center [799, 296] width 59 height 24
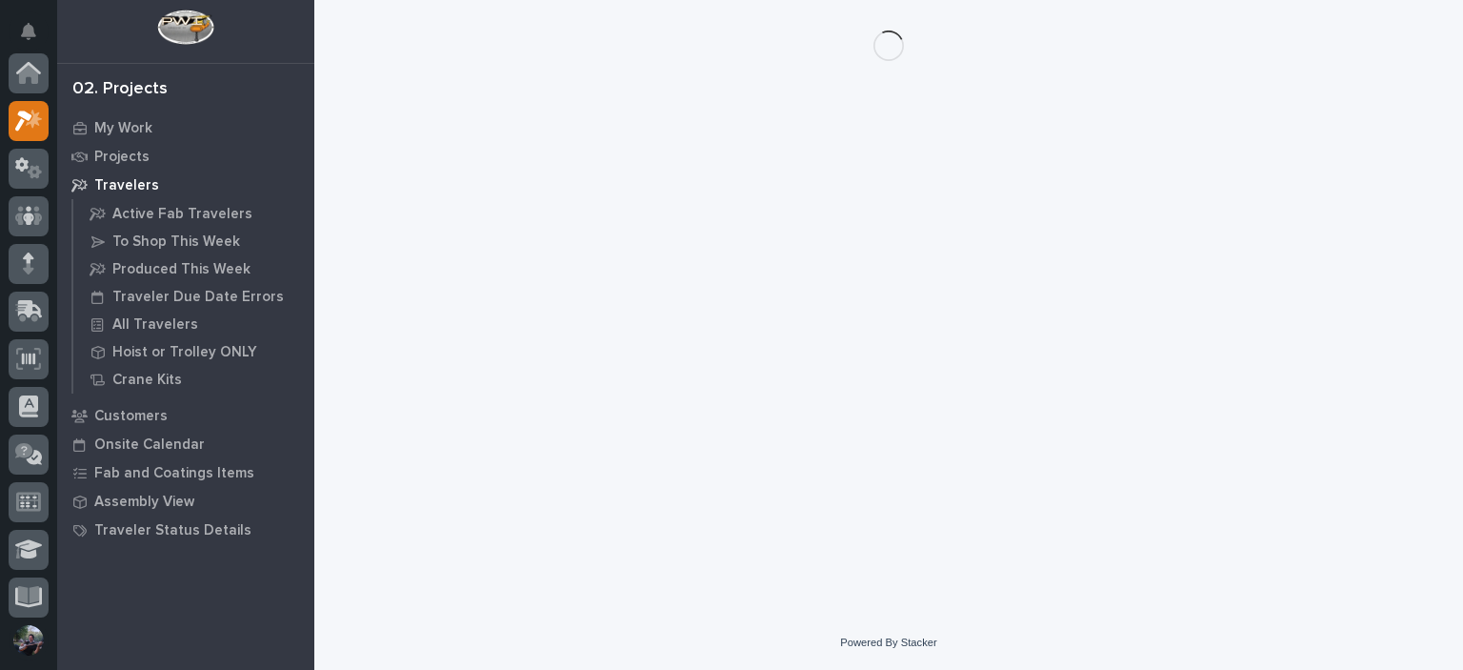
scroll to position [48, 0]
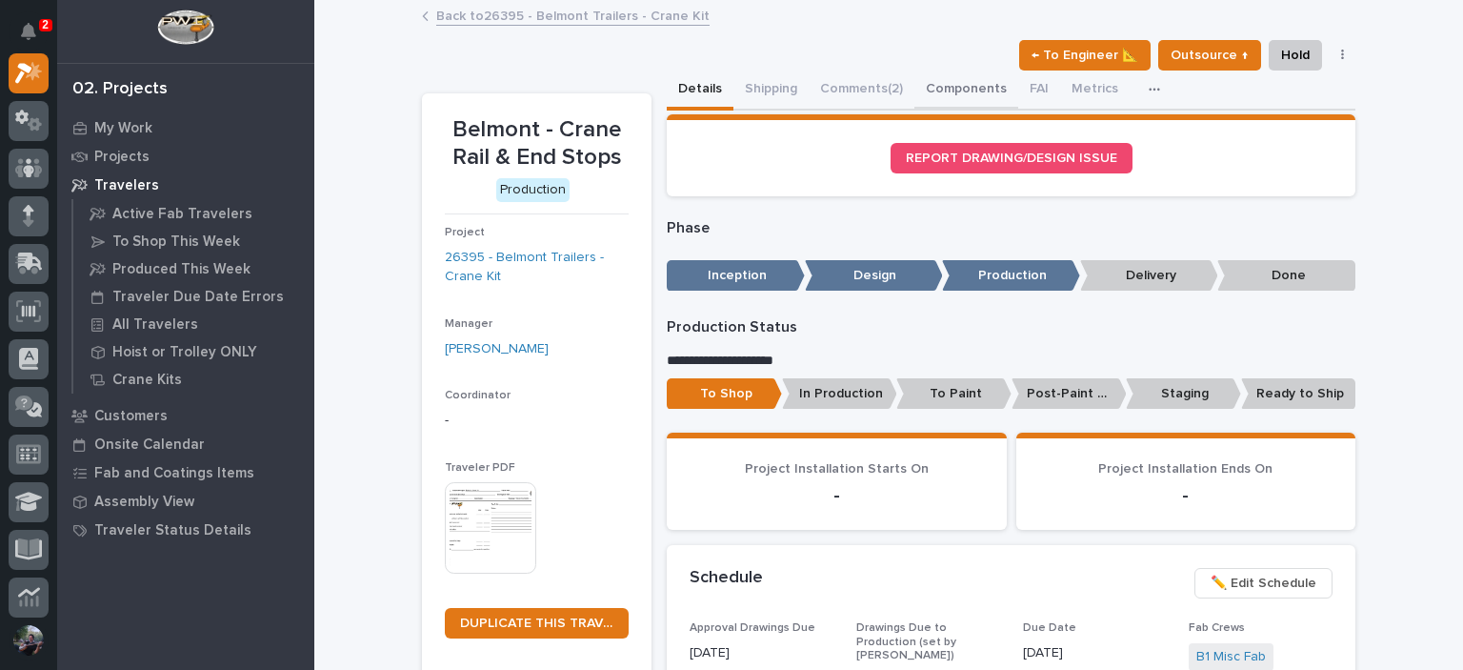
click at [971, 101] on button "Components" at bounding box center [966, 90] width 104 height 40
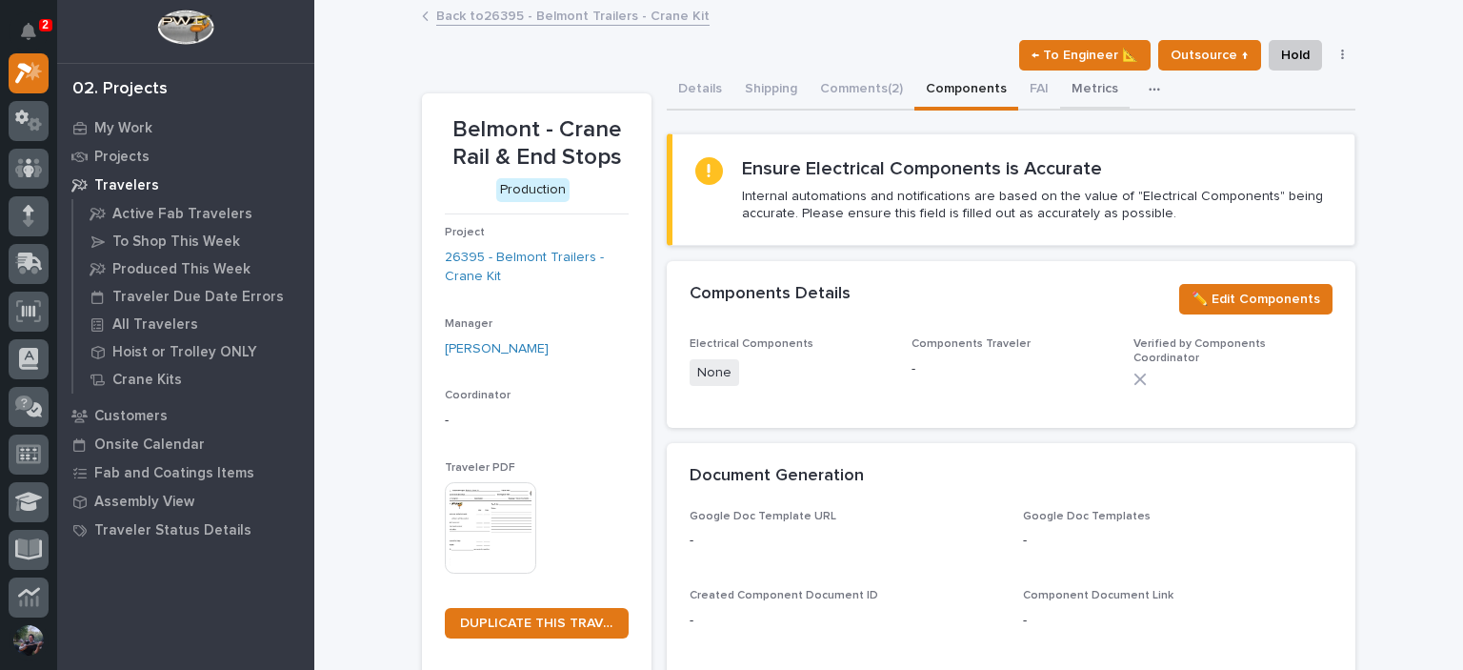
click at [1060, 92] on button "Metrics" at bounding box center [1095, 90] width 70 height 40
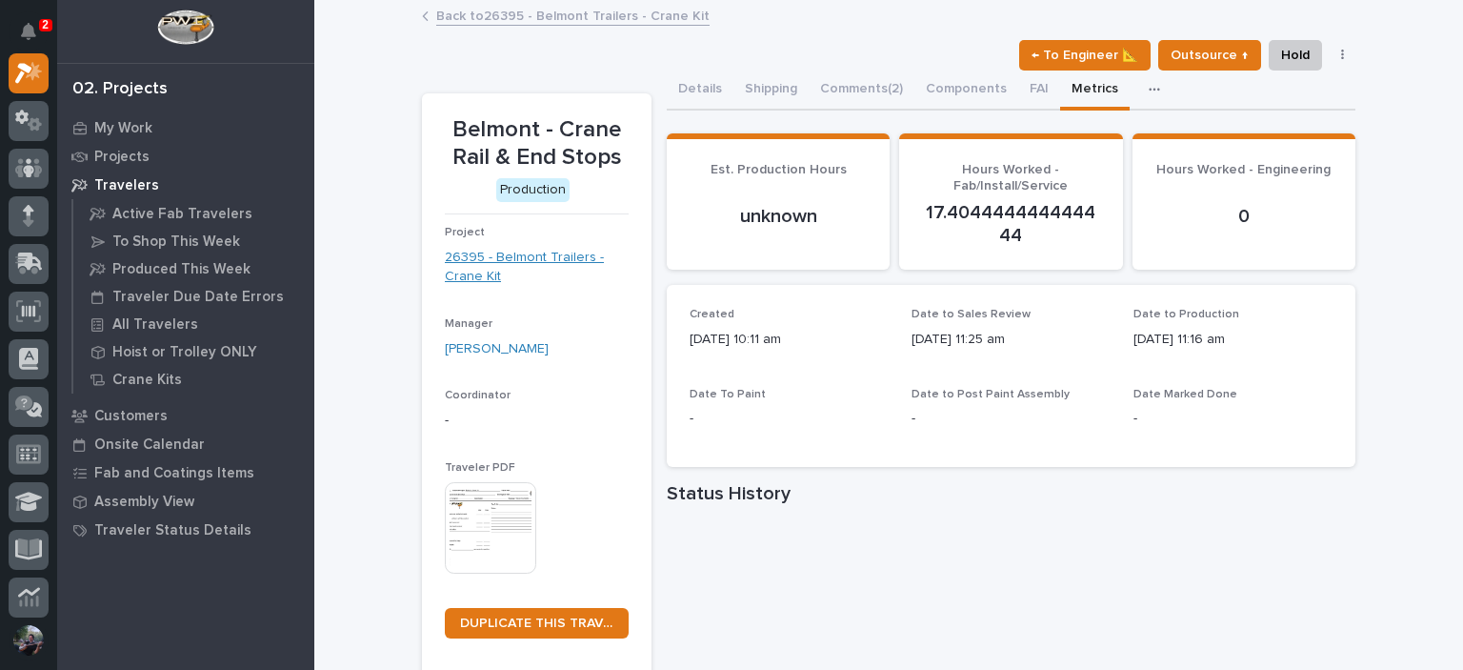
click at [530, 269] on link "26395 - Belmont Trailers - Crane Kit" at bounding box center [537, 268] width 184 height 40
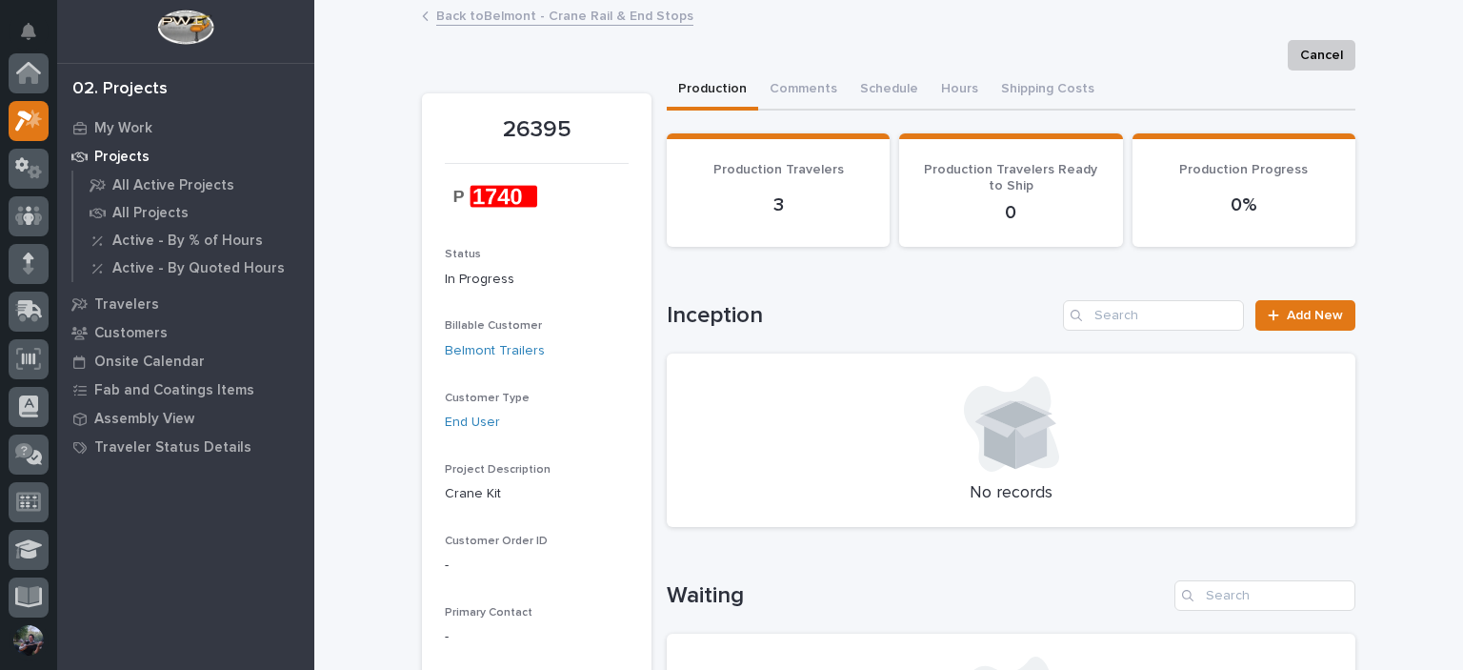
scroll to position [48, 0]
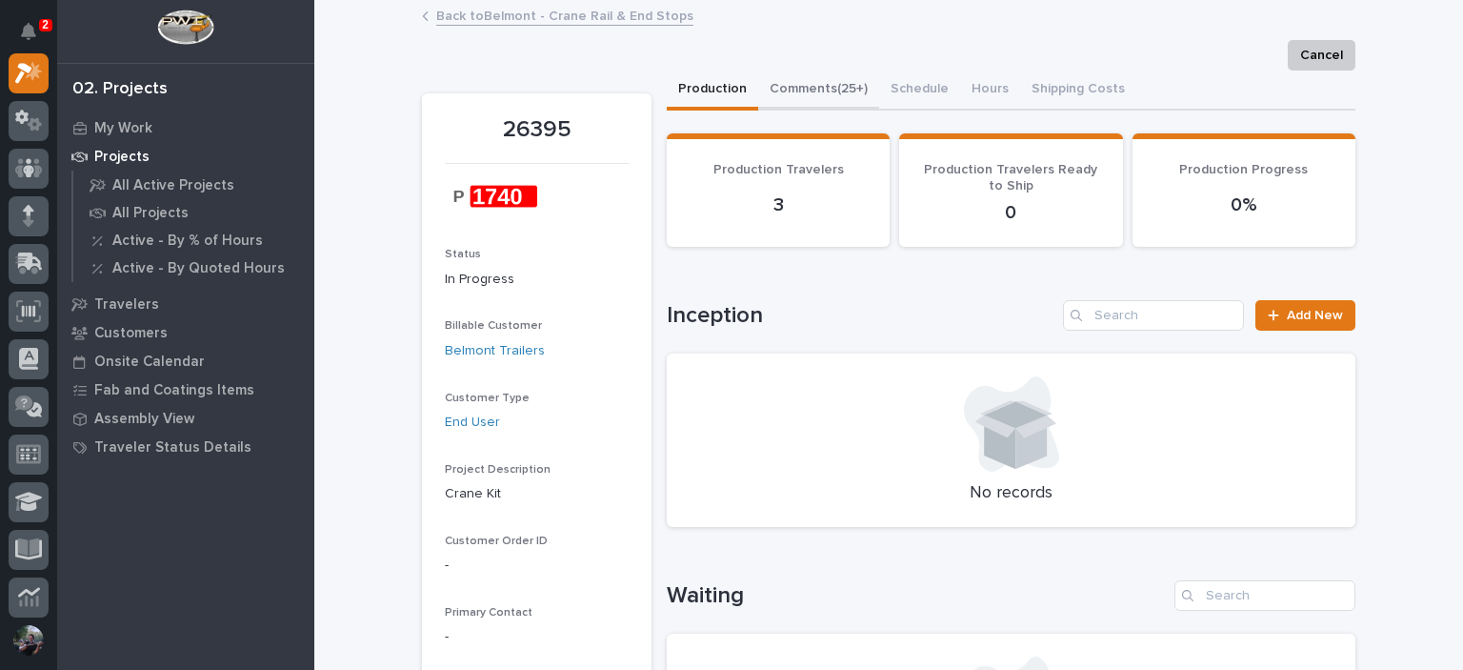
click at [823, 90] on button "Comments (25+)" at bounding box center [818, 90] width 121 height 40
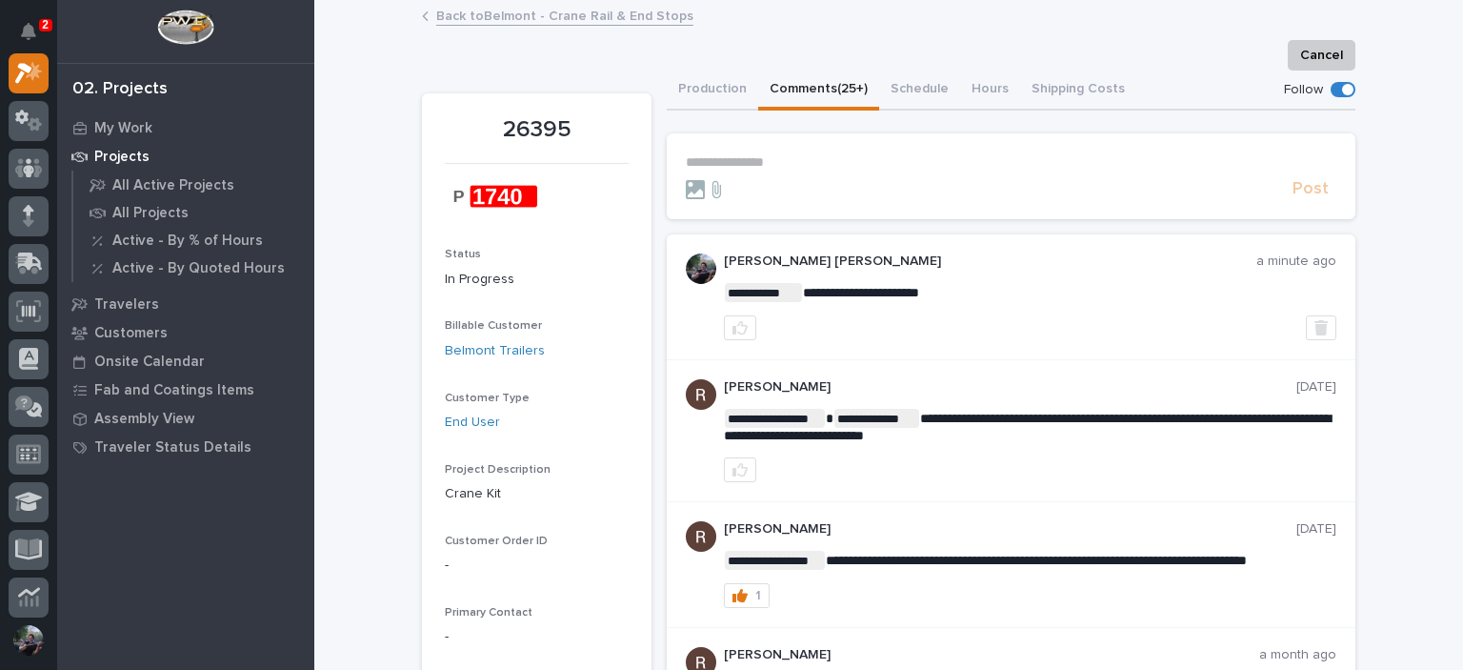
click at [663, 66] on div "Cancel" at bounding box center [888, 55] width 933 height 30
click at [621, 20] on link "Back to Belmont - Crane Rail & End Stops" at bounding box center [564, 15] width 257 height 22
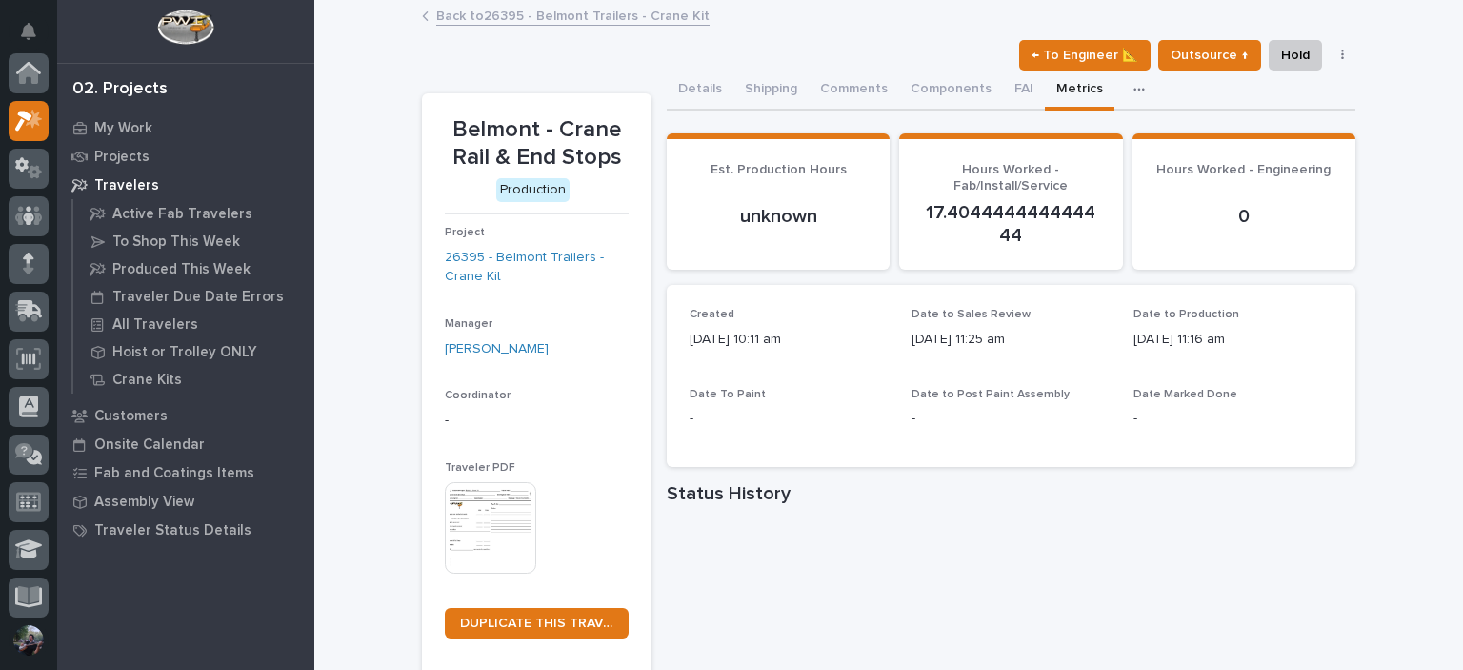
scroll to position [48, 0]
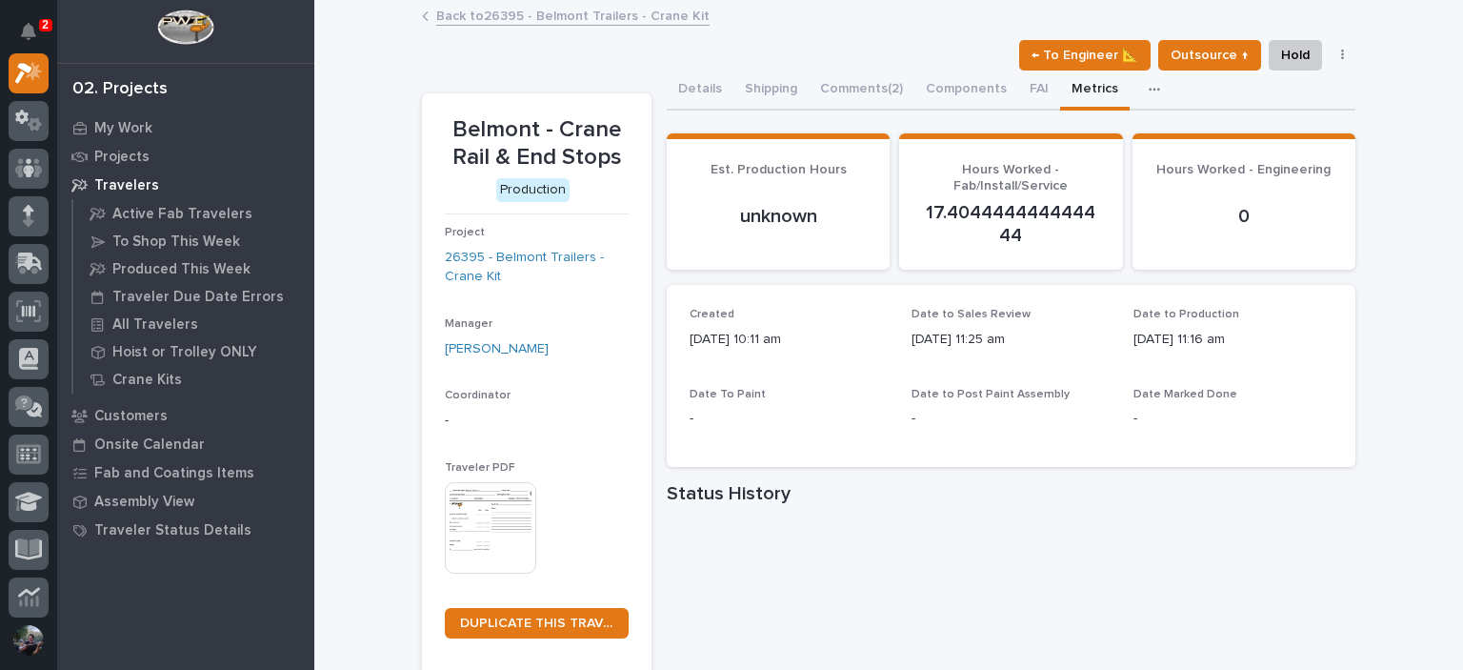
click at [531, 20] on link "Back to 26395 - Belmont Trailers - Crane Kit" at bounding box center [572, 15] width 273 height 22
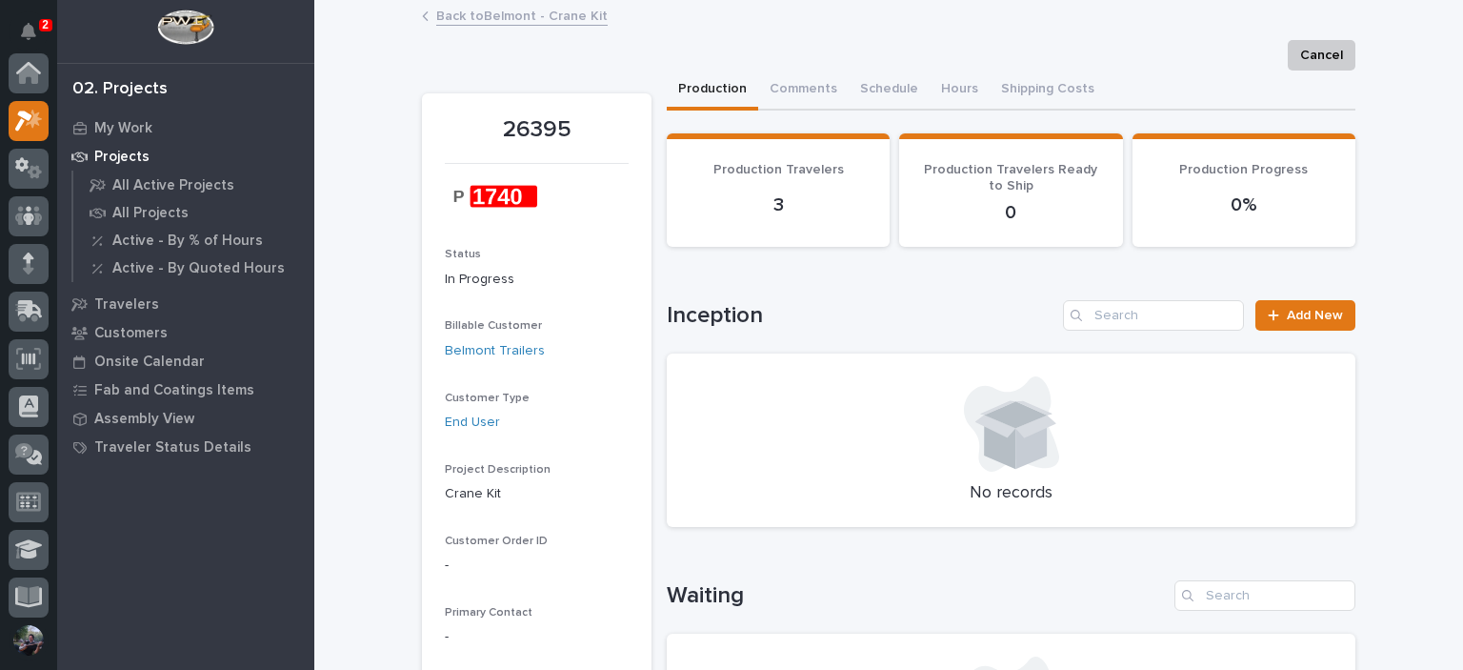
scroll to position [48, 0]
click at [531, 20] on link "Back to Belmont - Crane Kit" at bounding box center [521, 15] width 171 height 22
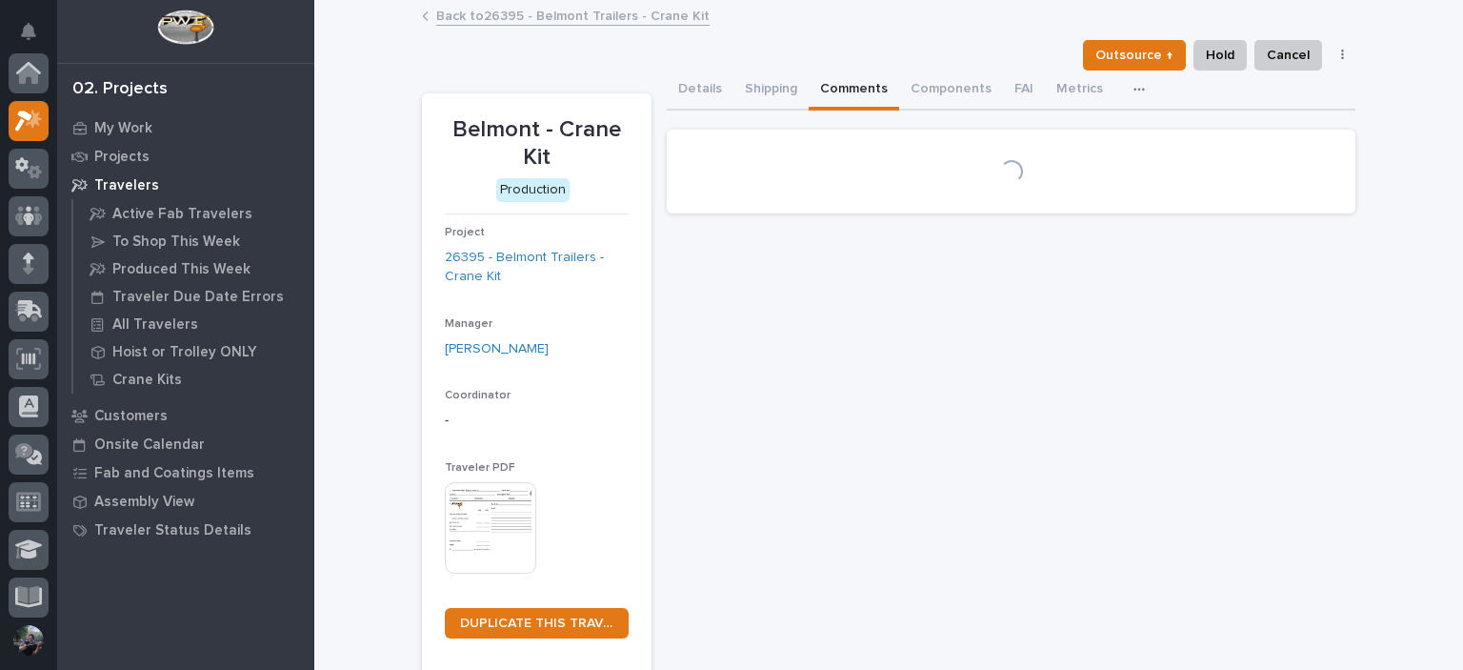
scroll to position [48, 0]
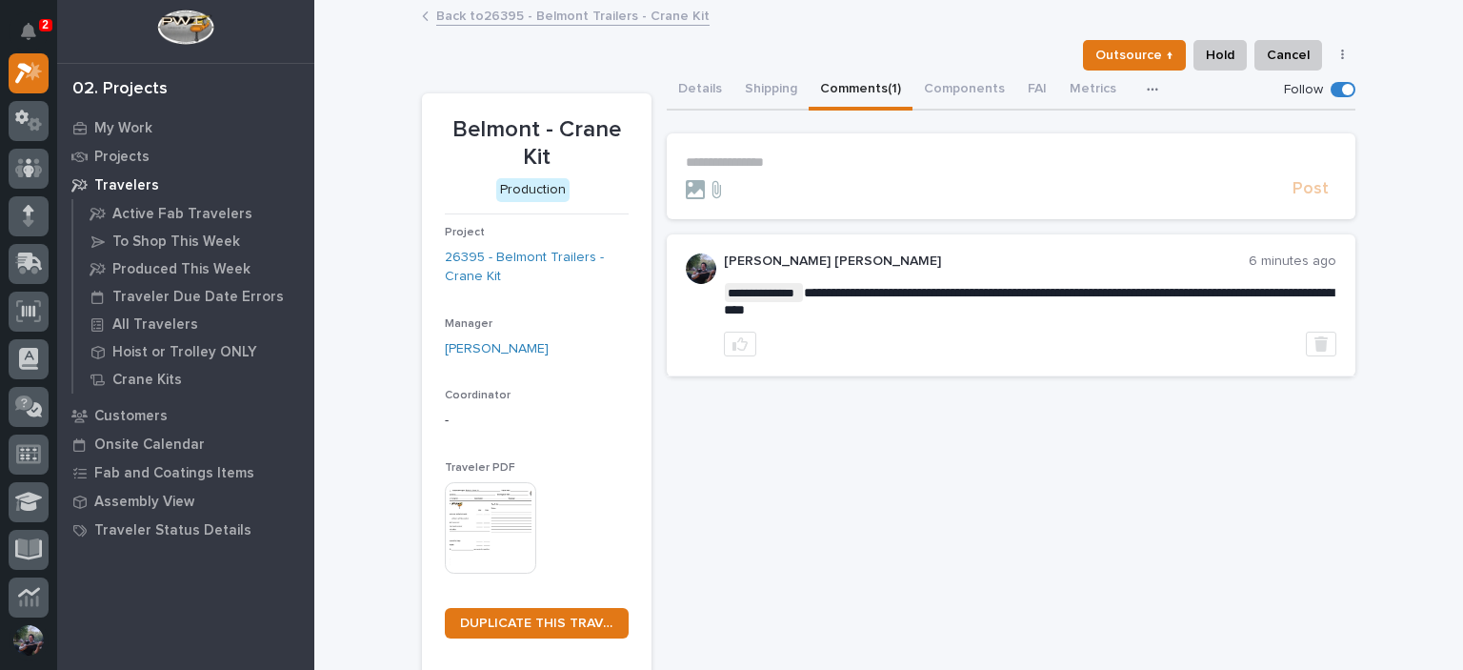
click at [531, 20] on link "Back to 26395 - Belmont Trailers - Crane Kit" at bounding box center [572, 15] width 273 height 22
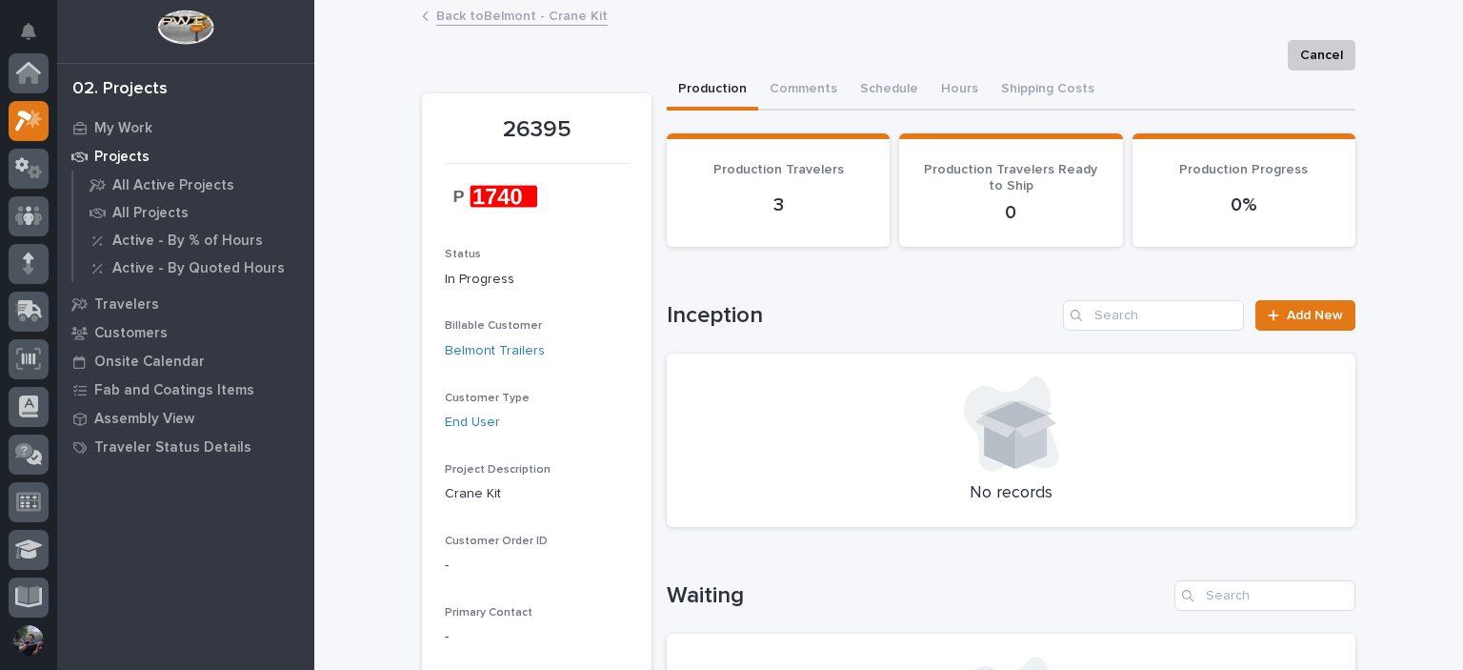
scroll to position [48, 0]
click at [531, 21] on link "Back to Belmont - Crane Kit" at bounding box center [521, 15] width 171 height 22
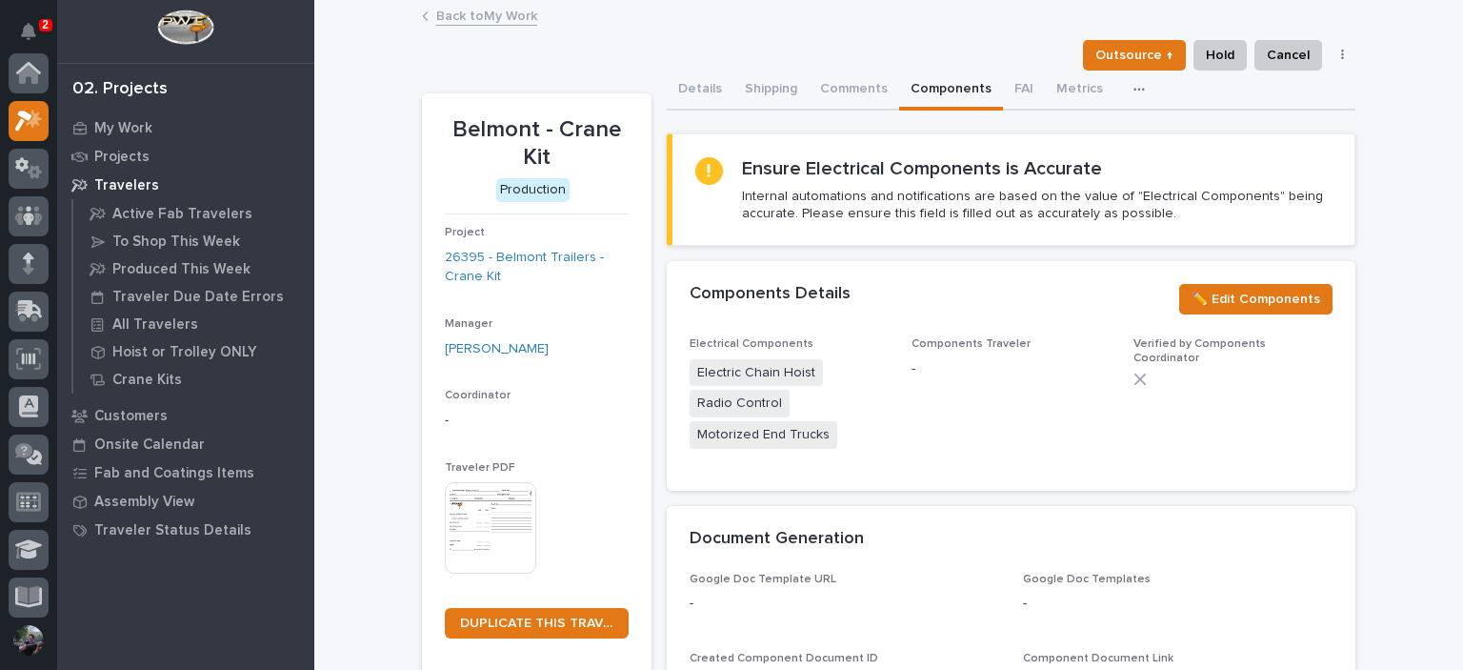
scroll to position [48, 0]
click at [511, 12] on link "Back to My Work" at bounding box center [486, 15] width 101 height 22
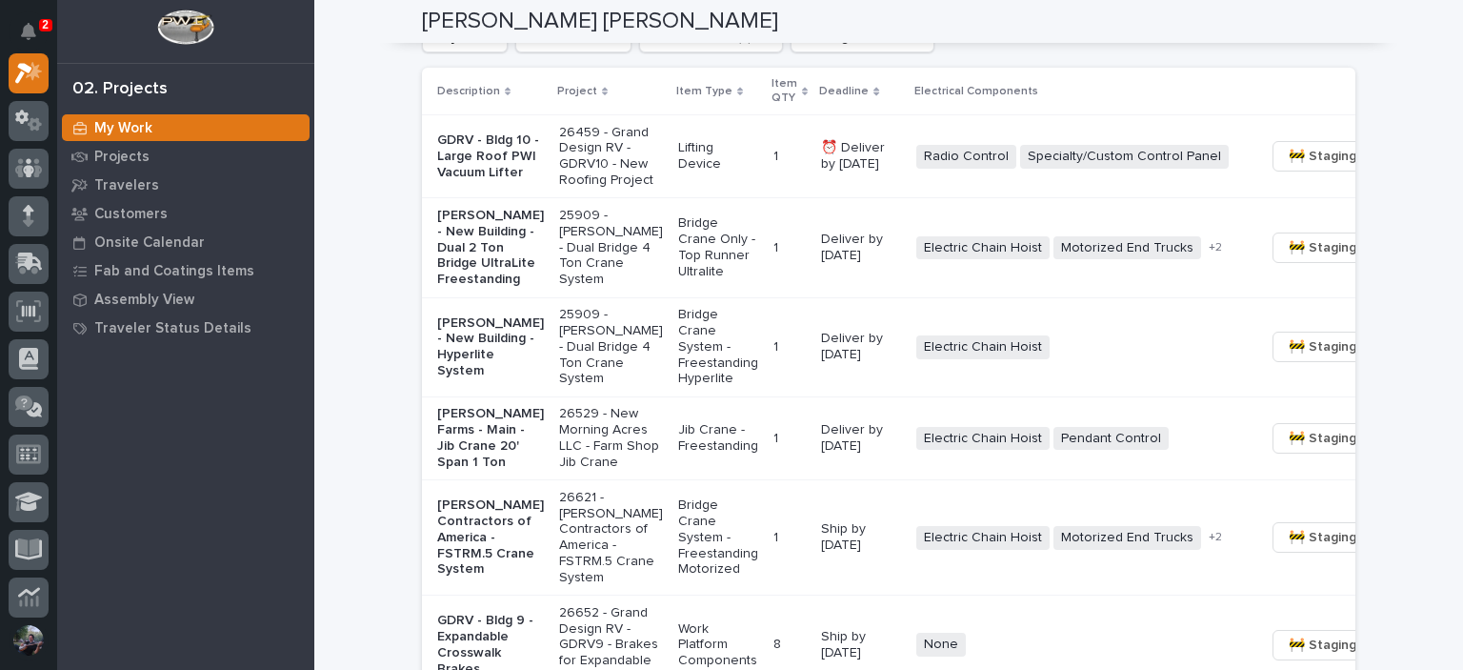
scroll to position [1841, 0]
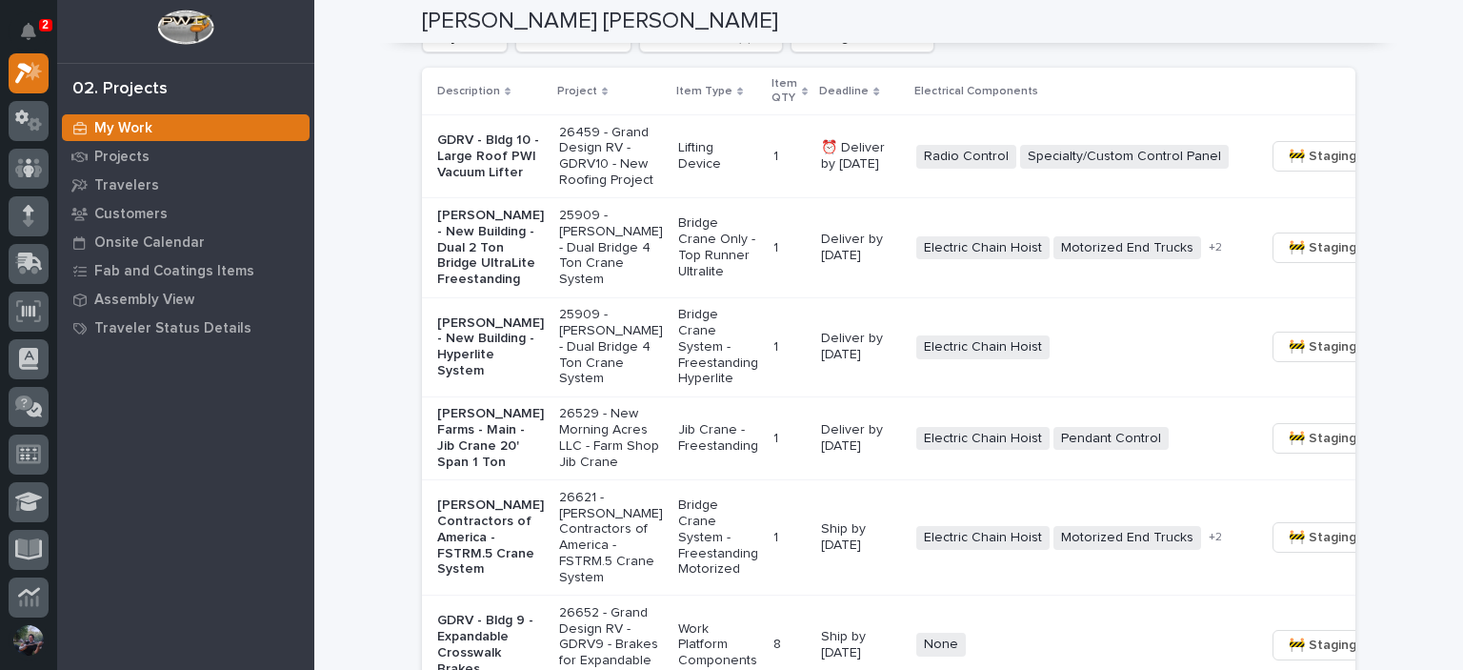
scroll to position [1651, 0]
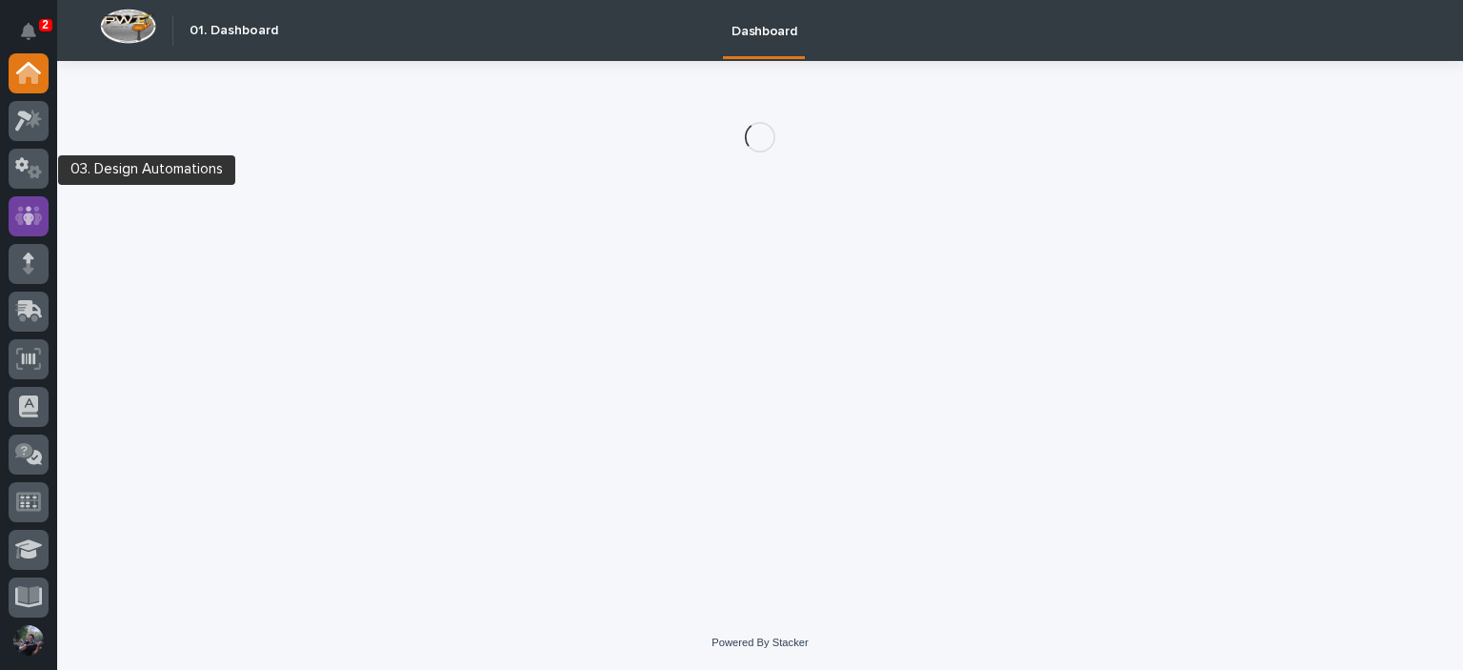
click at [20, 209] on icon at bounding box center [29, 215] width 28 height 19
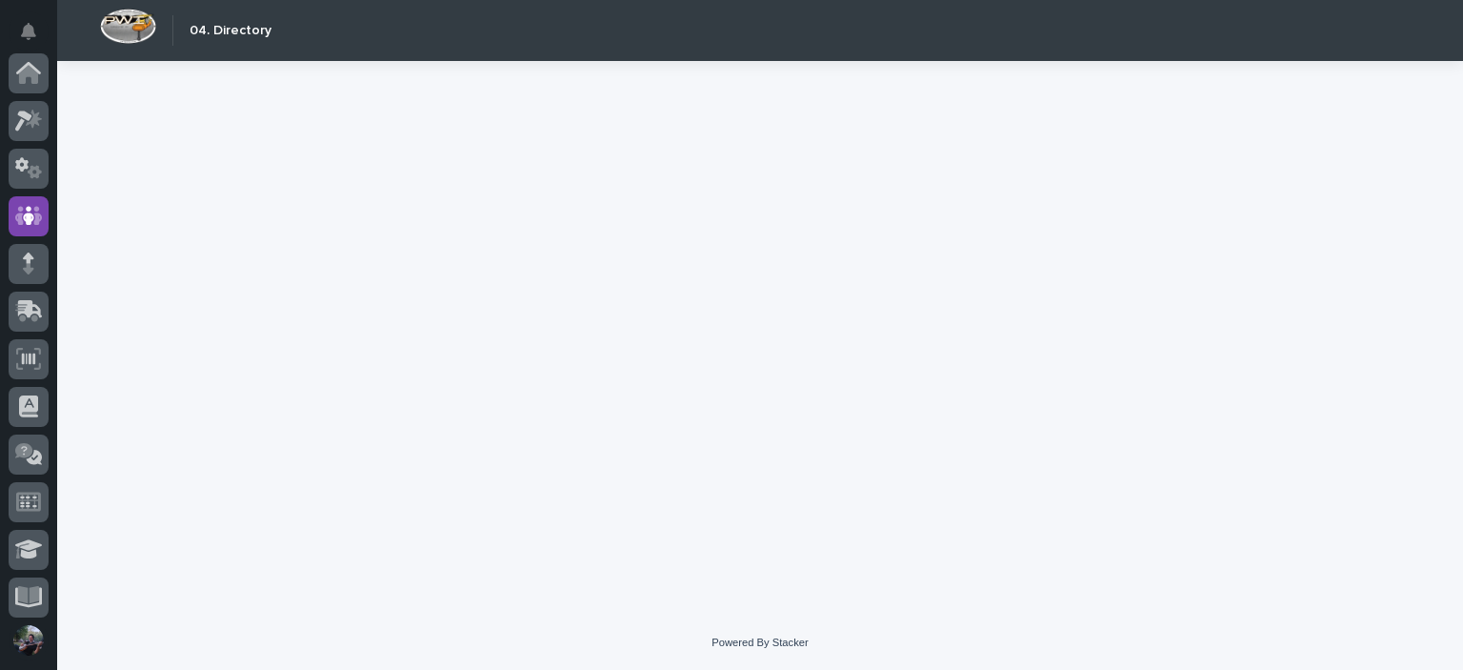
scroll to position [143, 0]
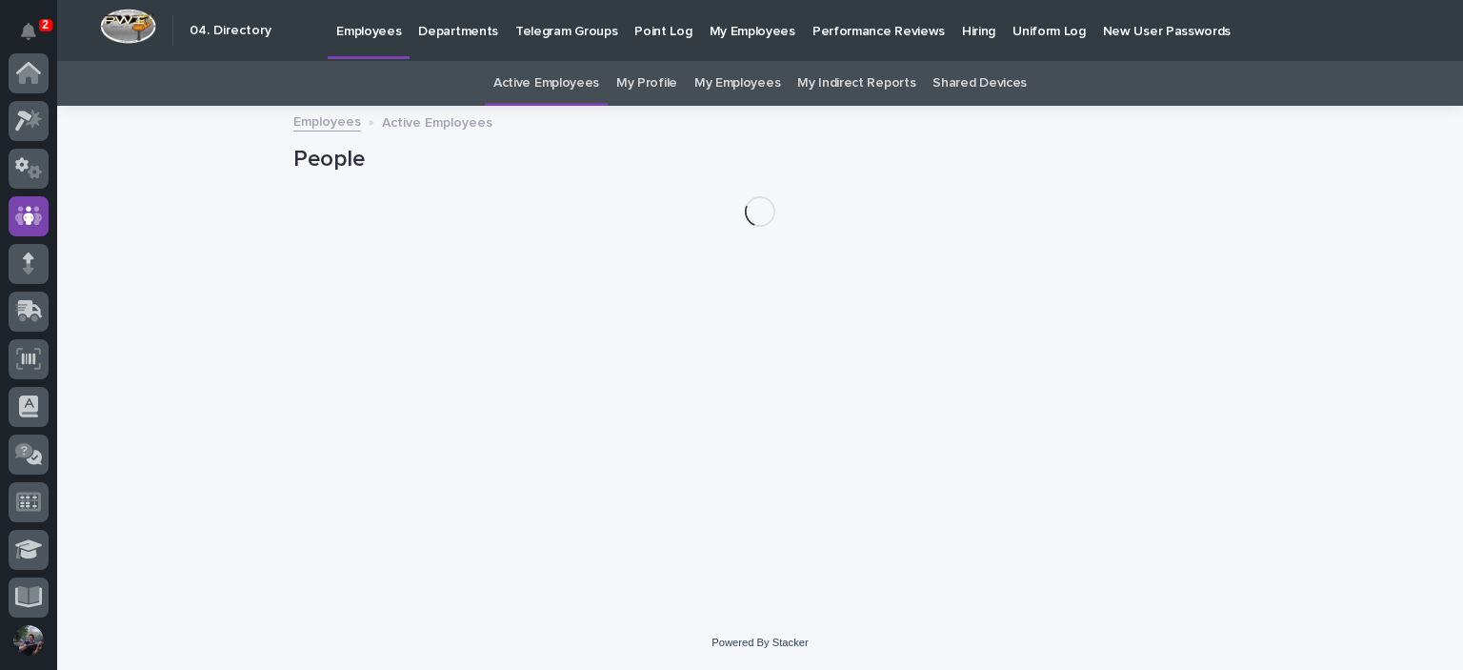
scroll to position [143, 0]
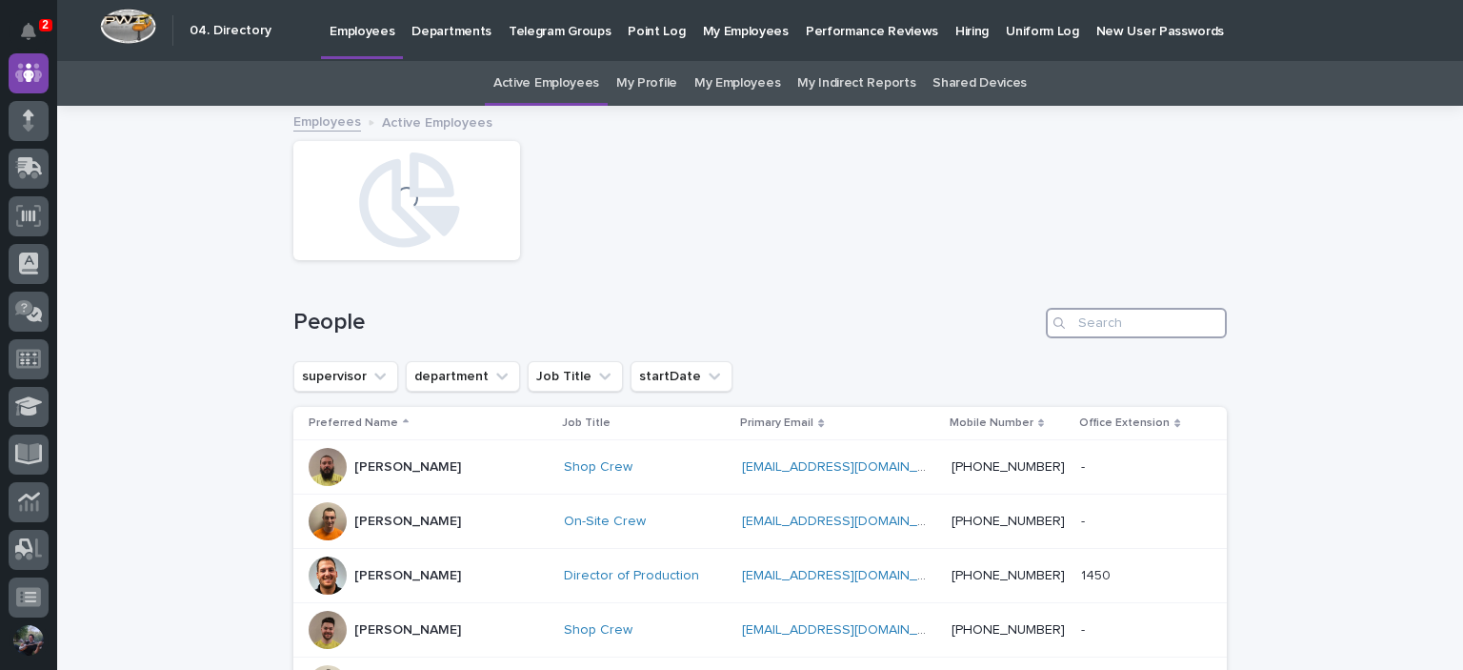
click at [1088, 329] on input "Search" at bounding box center [1136, 323] width 181 height 30
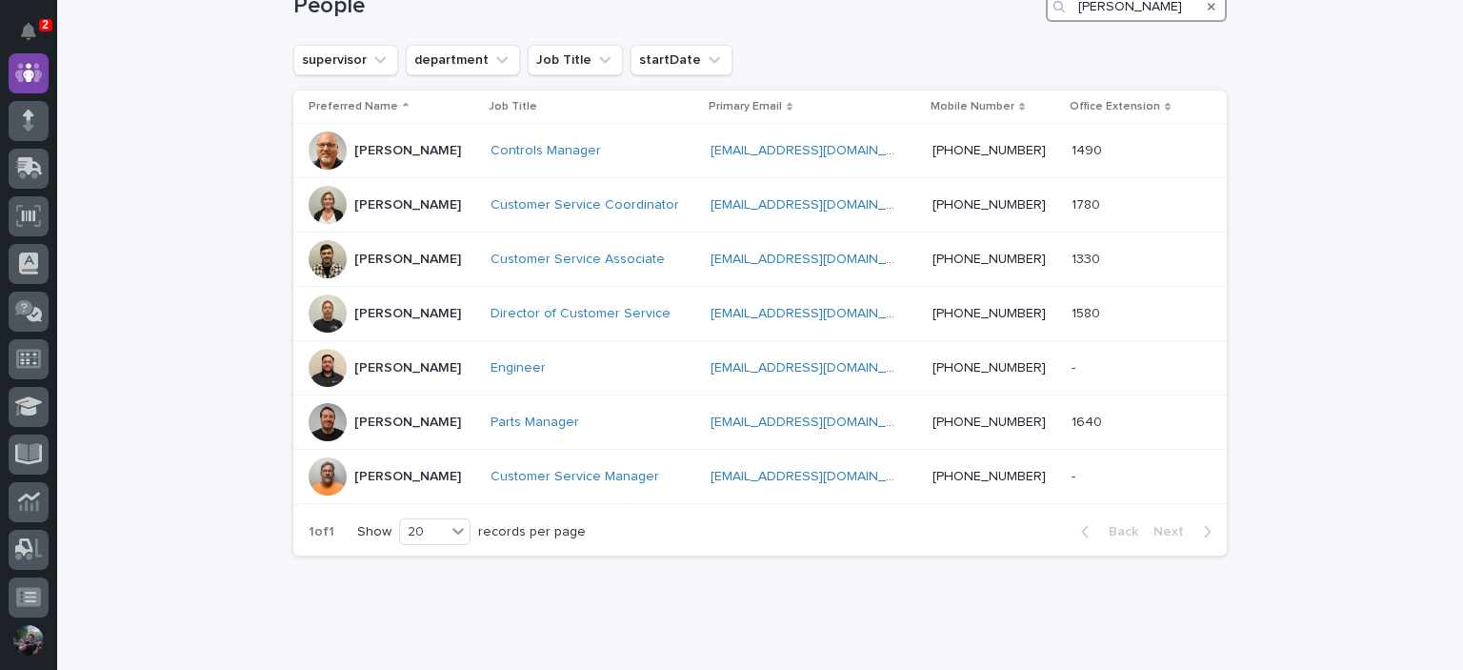
scroll to position [317, 0]
type input "josh"
